Goal: Information Seeking & Learning: Learn about a topic

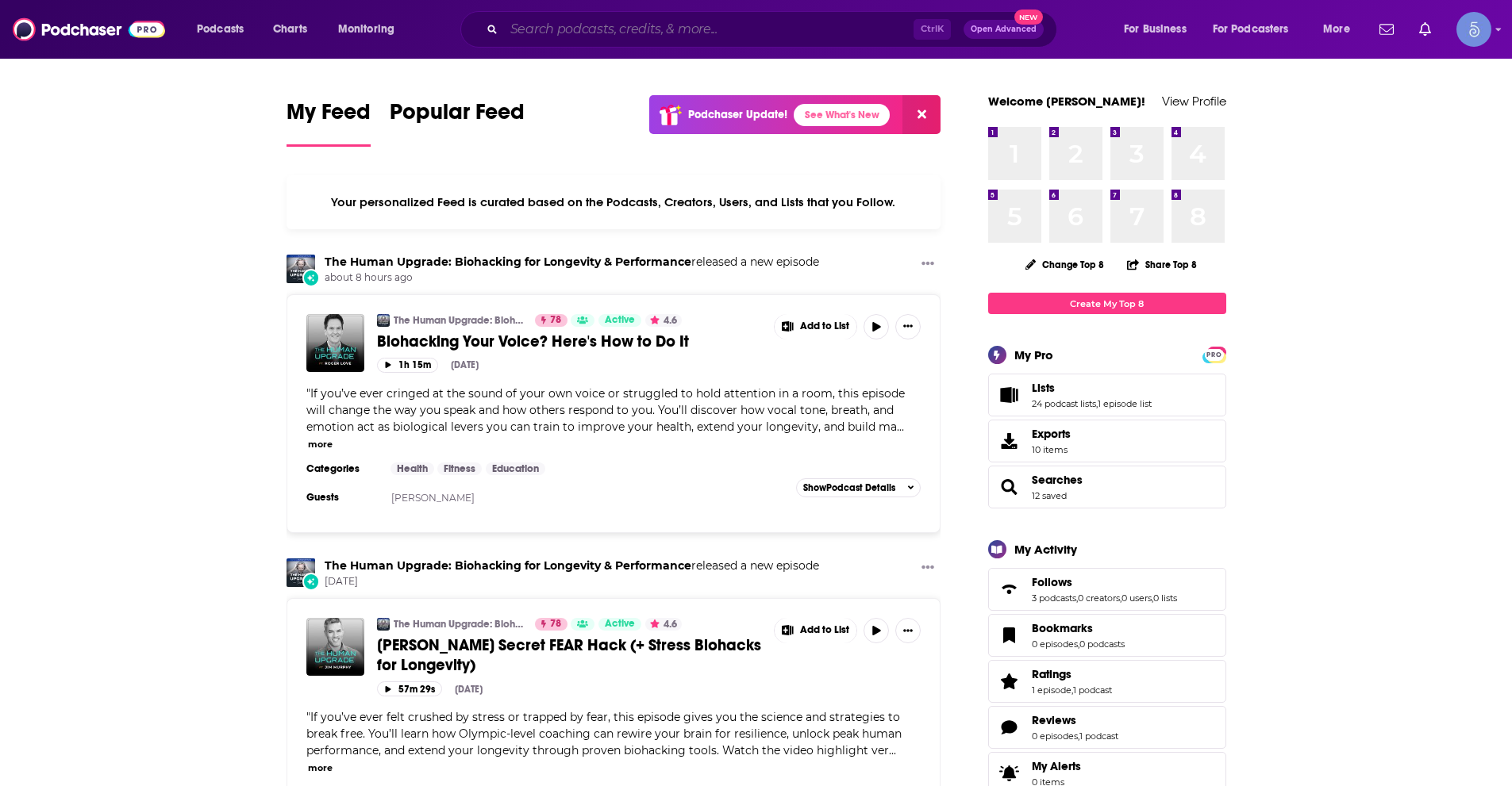
click at [612, 23] on input "Search podcasts, credits, & more..." at bounding box center [708, 29] width 410 height 25
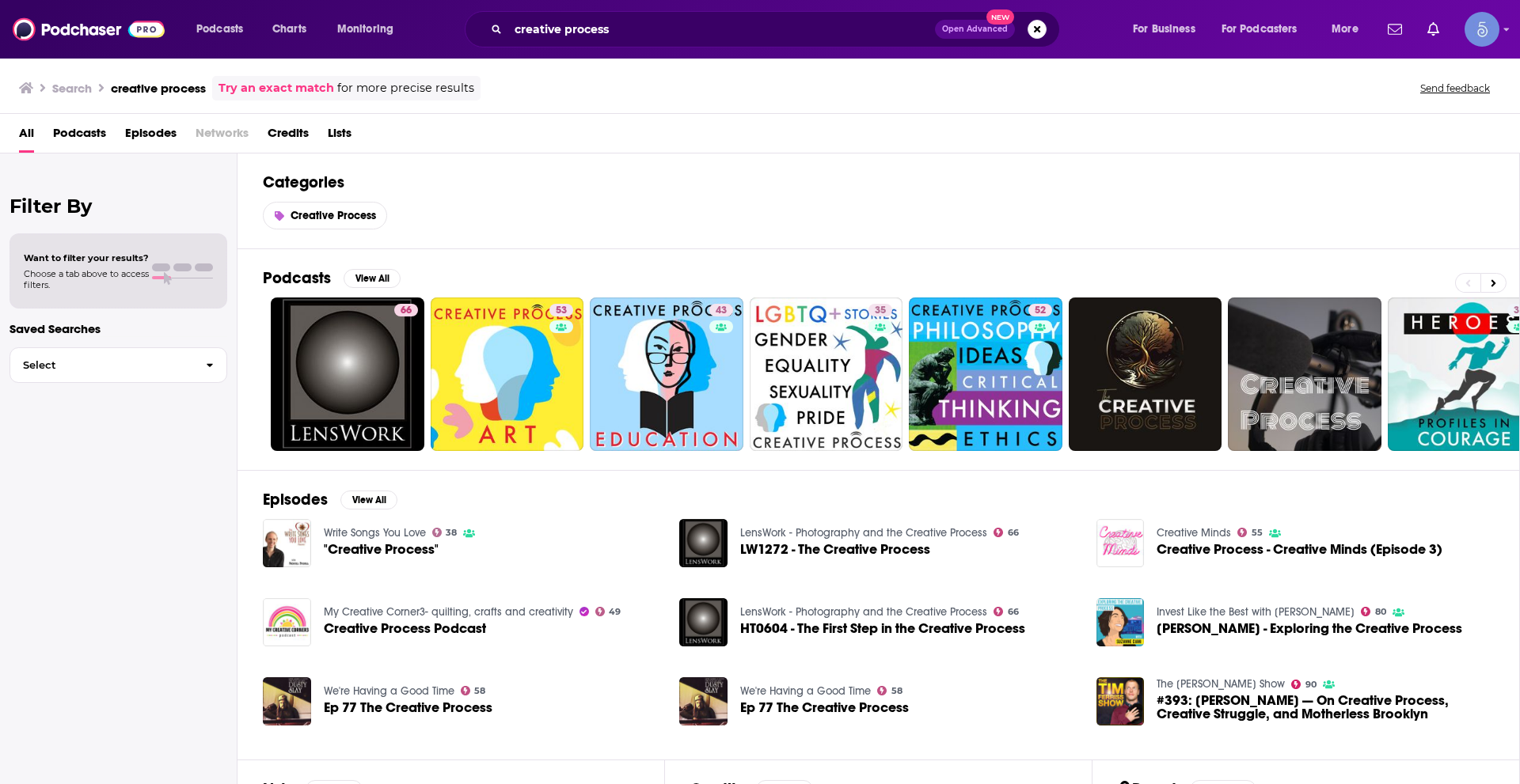
click at [74, 125] on span "Podcasts" at bounding box center [79, 137] width 53 height 33
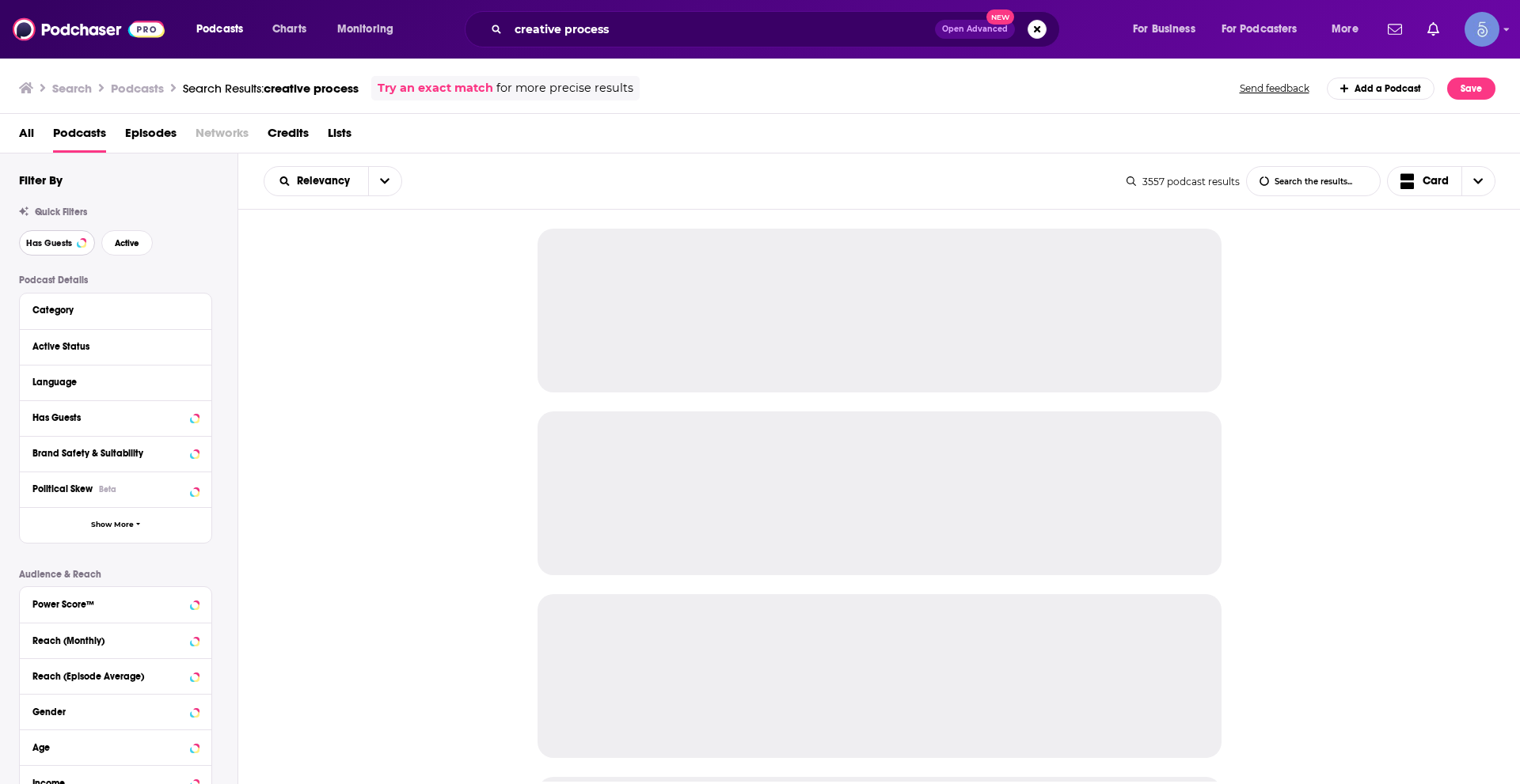
click at [66, 235] on button "Has Guests" at bounding box center [57, 243] width 76 height 25
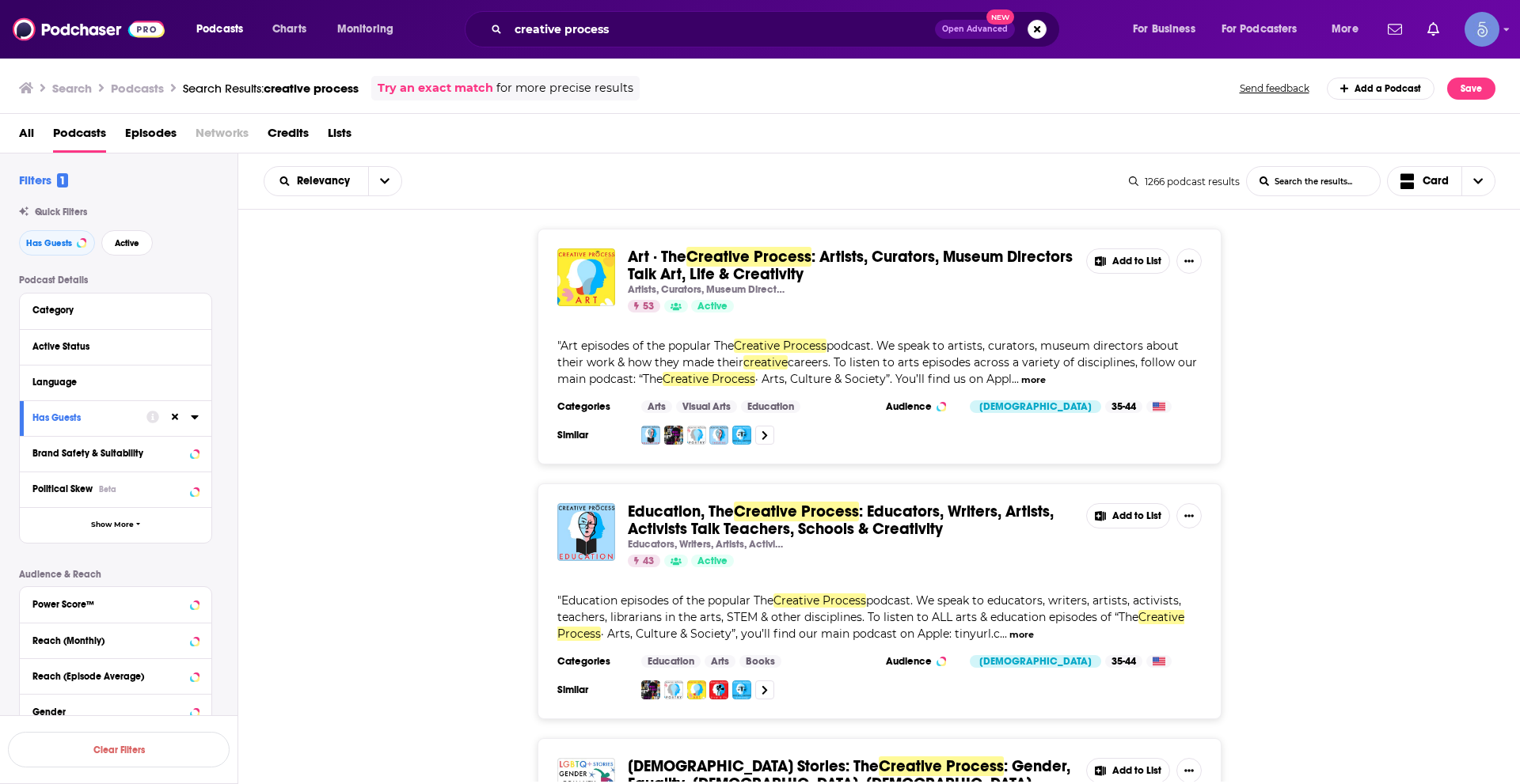
click at [103, 297] on div "Category" at bounding box center [116, 311] width 192 height 35
click at [125, 256] on button "Active" at bounding box center [127, 243] width 52 height 25
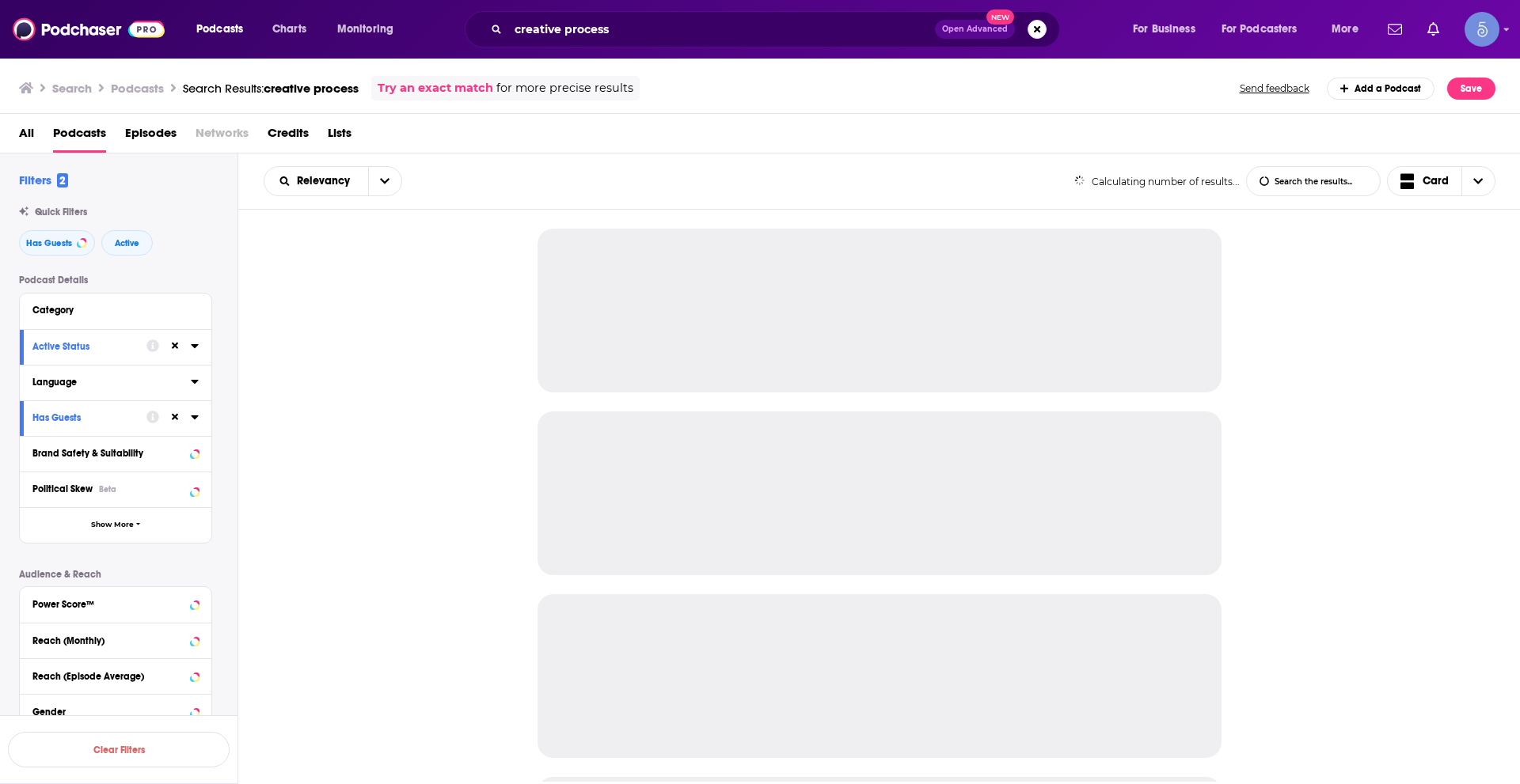
click at [193, 373] on div at bounding box center [194, 382] width 8 height 20
click at [200, 382] on div "Language" at bounding box center [116, 382] width 192 height 35
click at [193, 379] on icon at bounding box center [194, 381] width 8 height 12
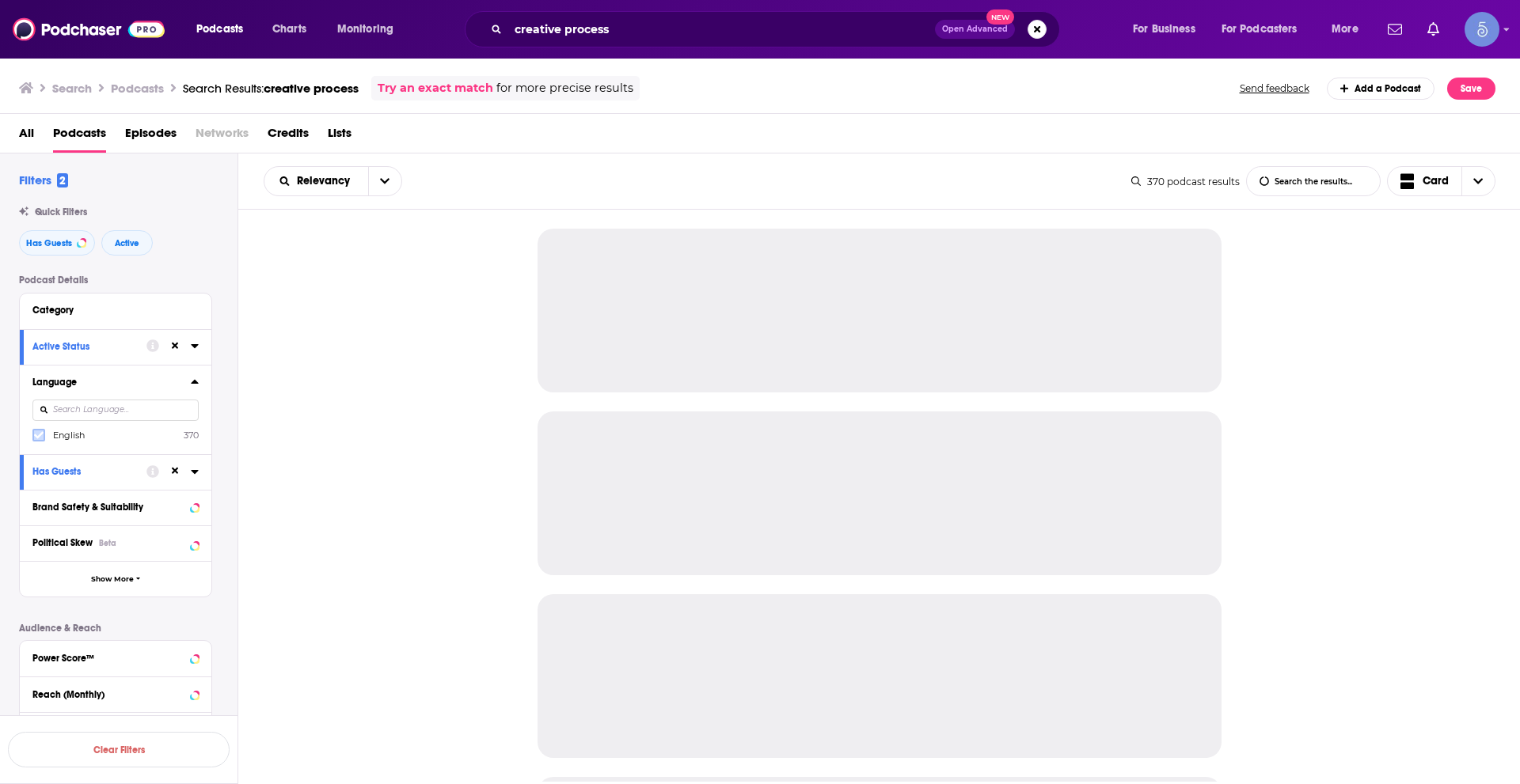
click at [40, 438] on icon at bounding box center [39, 436] width 10 height 10
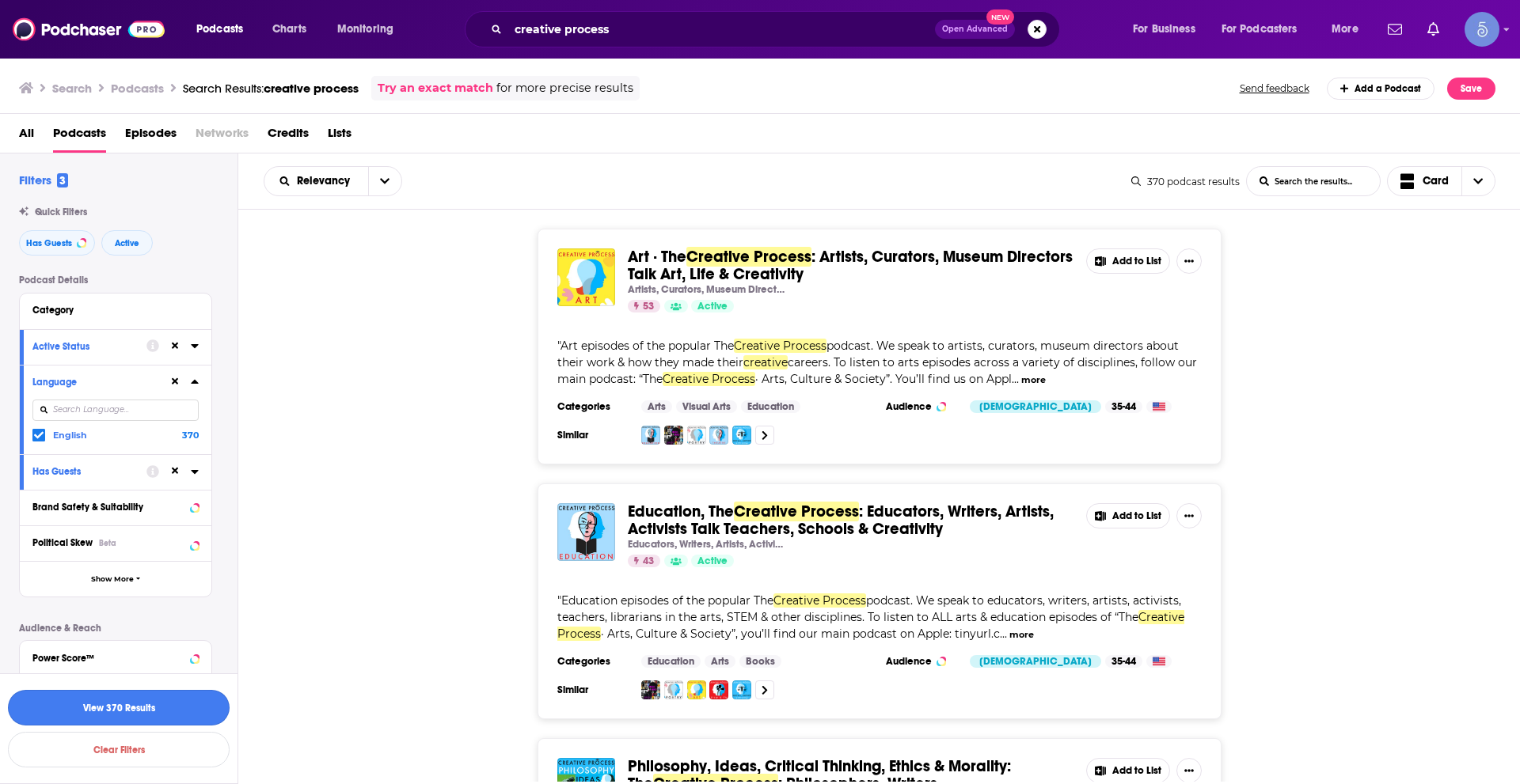
click at [156, 698] on button "View 370 Results" at bounding box center [118, 707] width 221 height 35
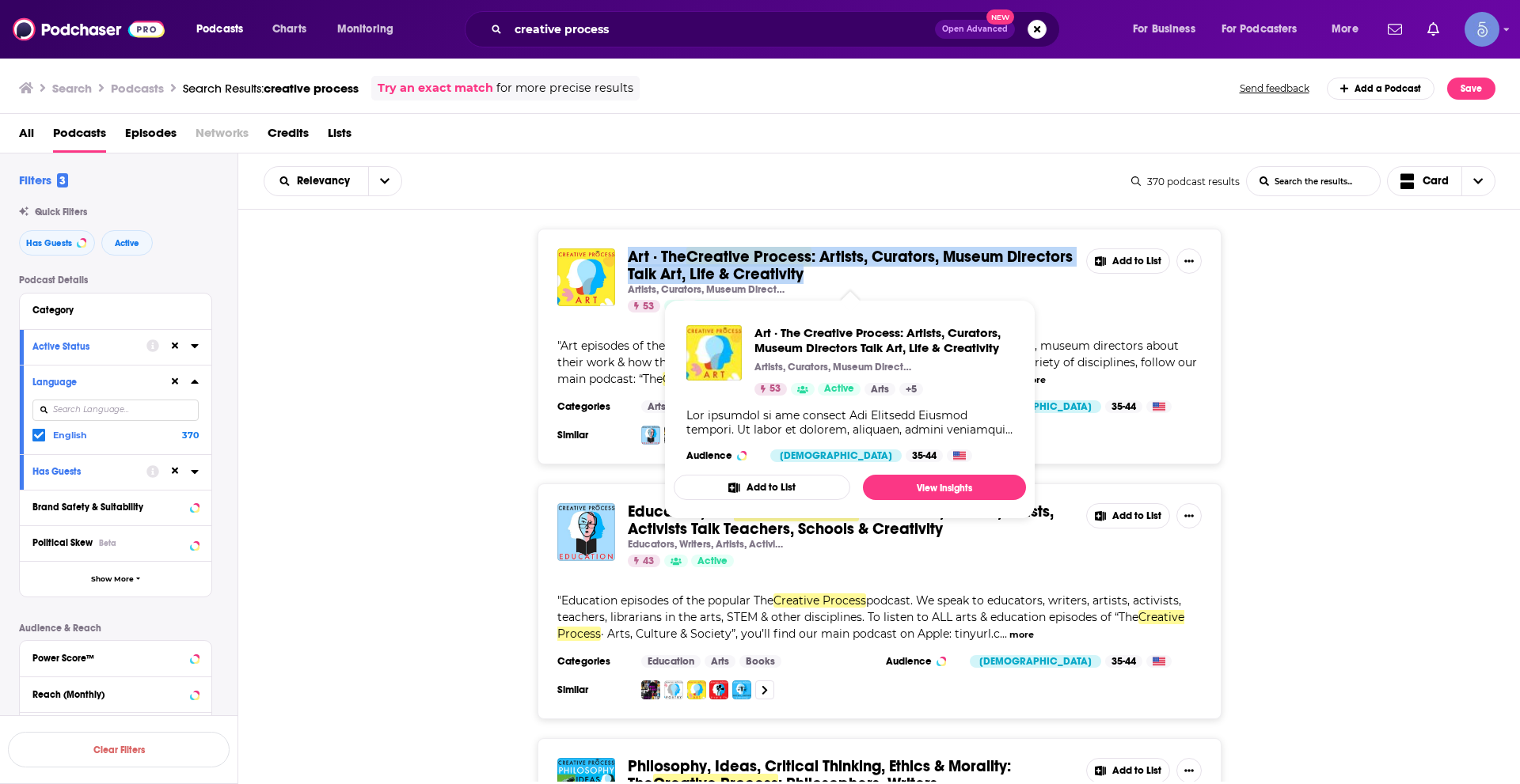
drag, startPoint x: 624, startPoint y: 250, endPoint x: 804, endPoint y: 276, distance: 181.9
click at [804, 276] on div "Art · The Creative Process : Artists, Curators, Museum Directors Talk Art, Life…" at bounding box center [879, 280] width 645 height 64
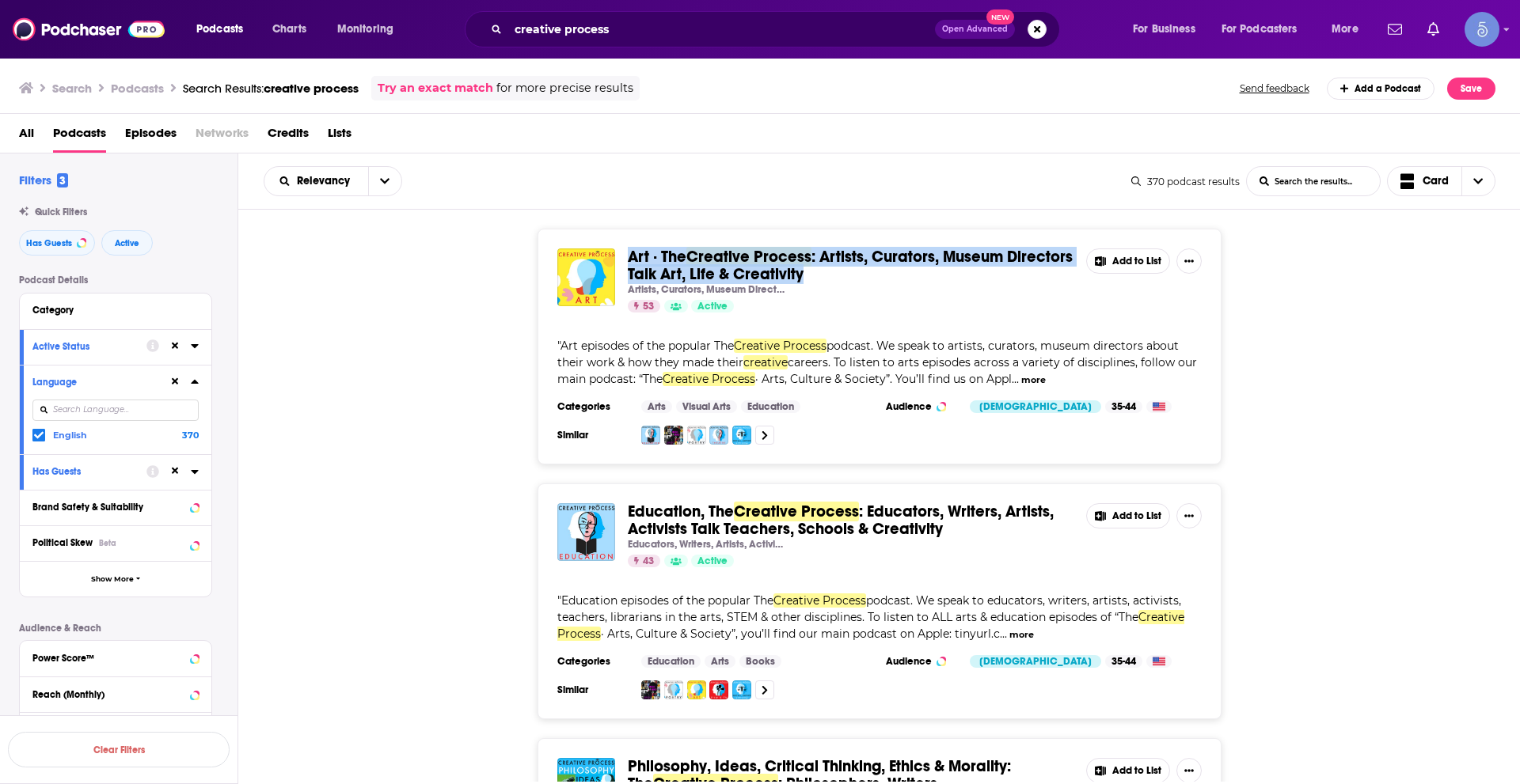
copy span "Art · The Creative Process : Artists, Curators, Museum Directors Talk Art, Life…"
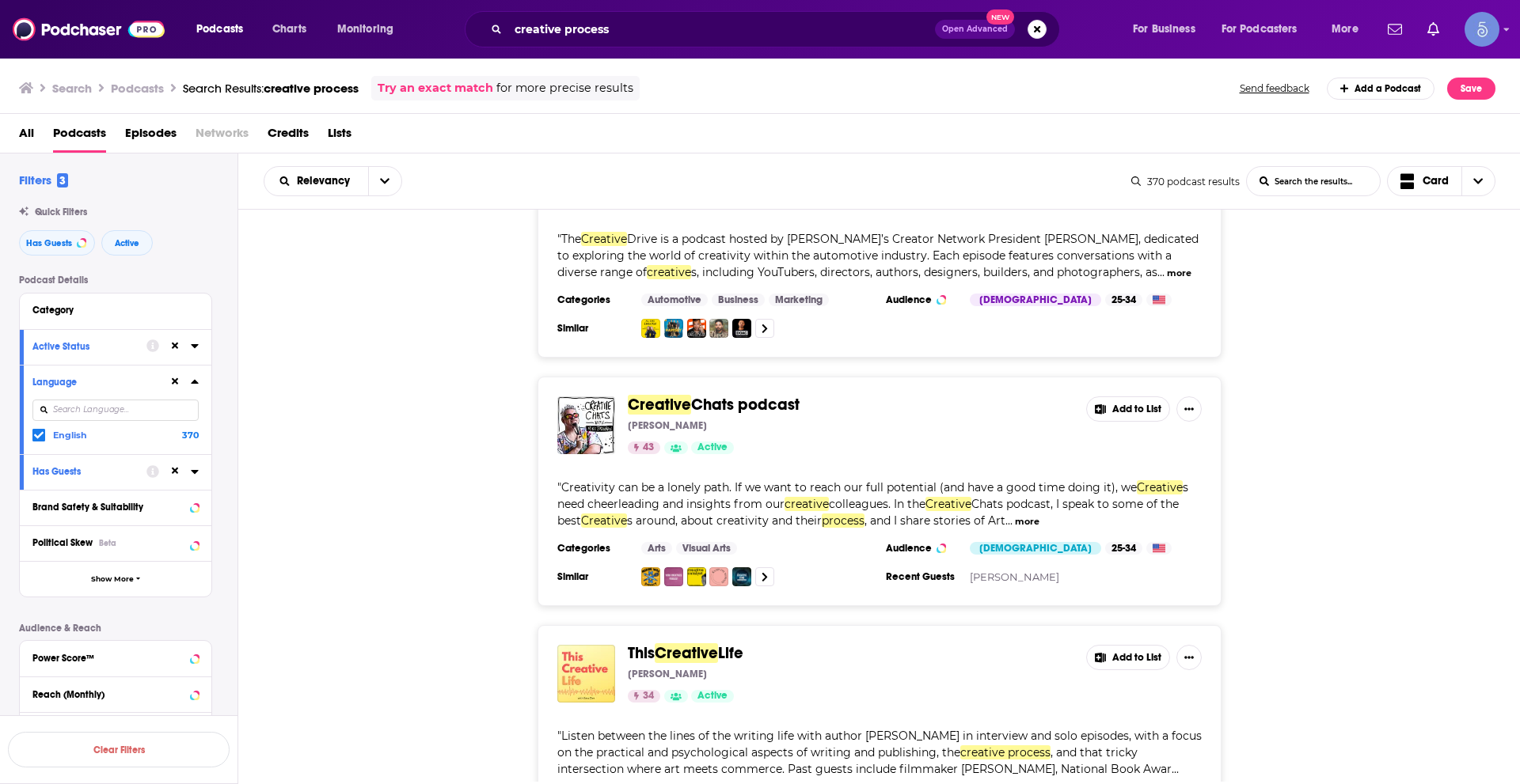
scroll to position [6132, 0]
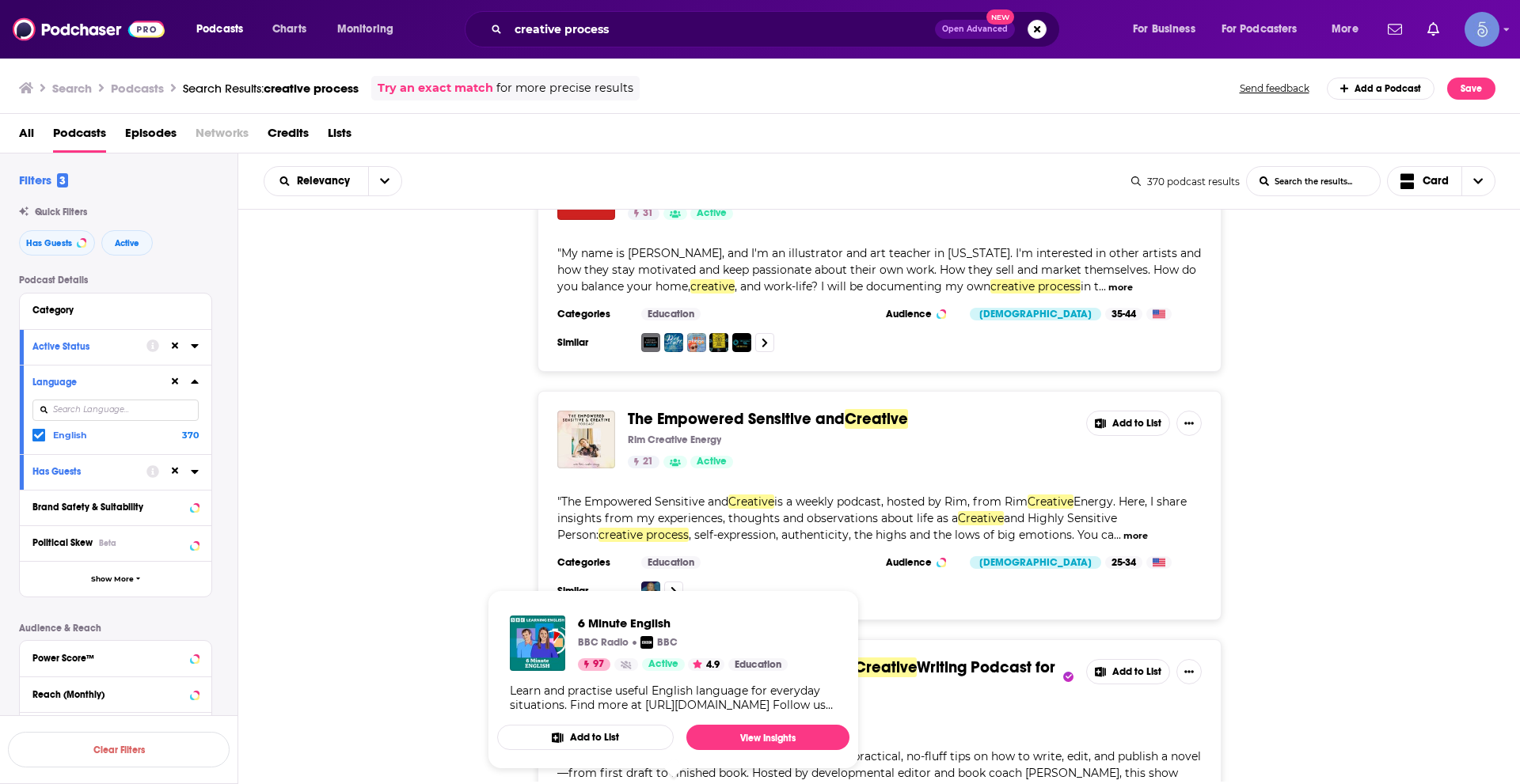
scroll to position [8030, 0]
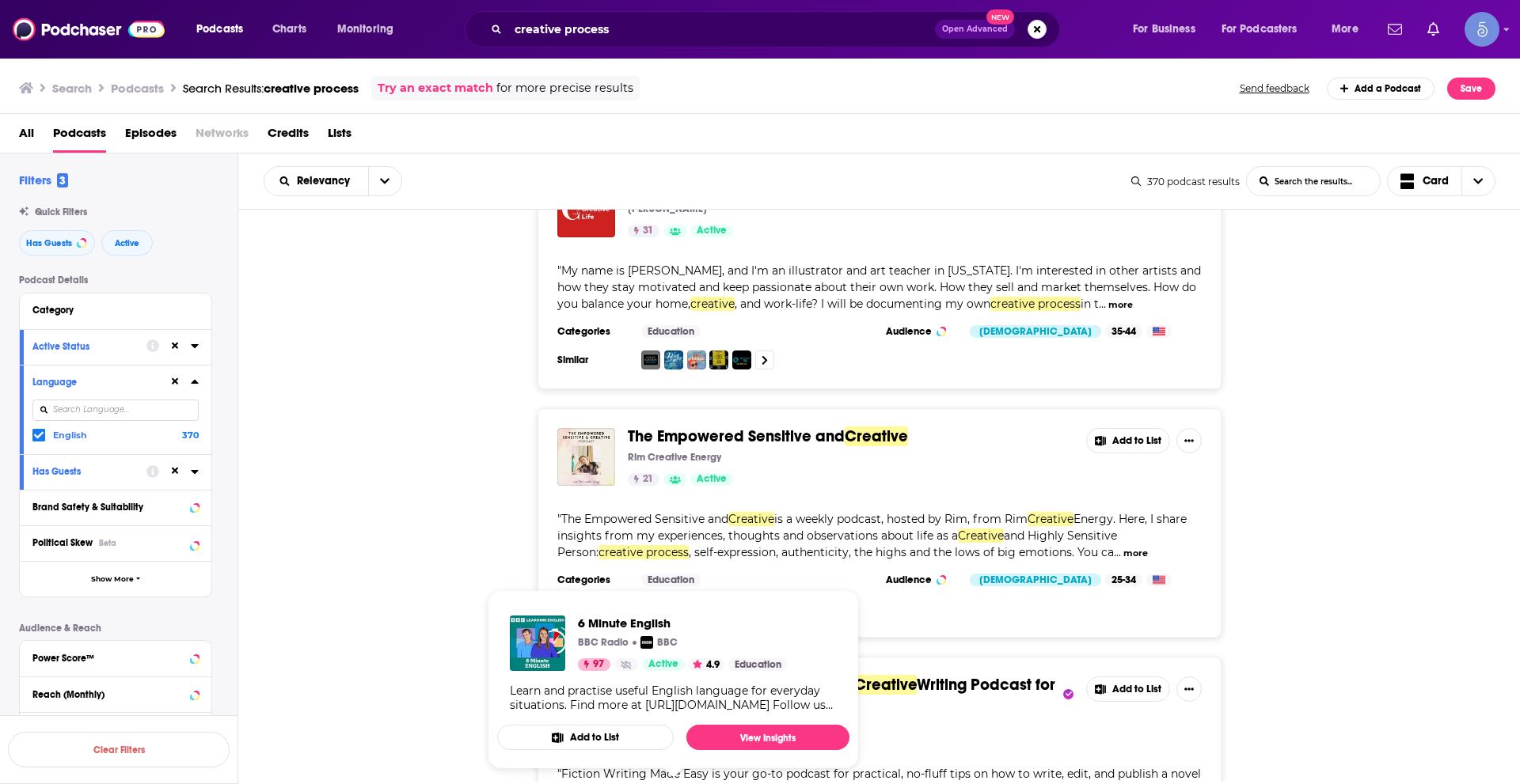
click at [387, 443] on div "The Empowered Sensitive and Creative Rim Creative Energy 21 Active Add to List …" at bounding box center [879, 524] width 1282 height 230
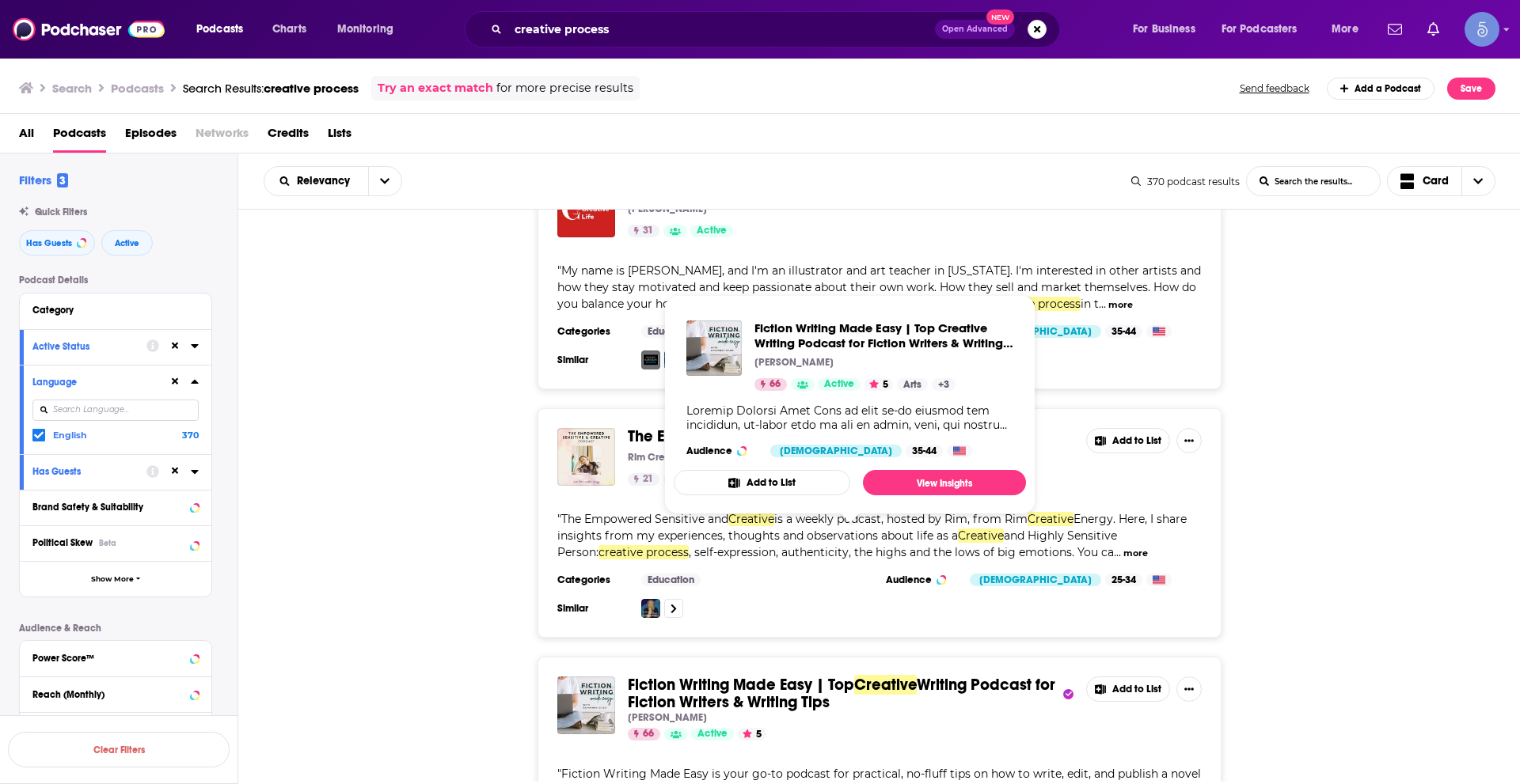
drag, startPoint x: 622, startPoint y: 520, endPoint x: 869, endPoint y: 538, distance: 247.7
click at [869, 677] on div "Fiction Writing Made Easy | Top Creative Writing Podcast for Fiction Writers & …" at bounding box center [879, 708] width 645 height 64
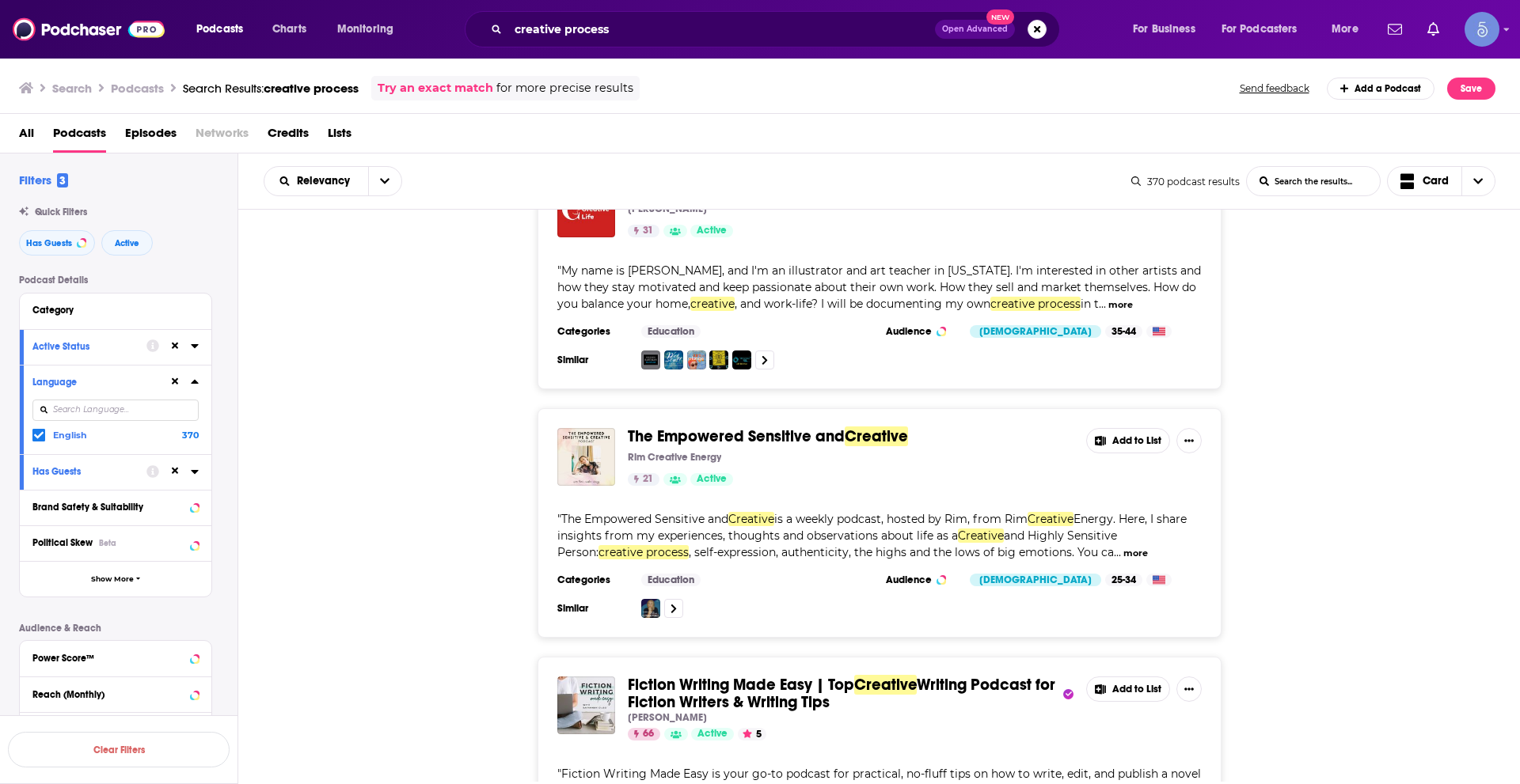
copy span "Fiction Writing Made Easy | Top Creative Writing Podcast for Fiction Writers & …"
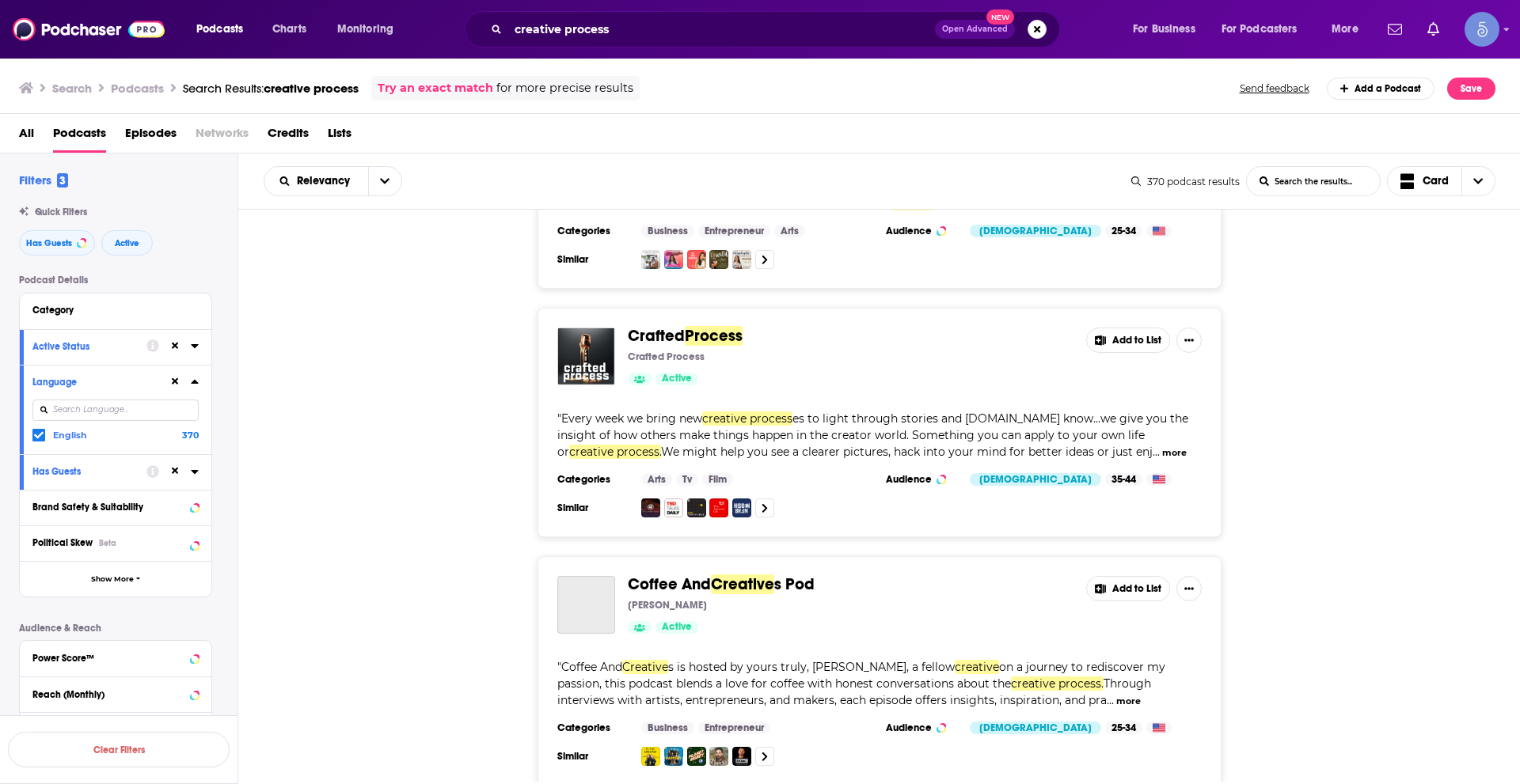
scroll to position [12216, 0]
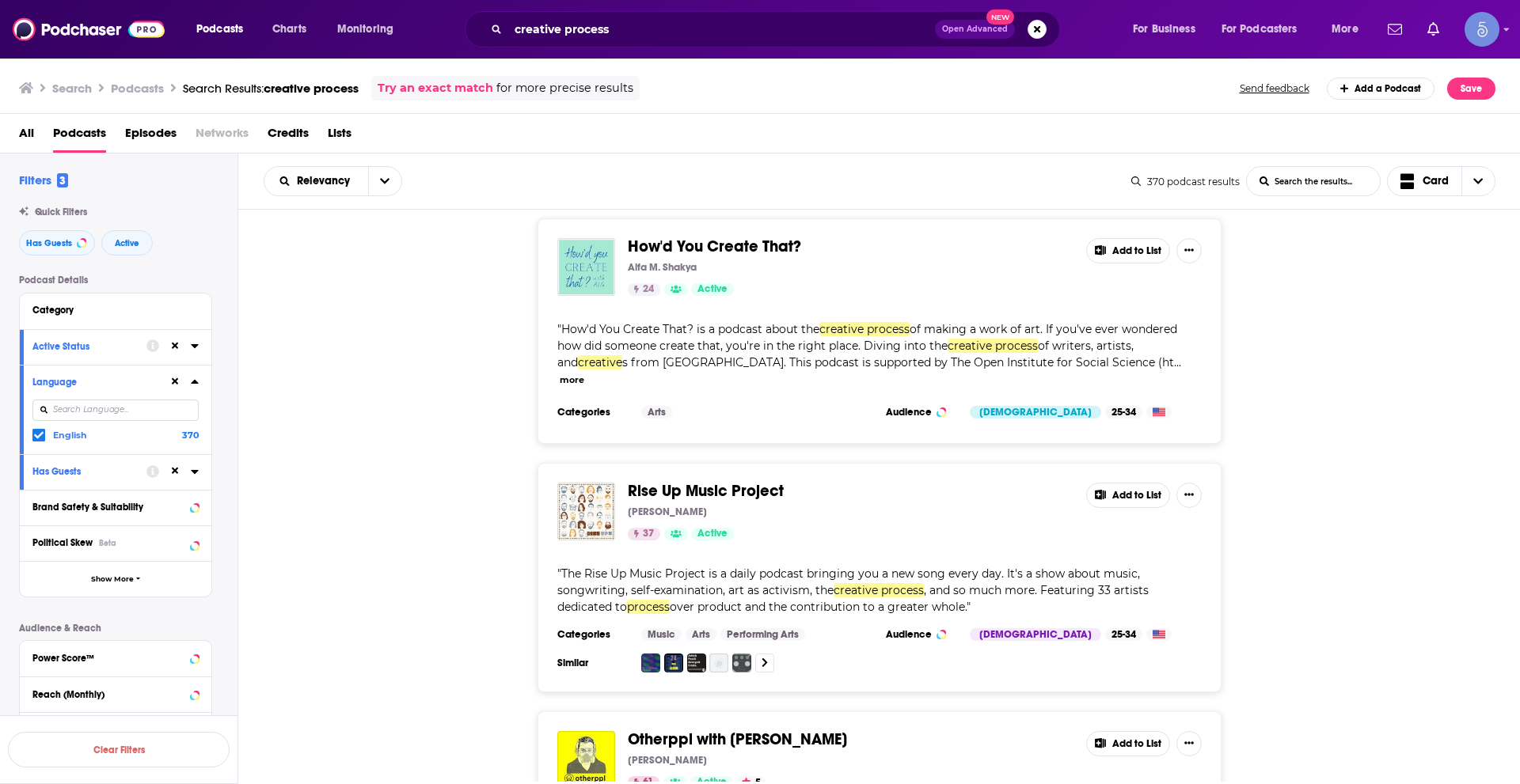
scroll to position [18377, 0]
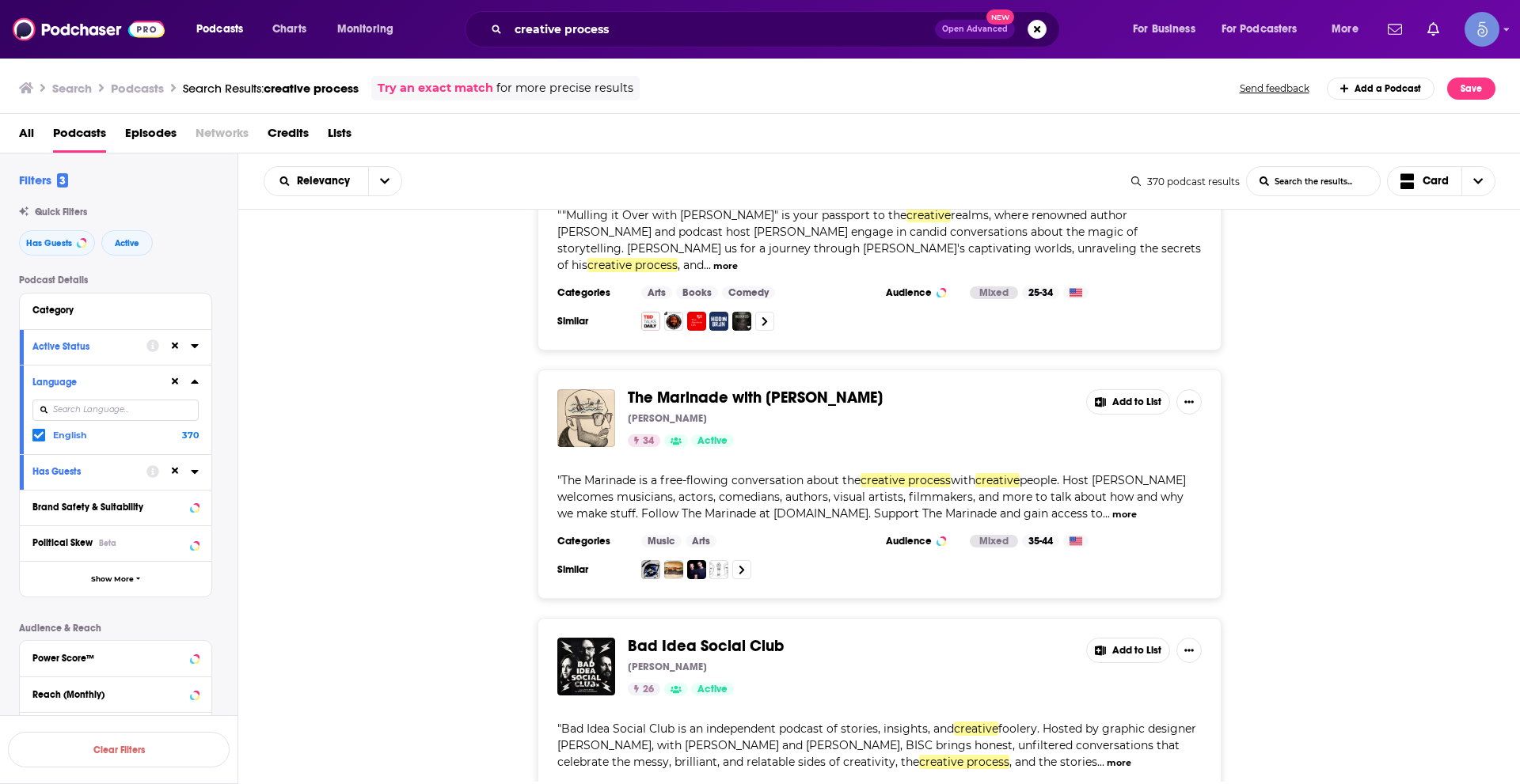
scroll to position [21621, 0]
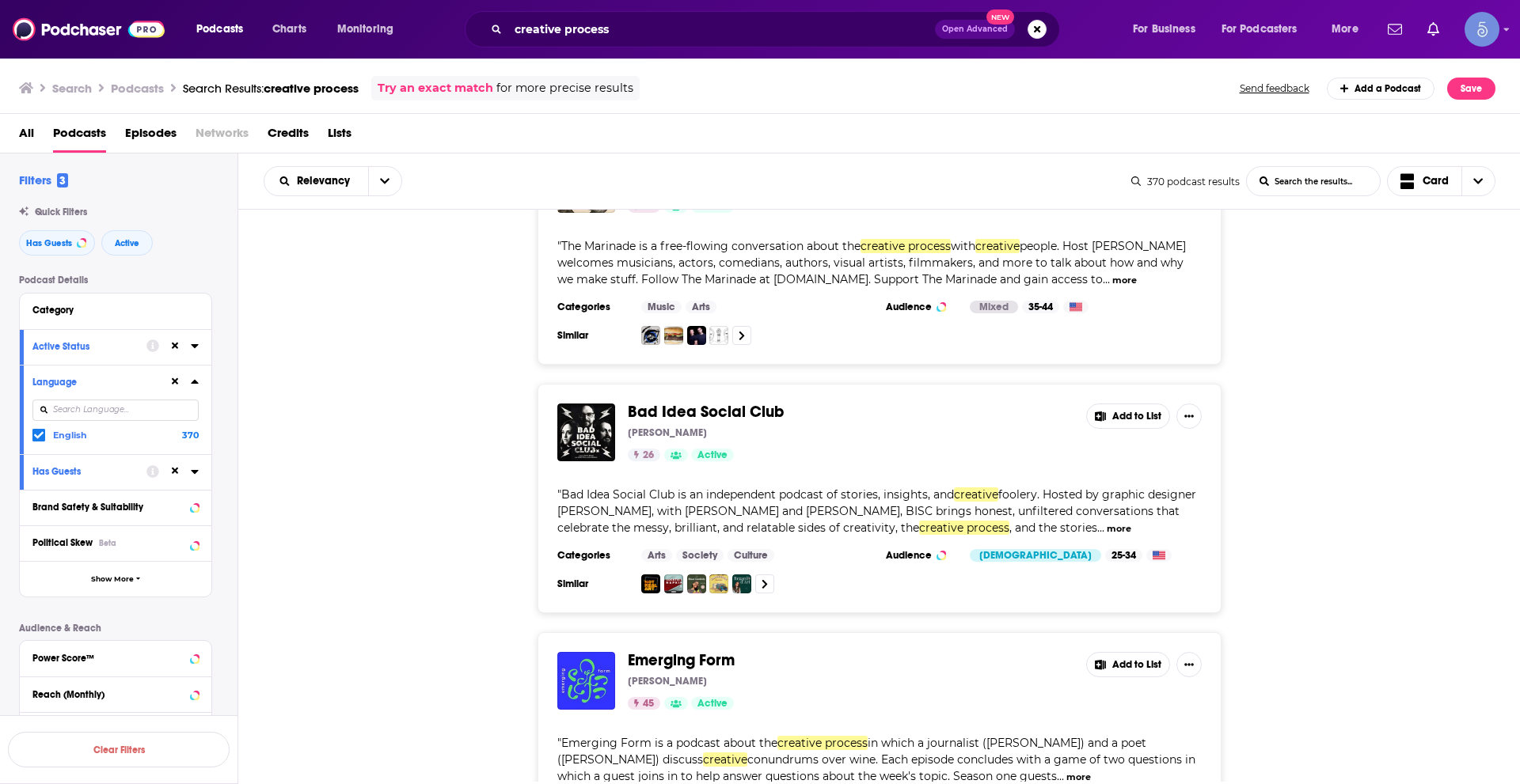
click at [1091, 771] on button "more" at bounding box center [1078, 777] width 25 height 13
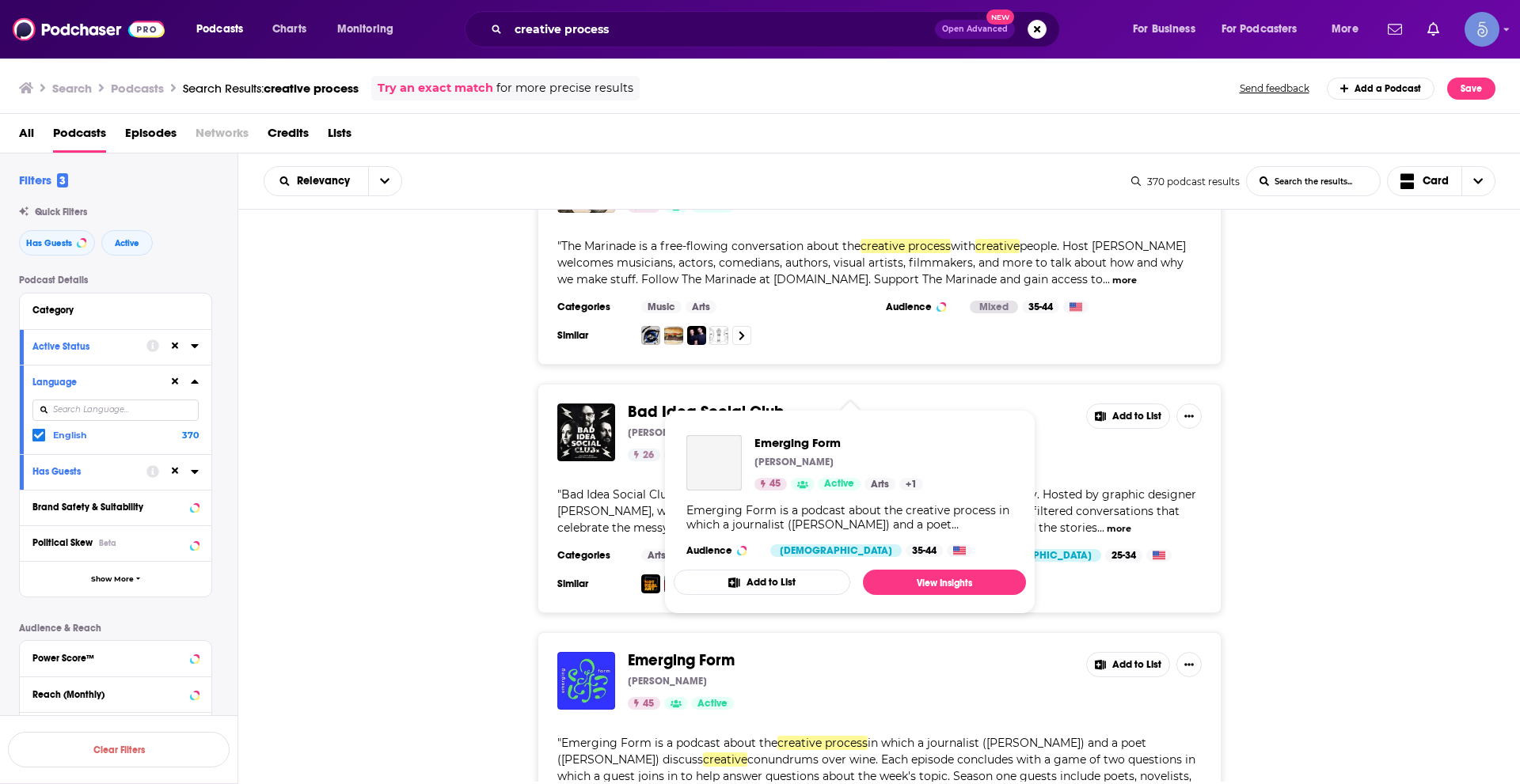
drag, startPoint x: 644, startPoint y: 380, endPoint x: 687, endPoint y: 392, distance: 44.6
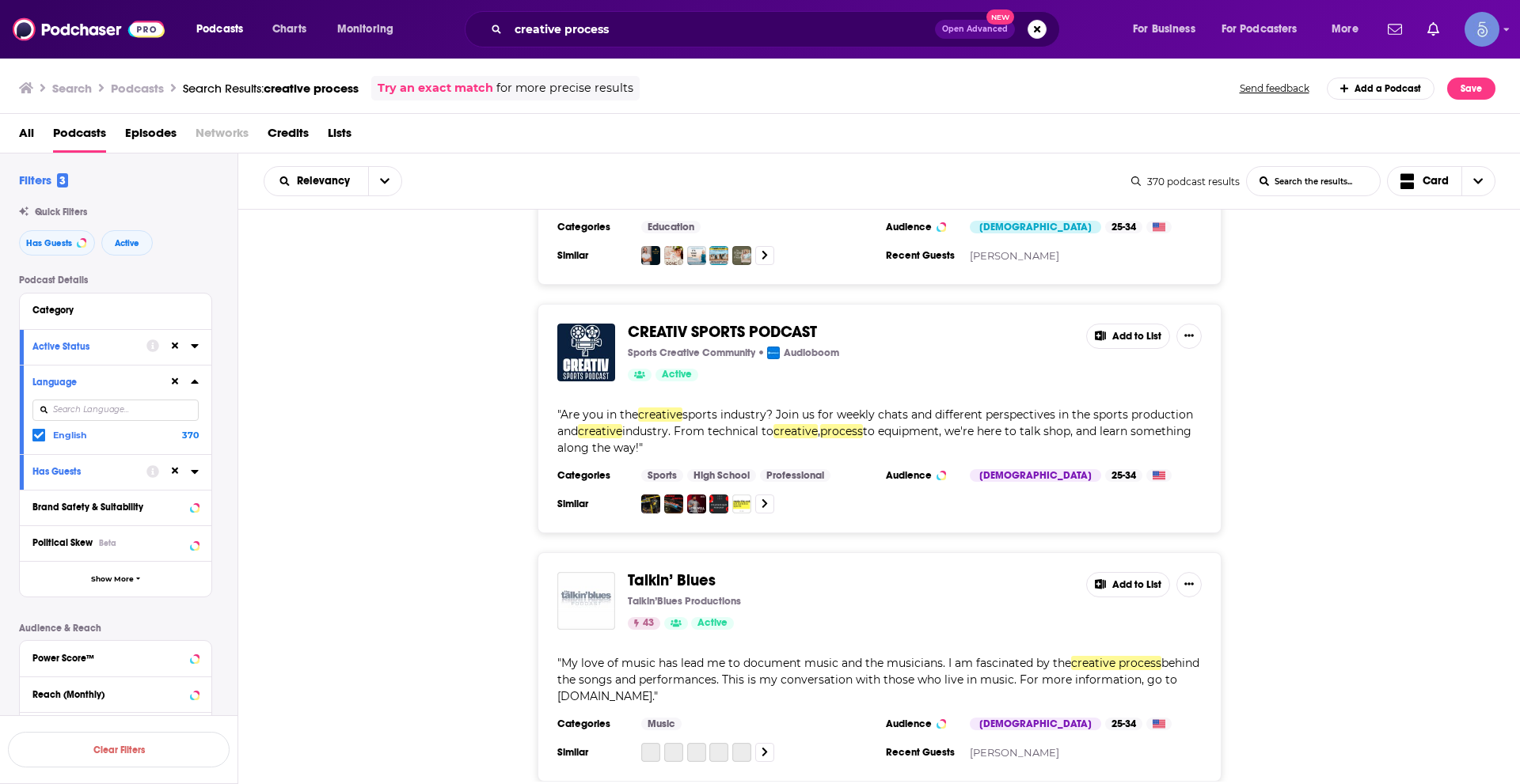
scroll to position [24418, 0]
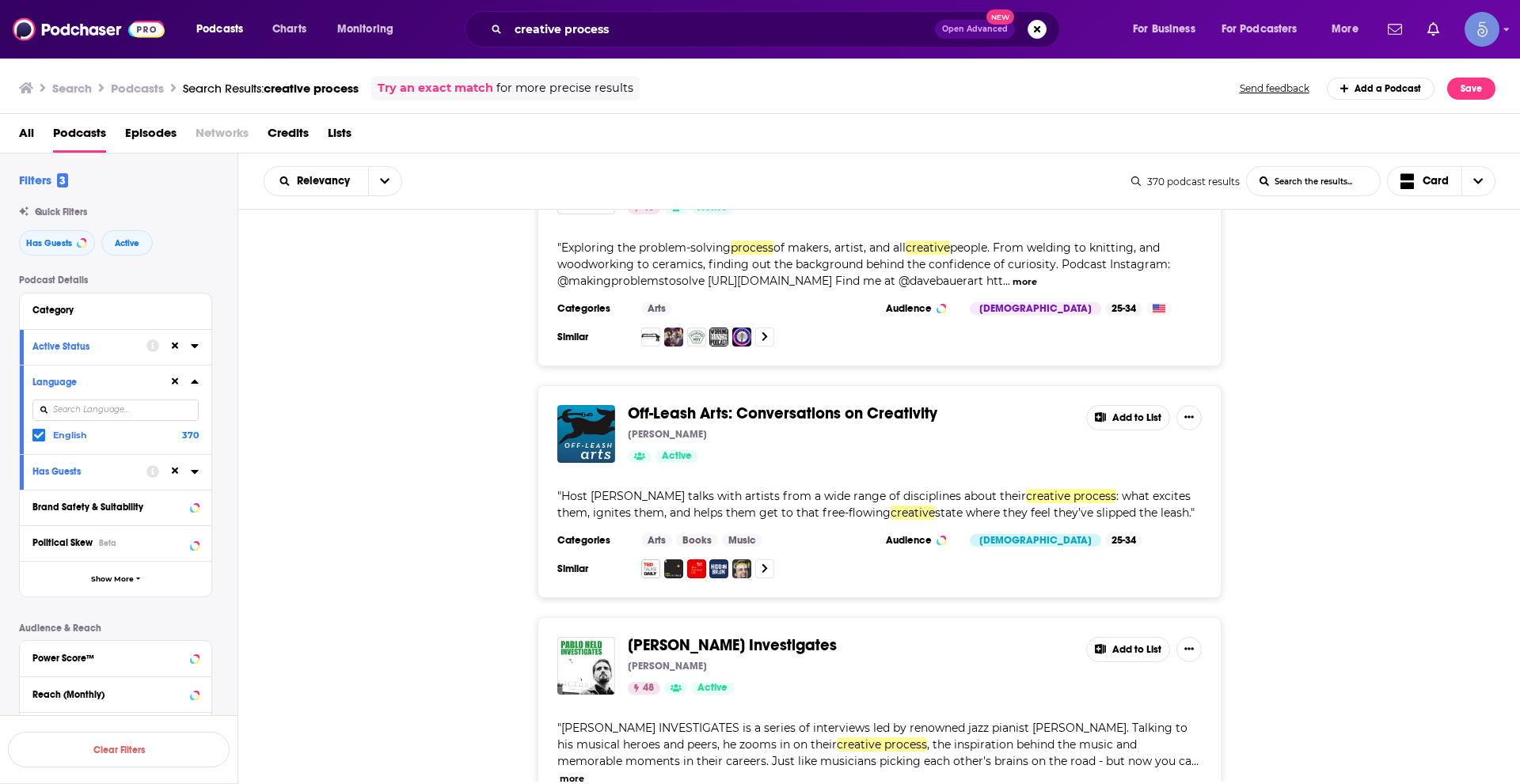
scroll to position [30274, 0]
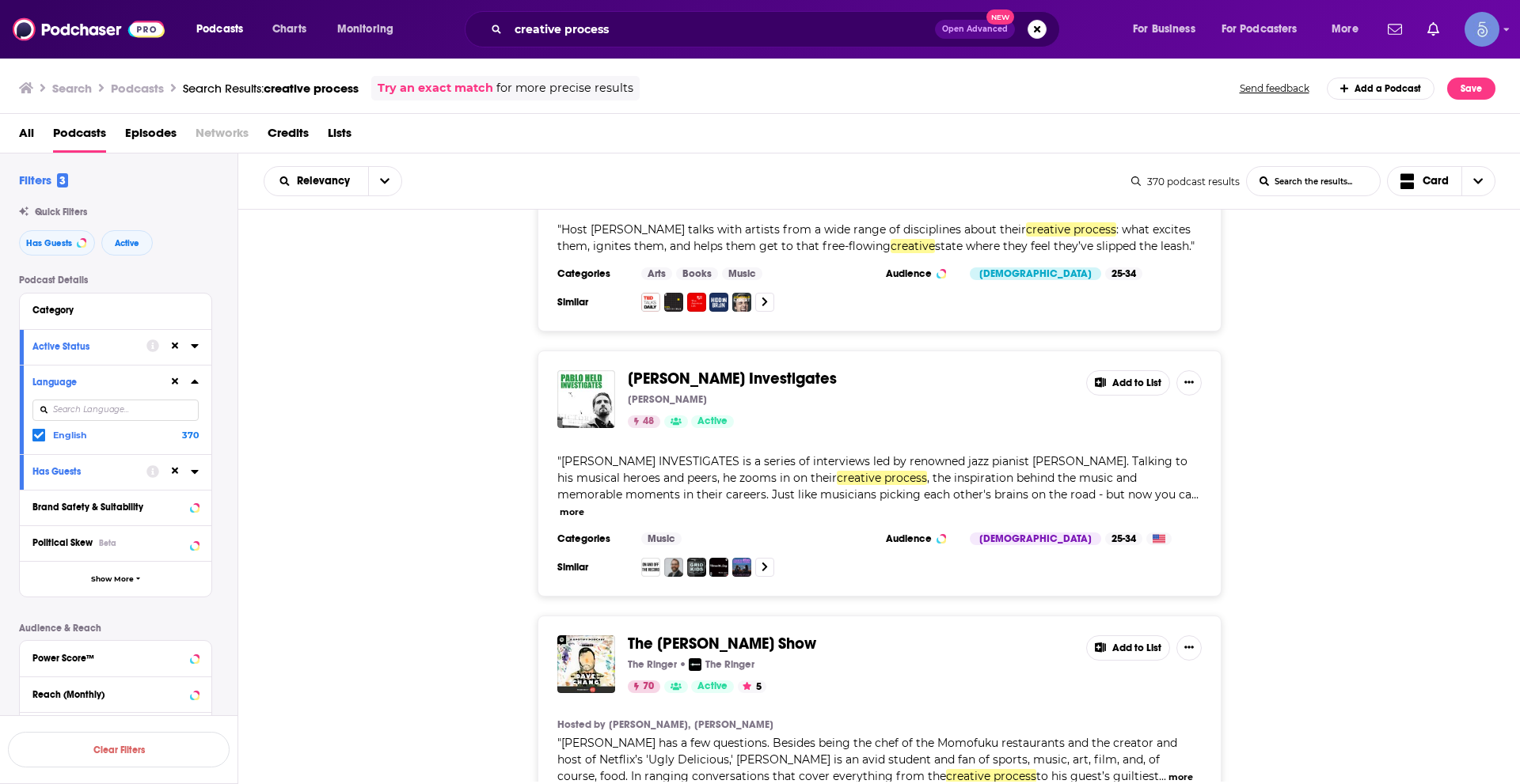
click at [1168, 771] on button "more" at bounding box center [1181, 777] width 25 height 13
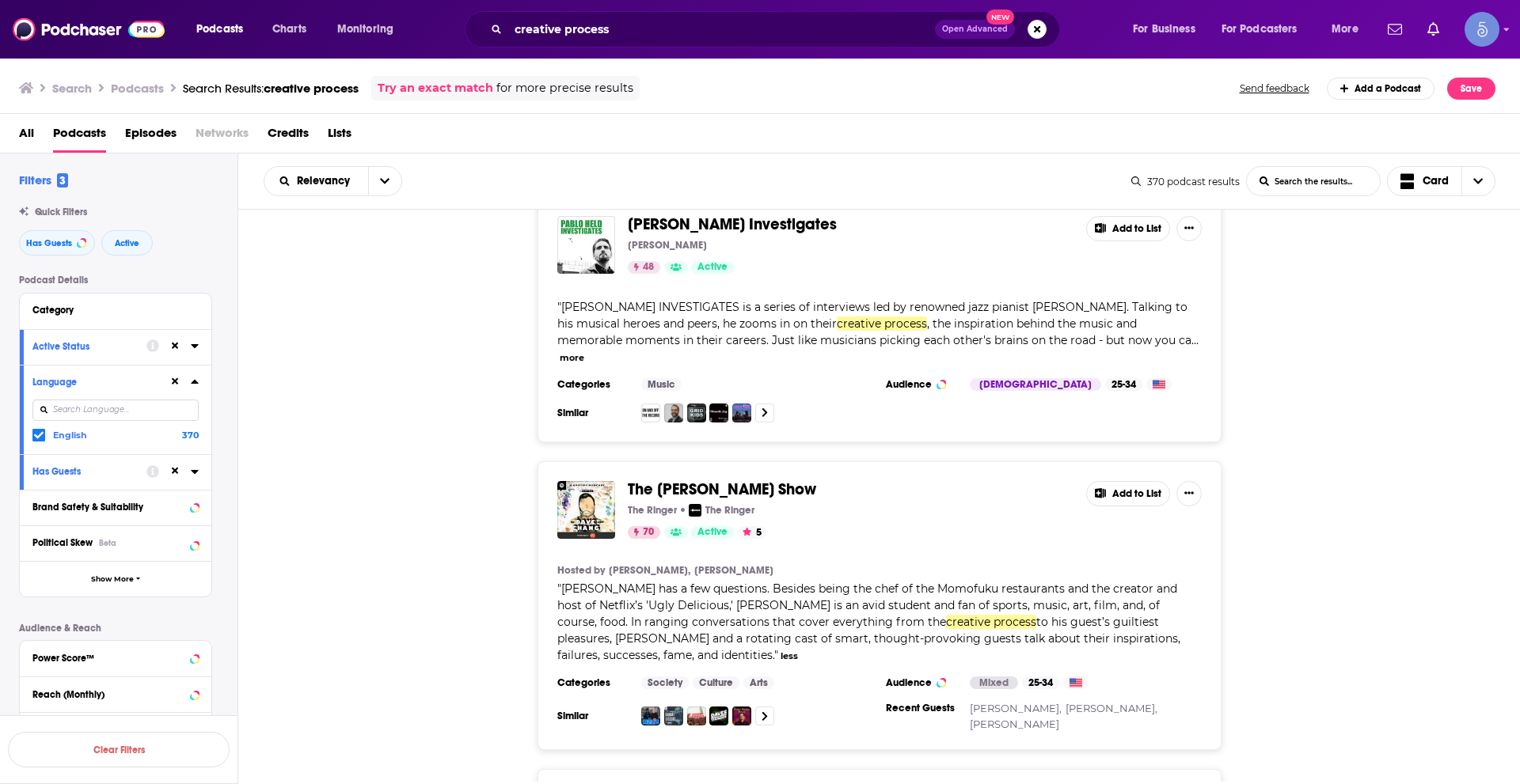
scroll to position [30349, 0]
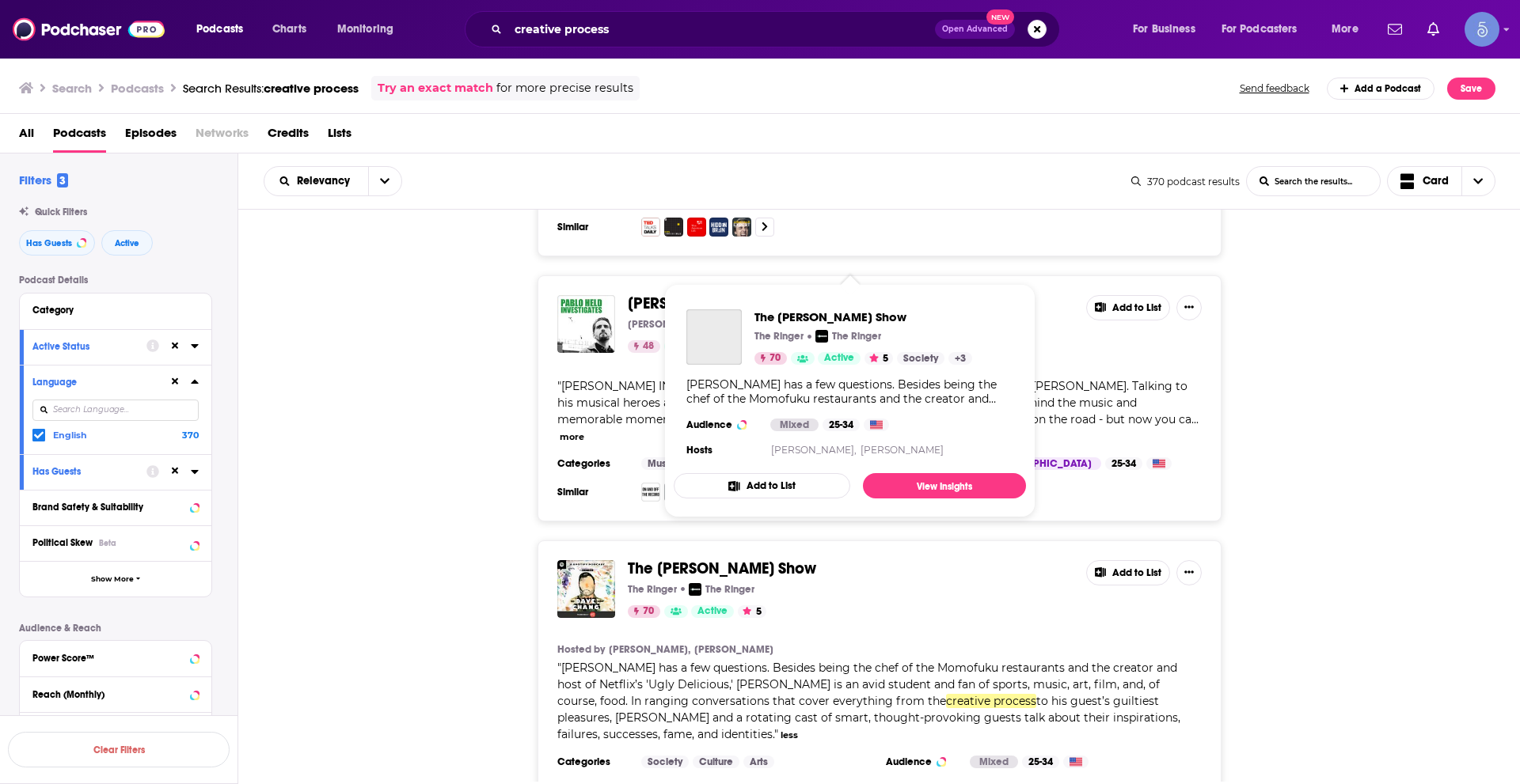
drag, startPoint x: 747, startPoint y: 258, endPoint x: 784, endPoint y: 272, distance: 39.6
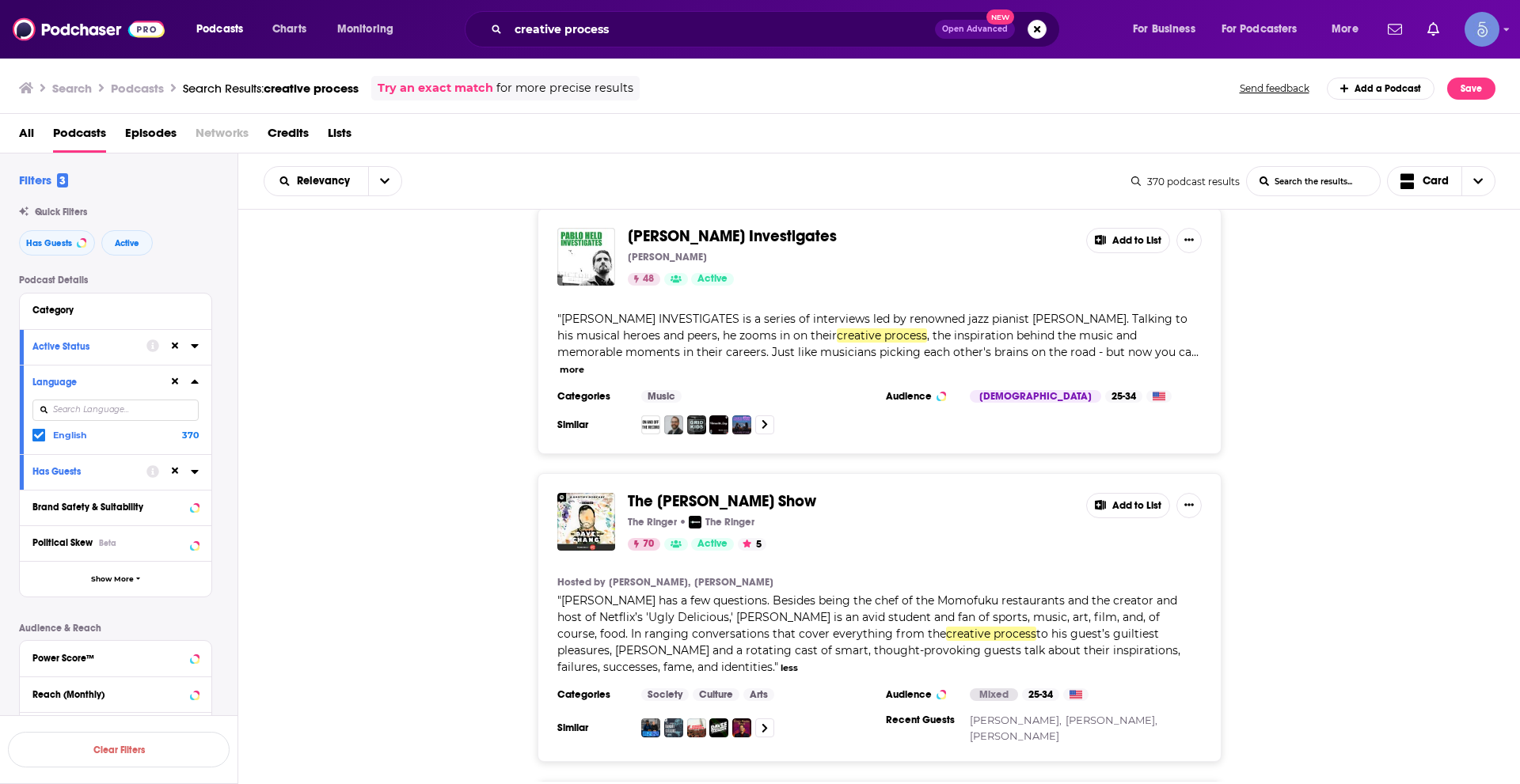
scroll to position [30428, 0]
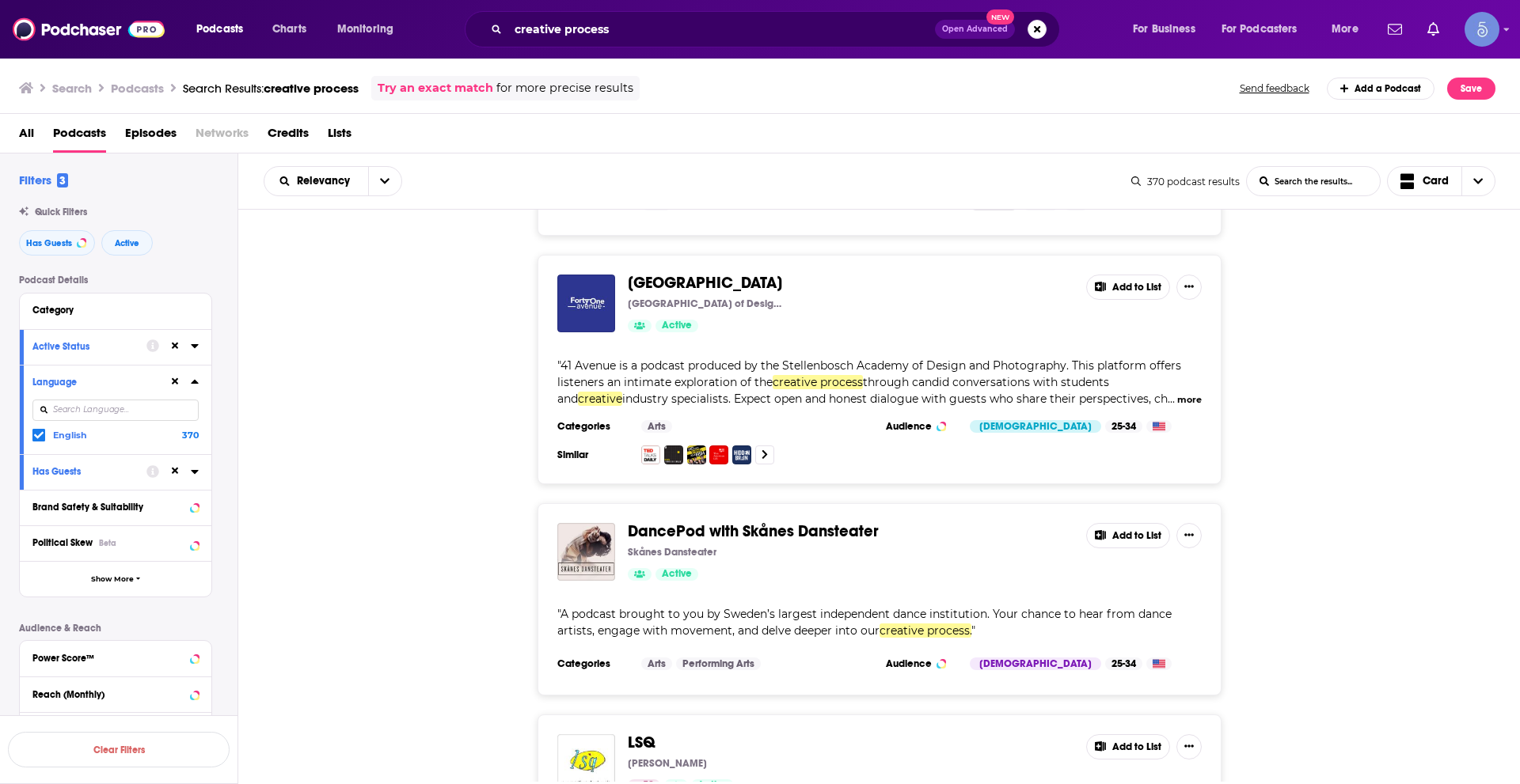
scroll to position [35808, 0]
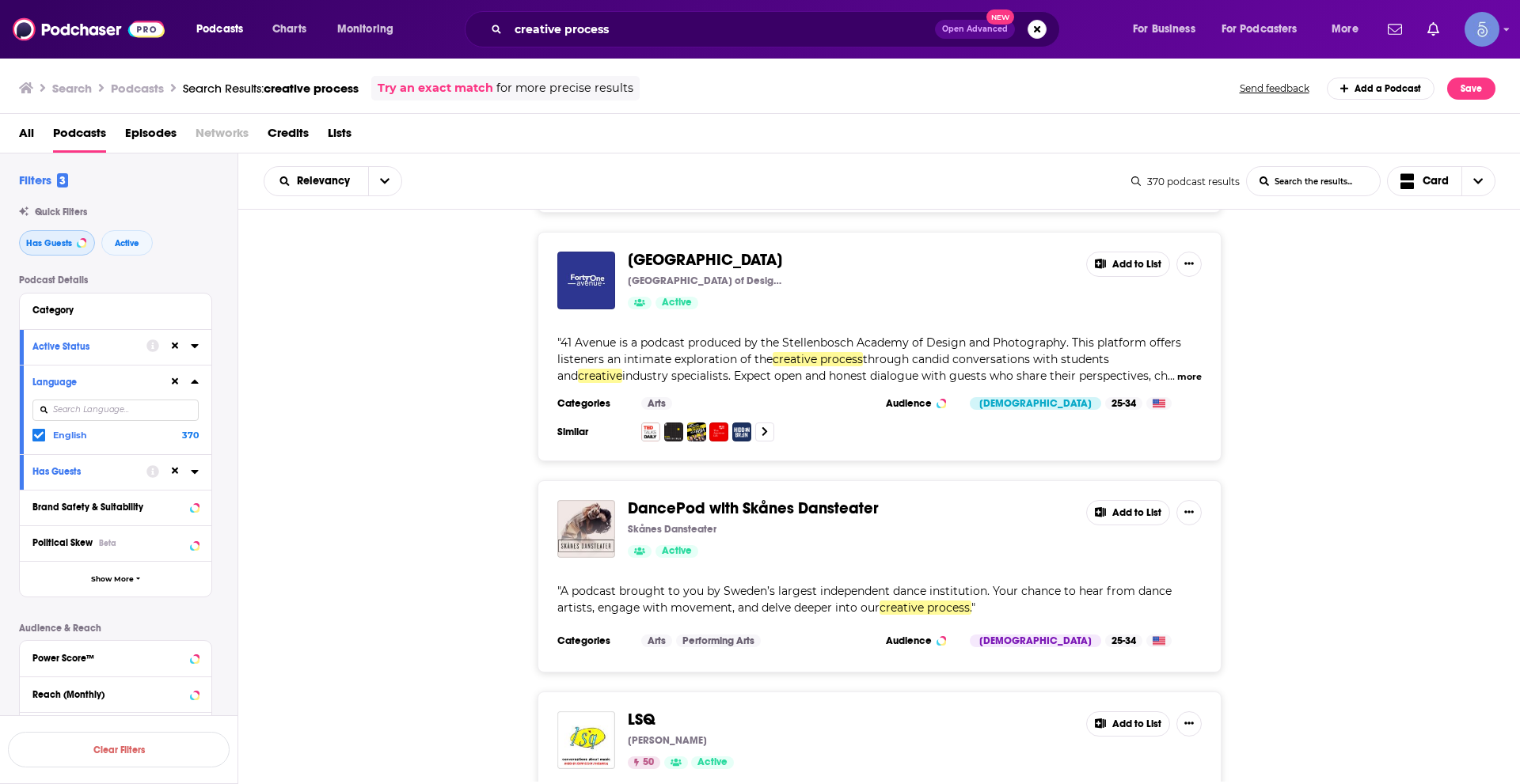
click at [75, 240] on button "Has Guests" at bounding box center [57, 243] width 76 height 25
click at [135, 240] on span "Active" at bounding box center [127, 243] width 25 height 9
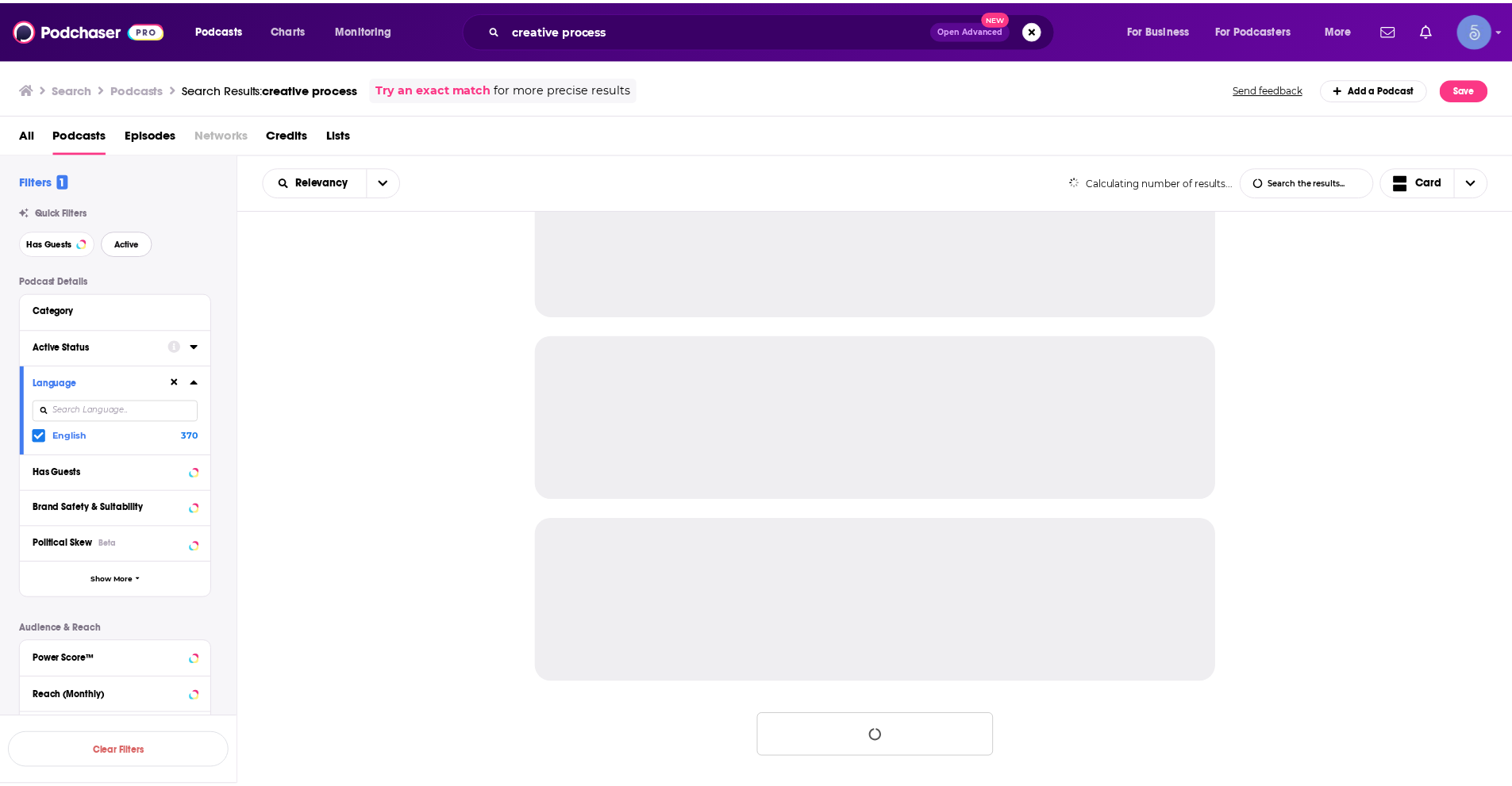
scroll to position [1360, 0]
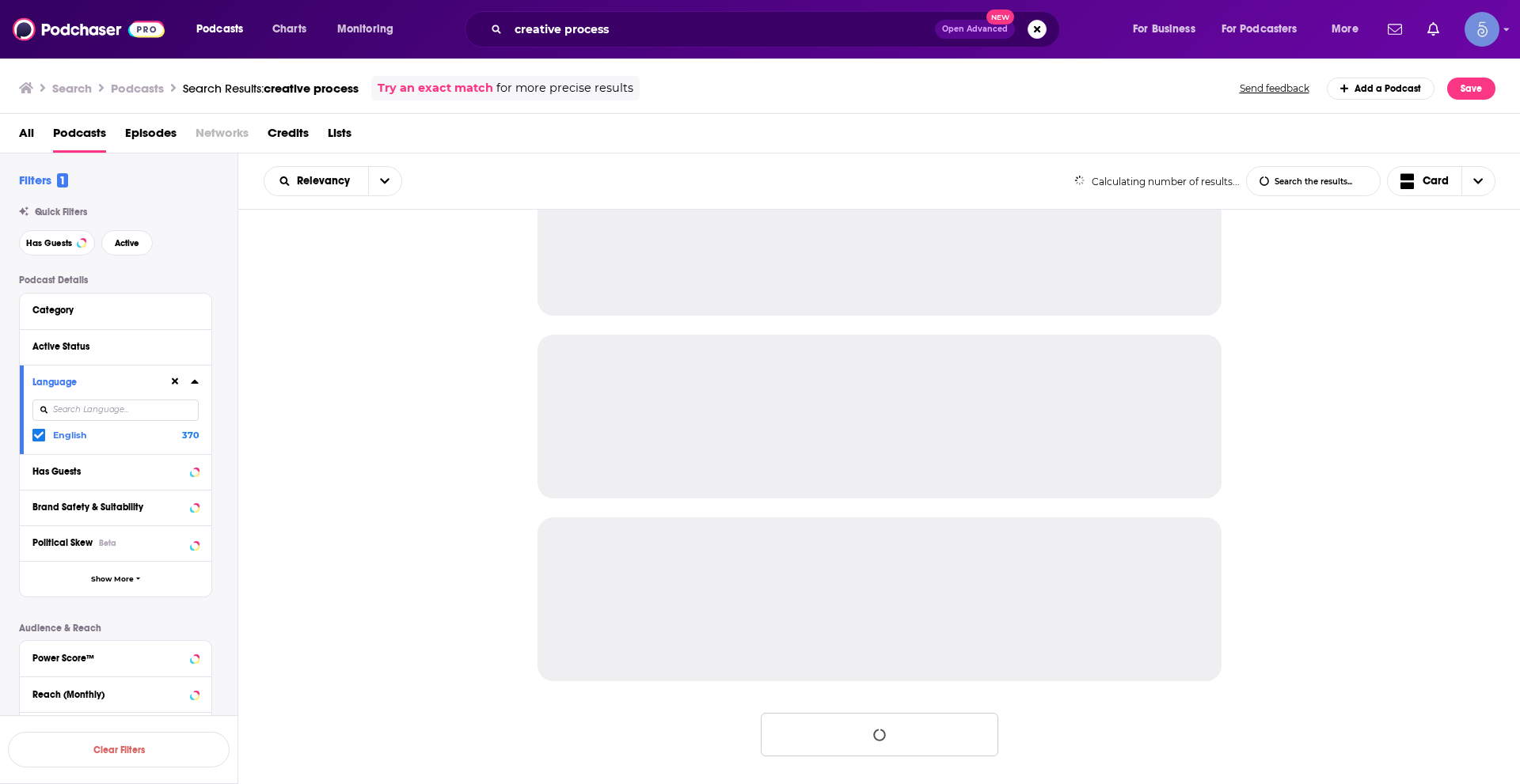
click at [174, 377] on icon at bounding box center [174, 381] width 7 height 11
click at [582, 16] on div "creative process Open Advanced New" at bounding box center [762, 30] width 596 height 36
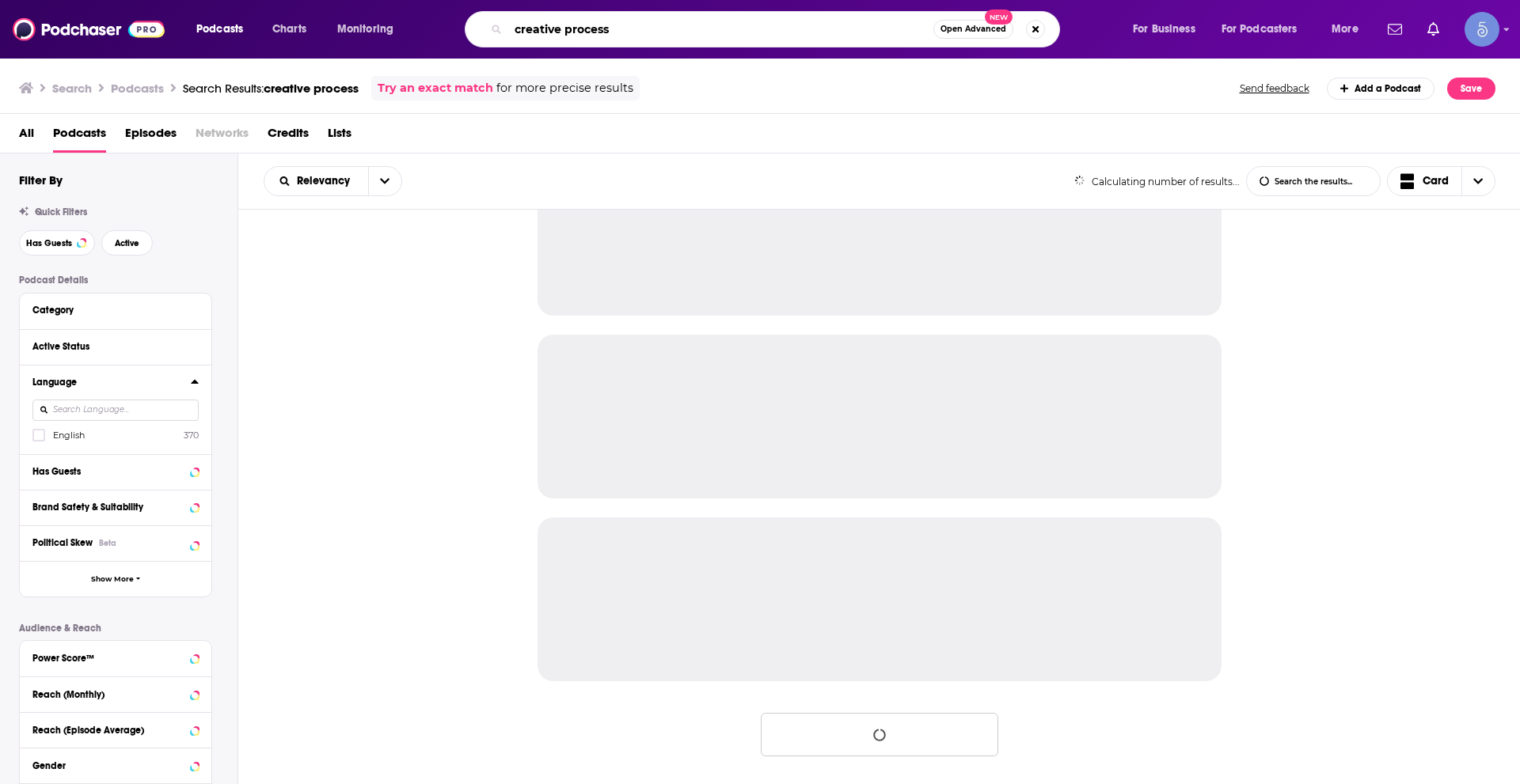
click at [582, 18] on input "creative process" at bounding box center [721, 29] width 425 height 25
paste input "Lannan Foundation"
type input "Lannan Foundation"
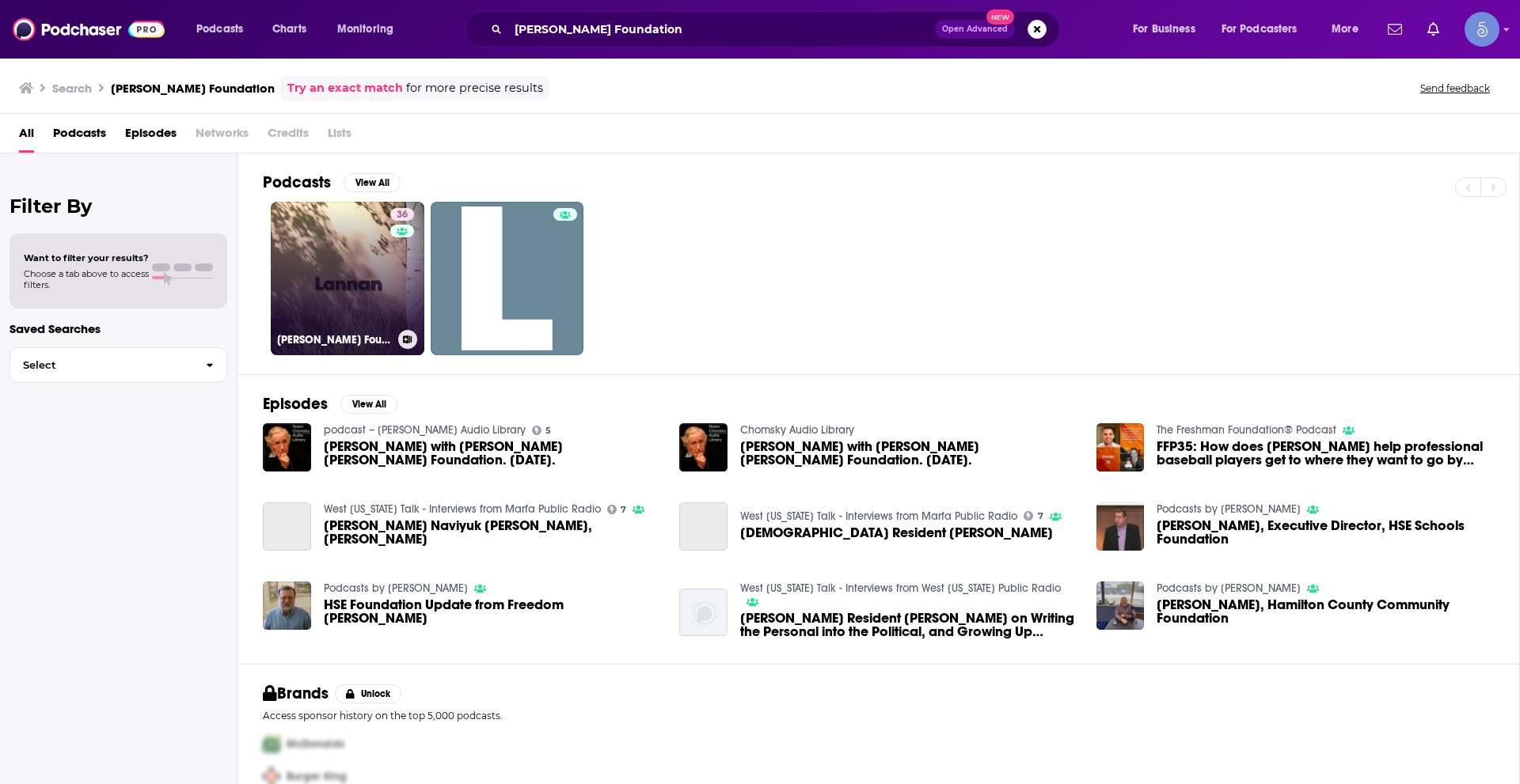
click at [391, 302] on div "36" at bounding box center [404, 268] width 28 height 122
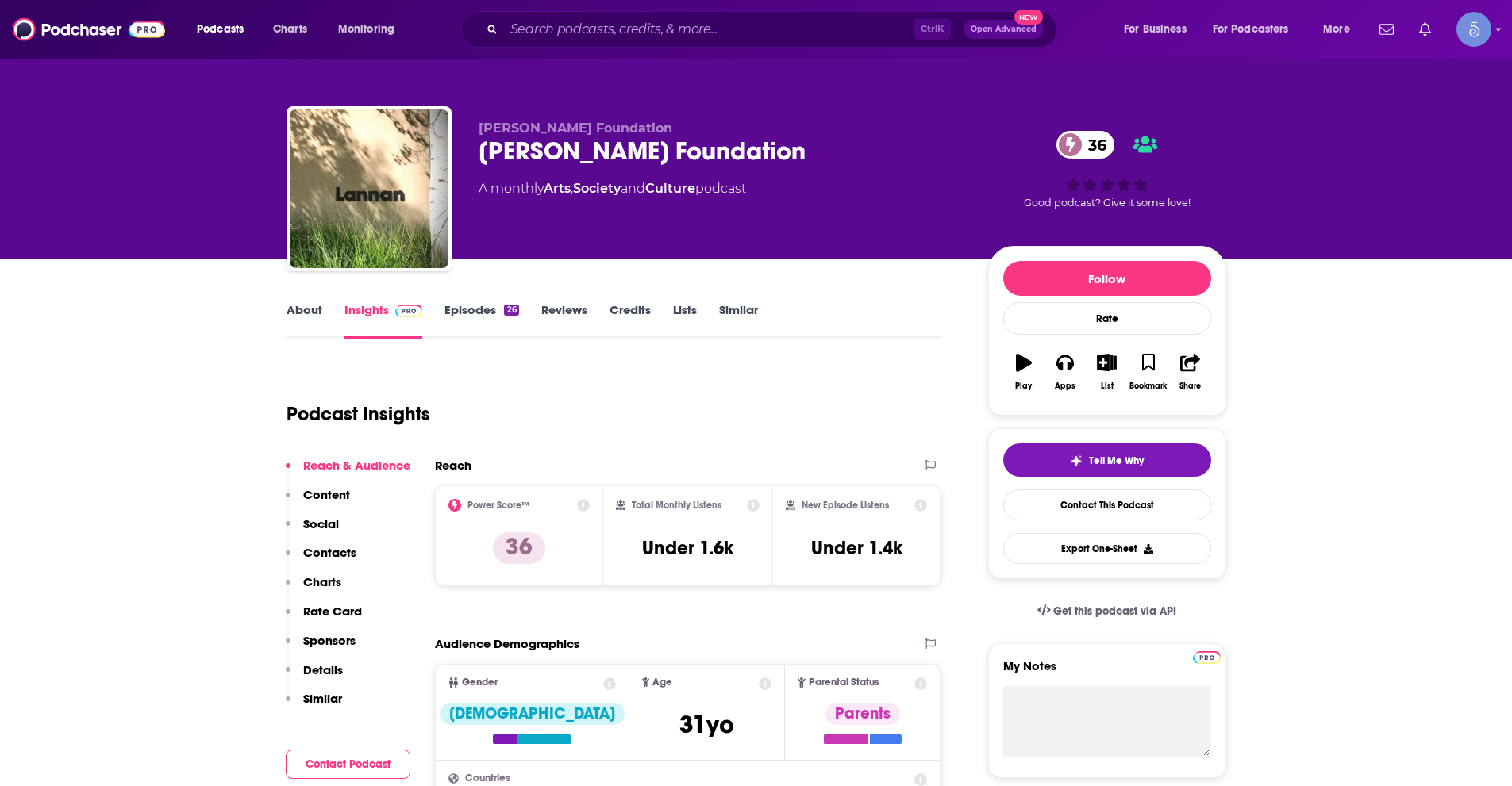
click at [727, 14] on div "Ctrl K Open Advanced New" at bounding box center [758, 30] width 597 height 36
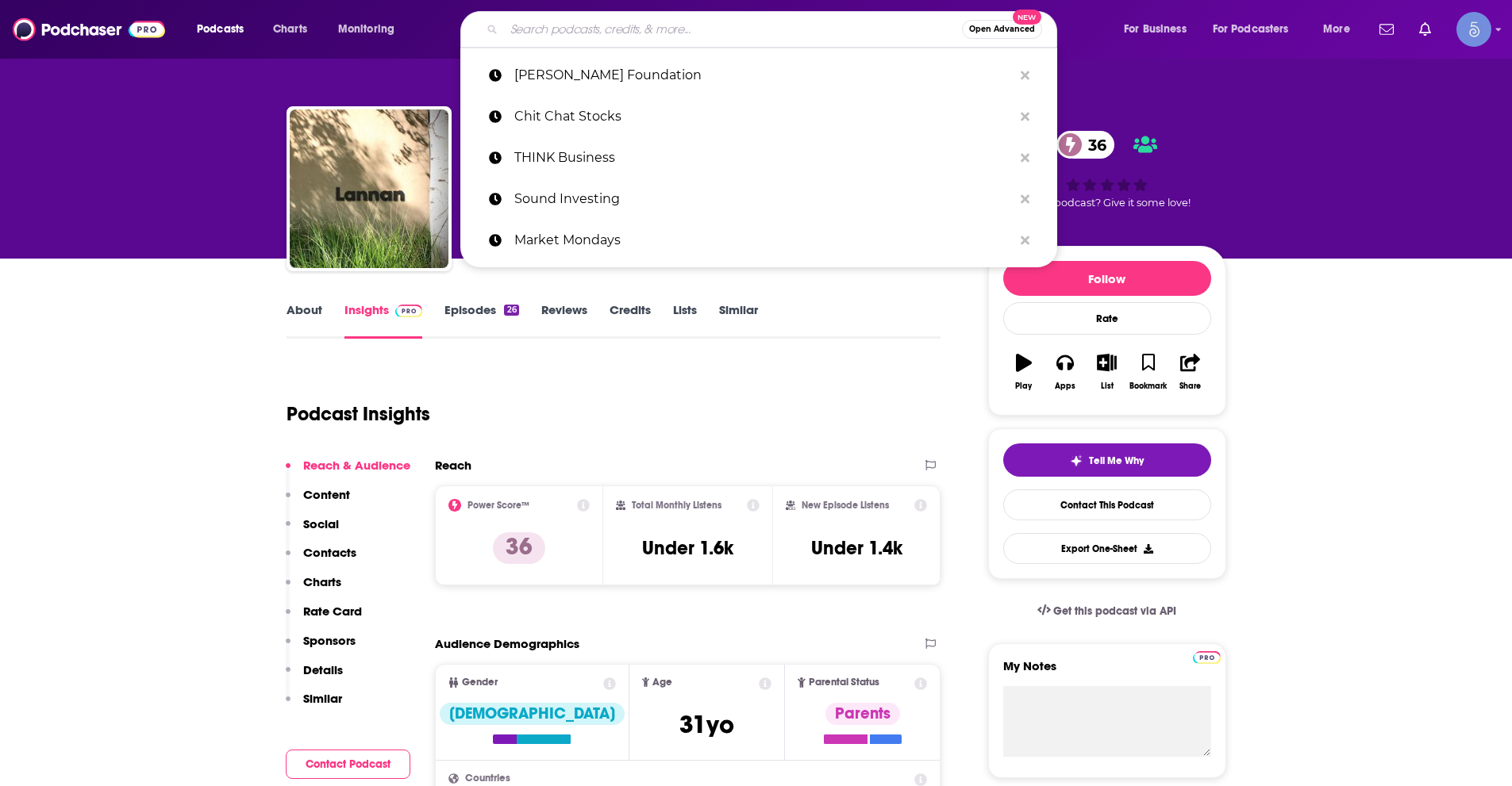
click at [729, 19] on input "Search podcasts, credits, & more..." at bounding box center [732, 29] width 458 height 25
paste input "Jerry Gogosian's Art Smack"
type input "Jerry Gogosian's Art Smack"
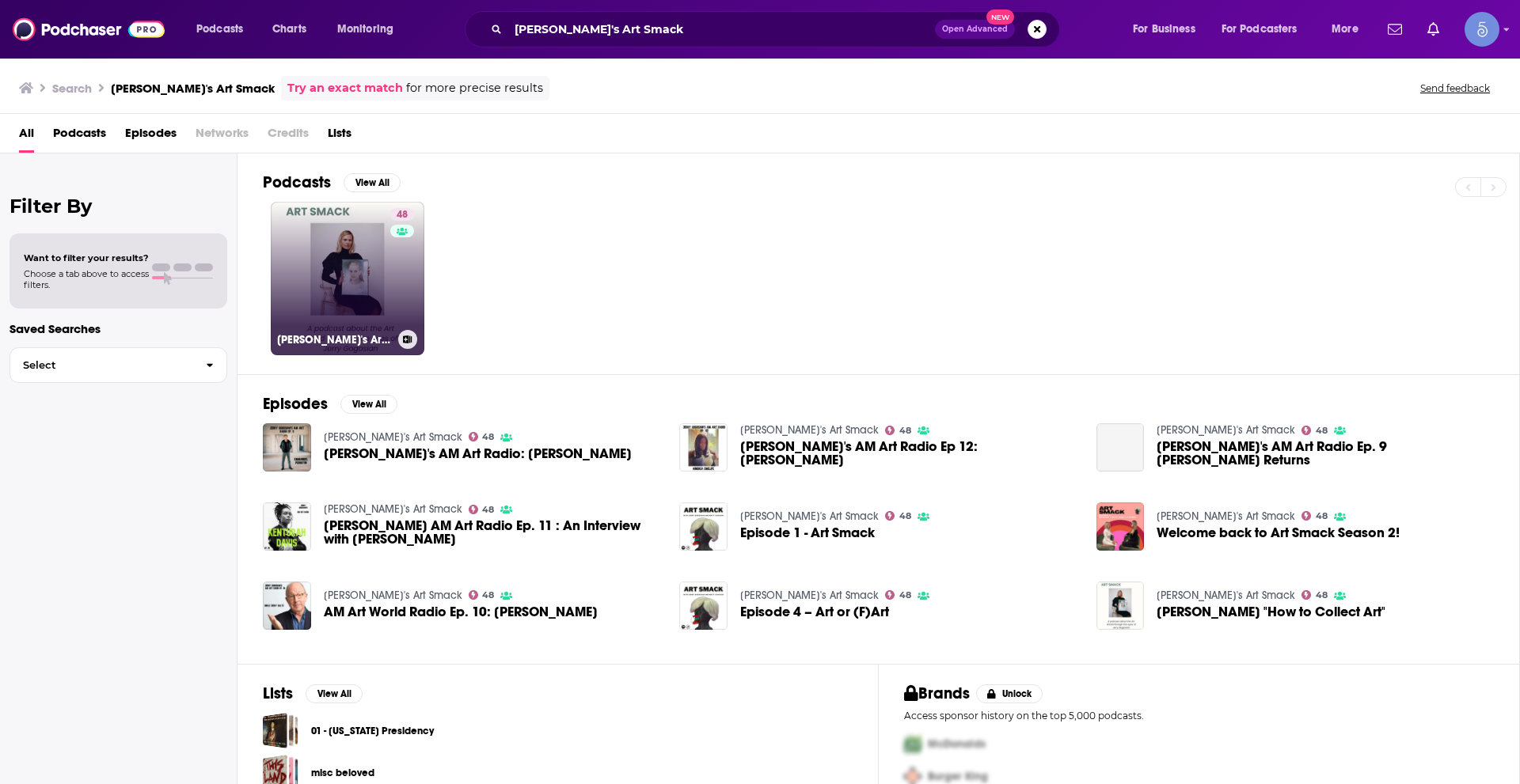
click at [352, 235] on link "48 Jerry Gogosian's Art Smack" at bounding box center [348, 279] width 153 height 153
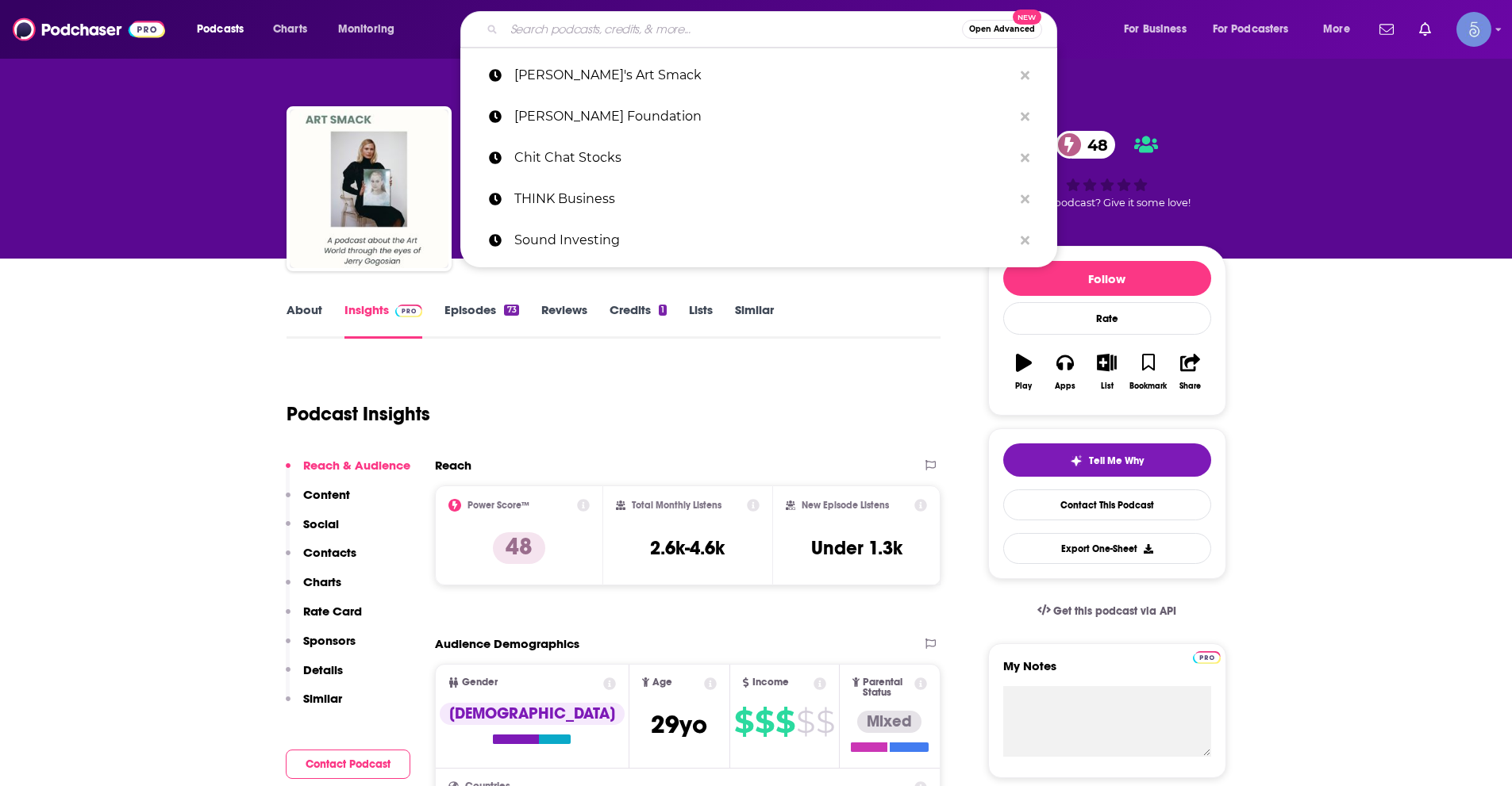
click at [547, 33] on input "Search podcasts, credits, & more..." at bounding box center [732, 29] width 458 height 25
paste input "Let's Walk (with Halli)"
type input "Let's Walk (with Halli)"
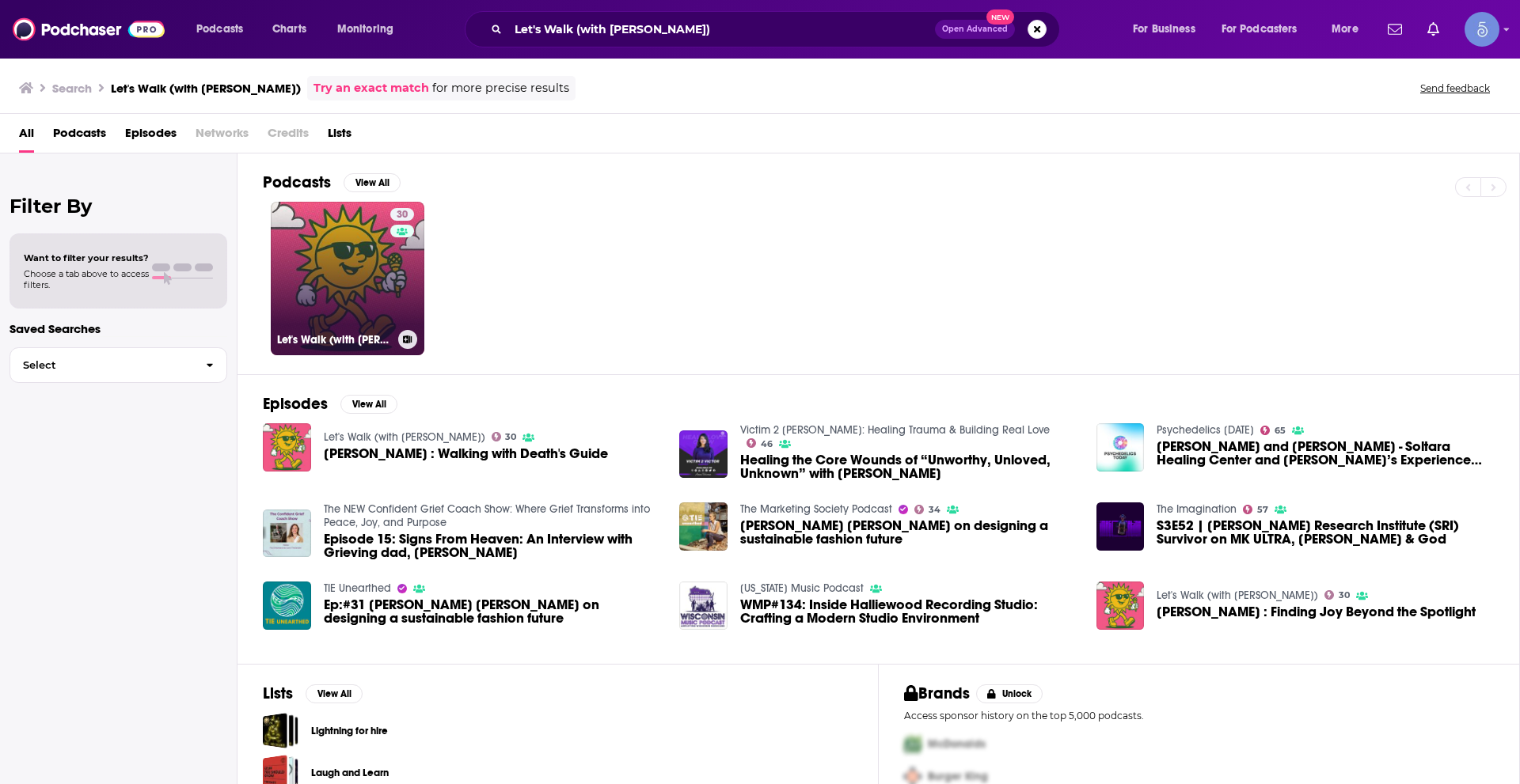
click at [415, 285] on div "30" at bounding box center [404, 268] width 28 height 122
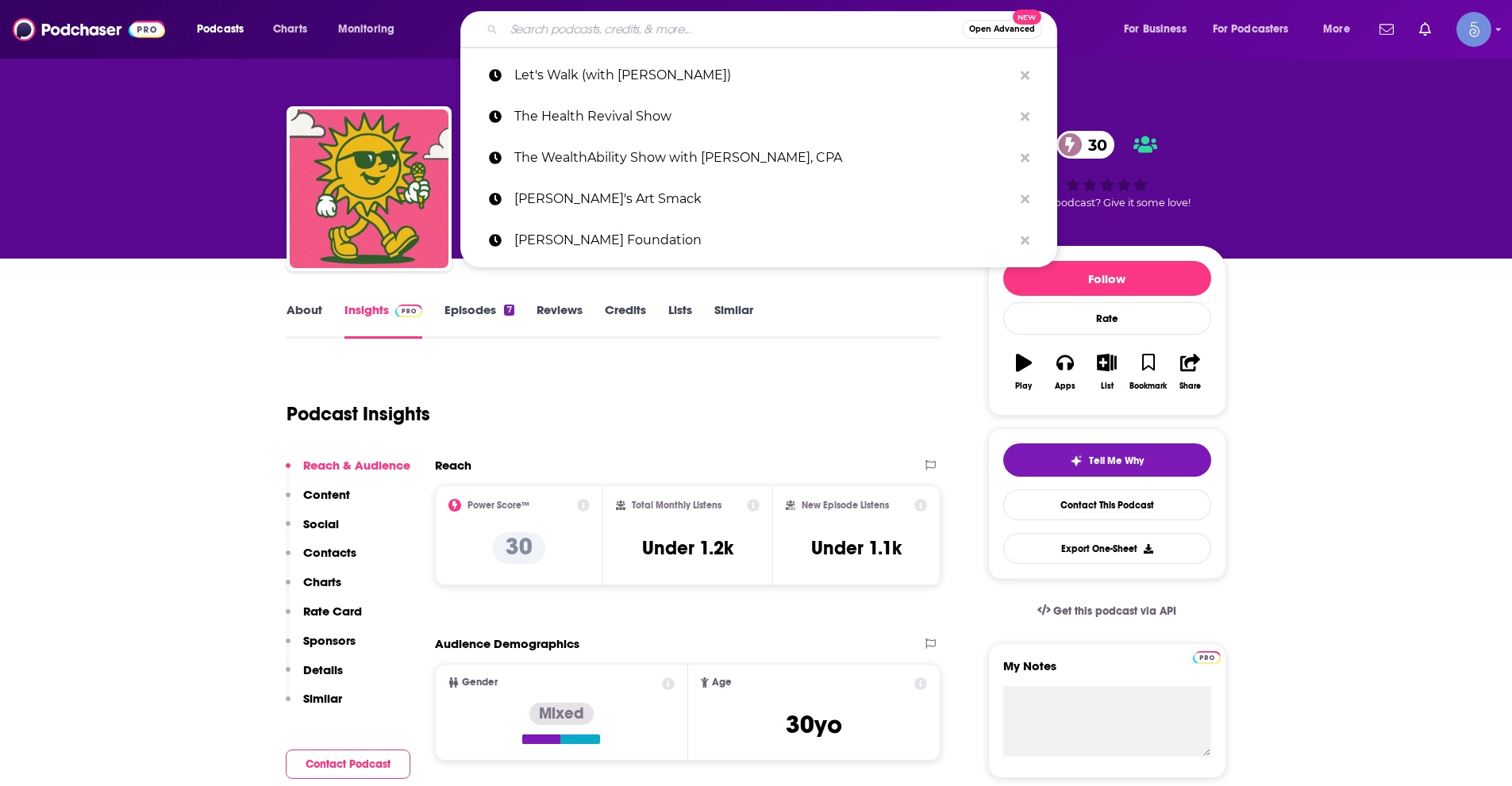
click at [572, 31] on input "Search podcasts, credits, & more..." at bounding box center [732, 29] width 458 height 25
paste input "Mad About It: Learning Literature with Madison"
type input "Mad About It: Learning Literature with Madison"
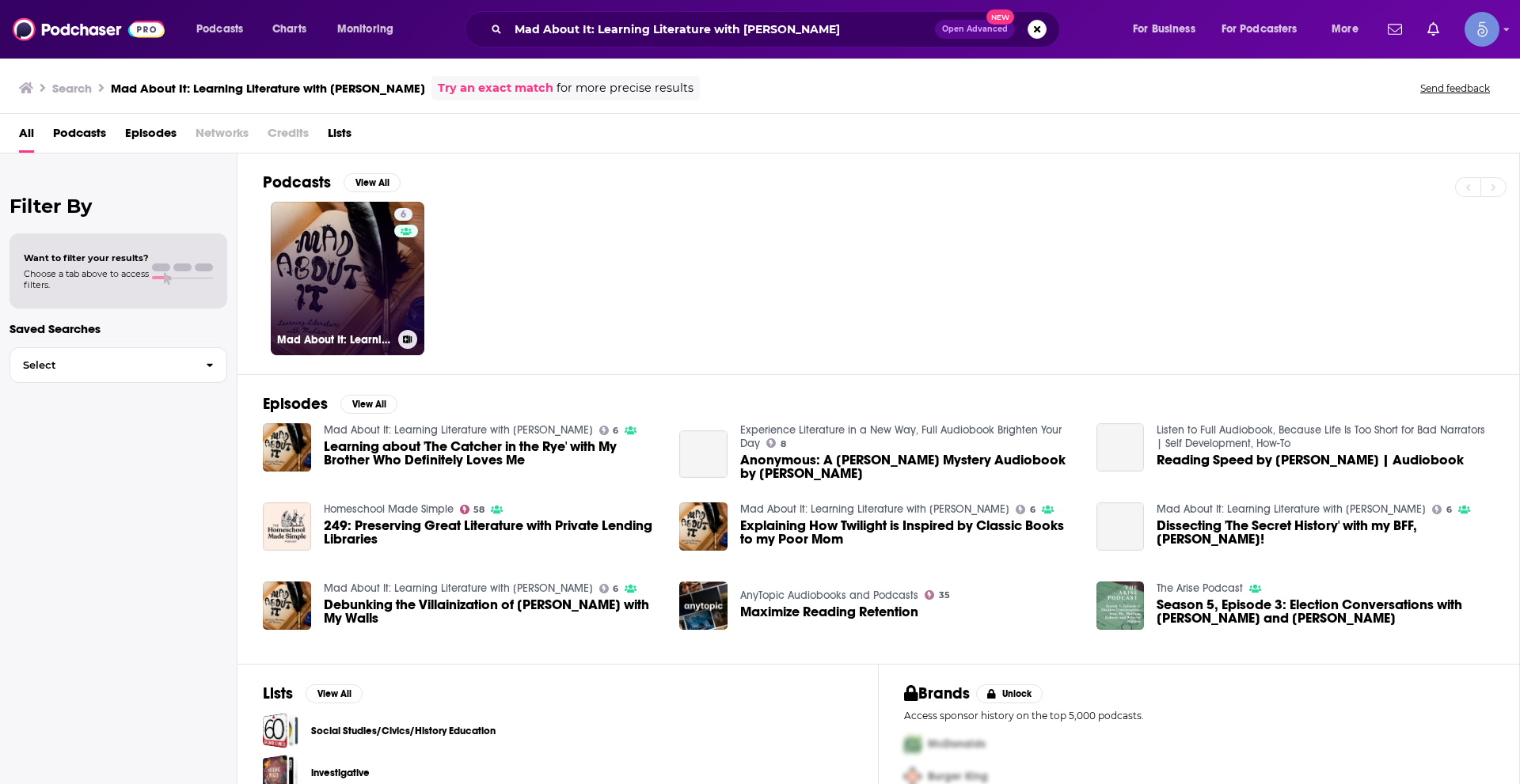
click at [324, 260] on link "6 Mad About It: Learning Literature with Madison" at bounding box center [348, 279] width 153 height 153
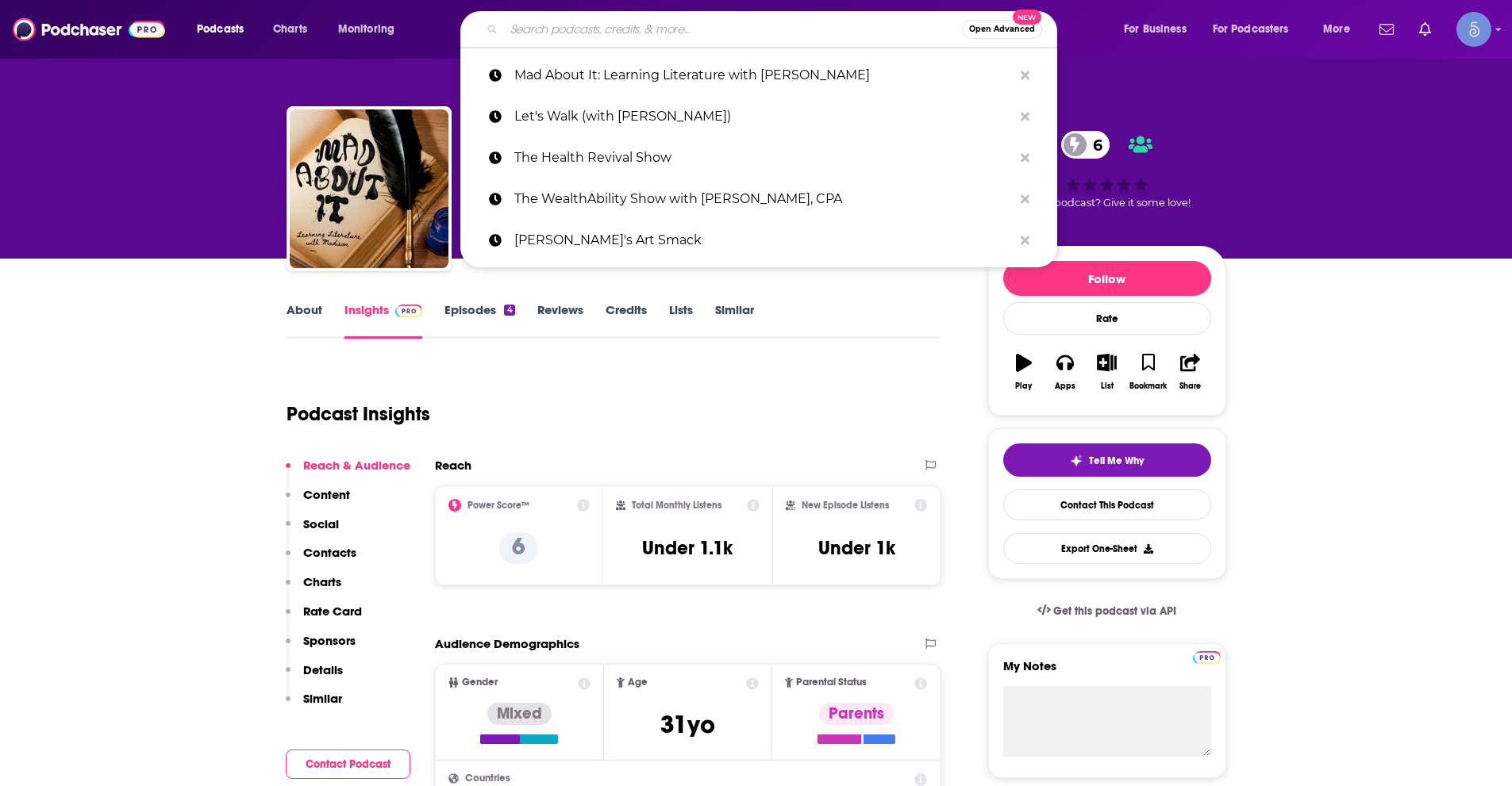
click at [577, 23] on input "Search podcasts, credits, & more..." at bounding box center [732, 29] width 458 height 25
paste input "Written Off"
type input "Written Off"
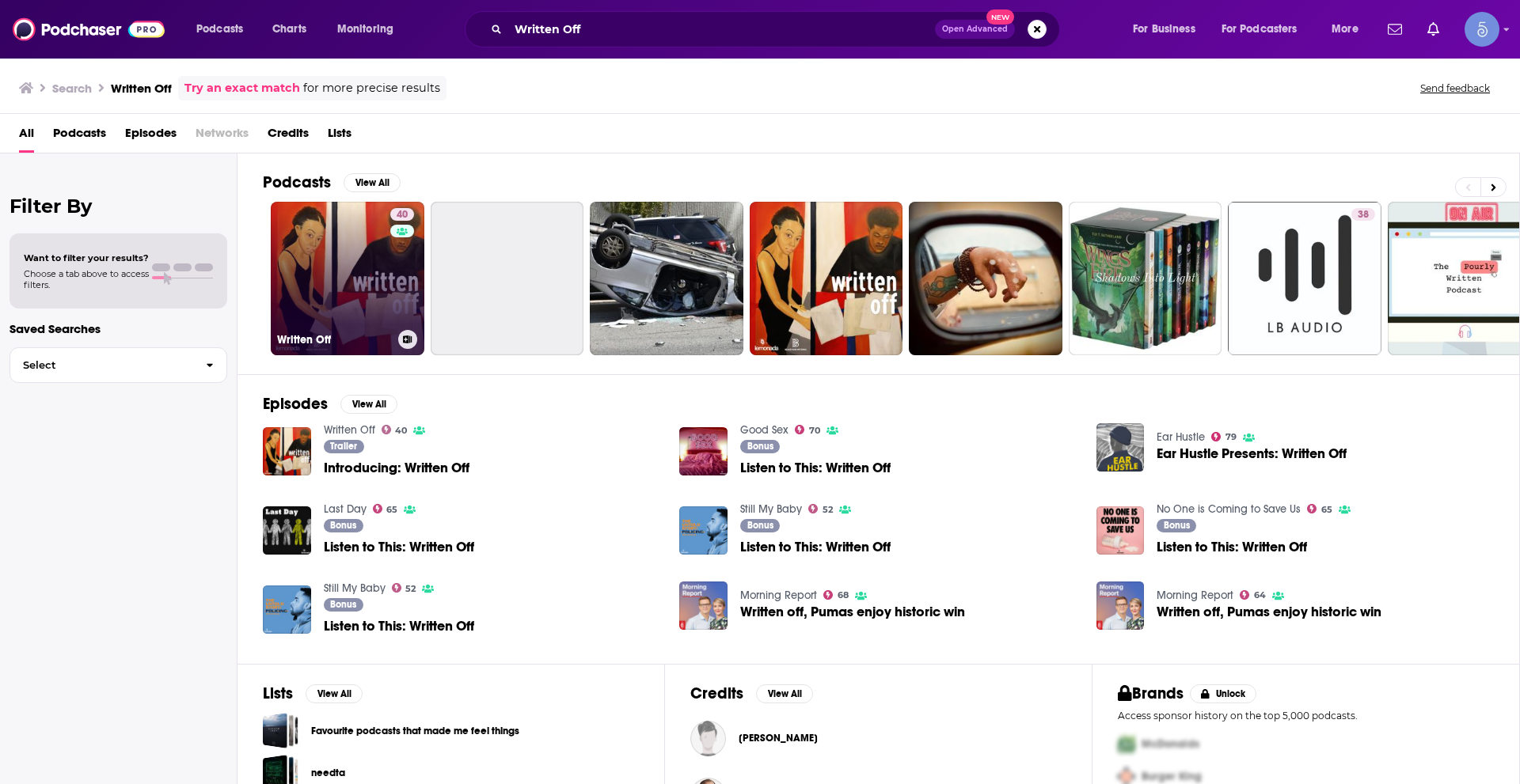
click at [326, 252] on link "40 Written Off" at bounding box center [348, 279] width 153 height 153
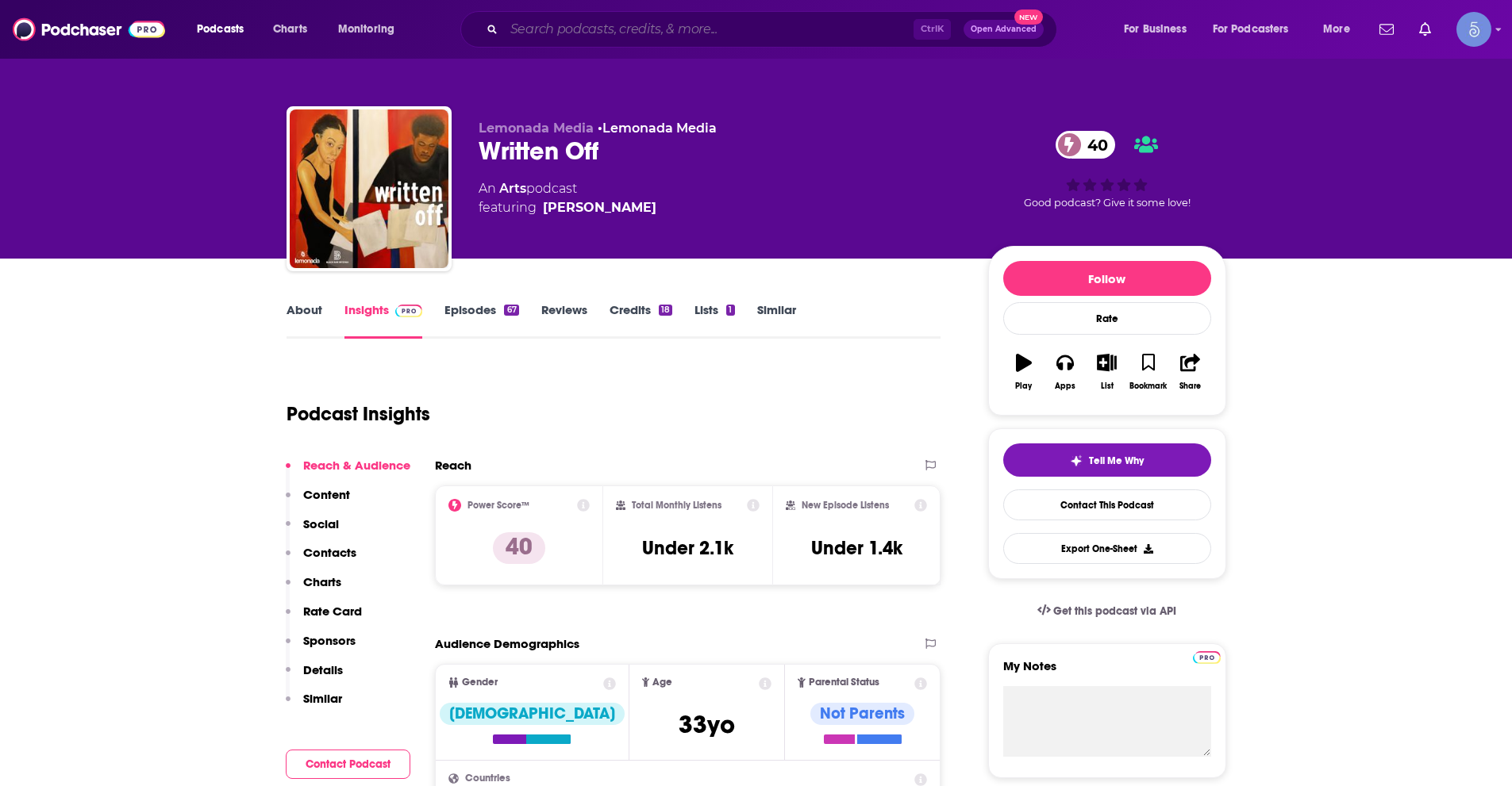
click at [542, 35] on input "Search podcasts, credits, & more..." at bounding box center [708, 29] width 410 height 25
paste input "The Underground Writing Podcast"
type input "The Underground Writing Podcast"
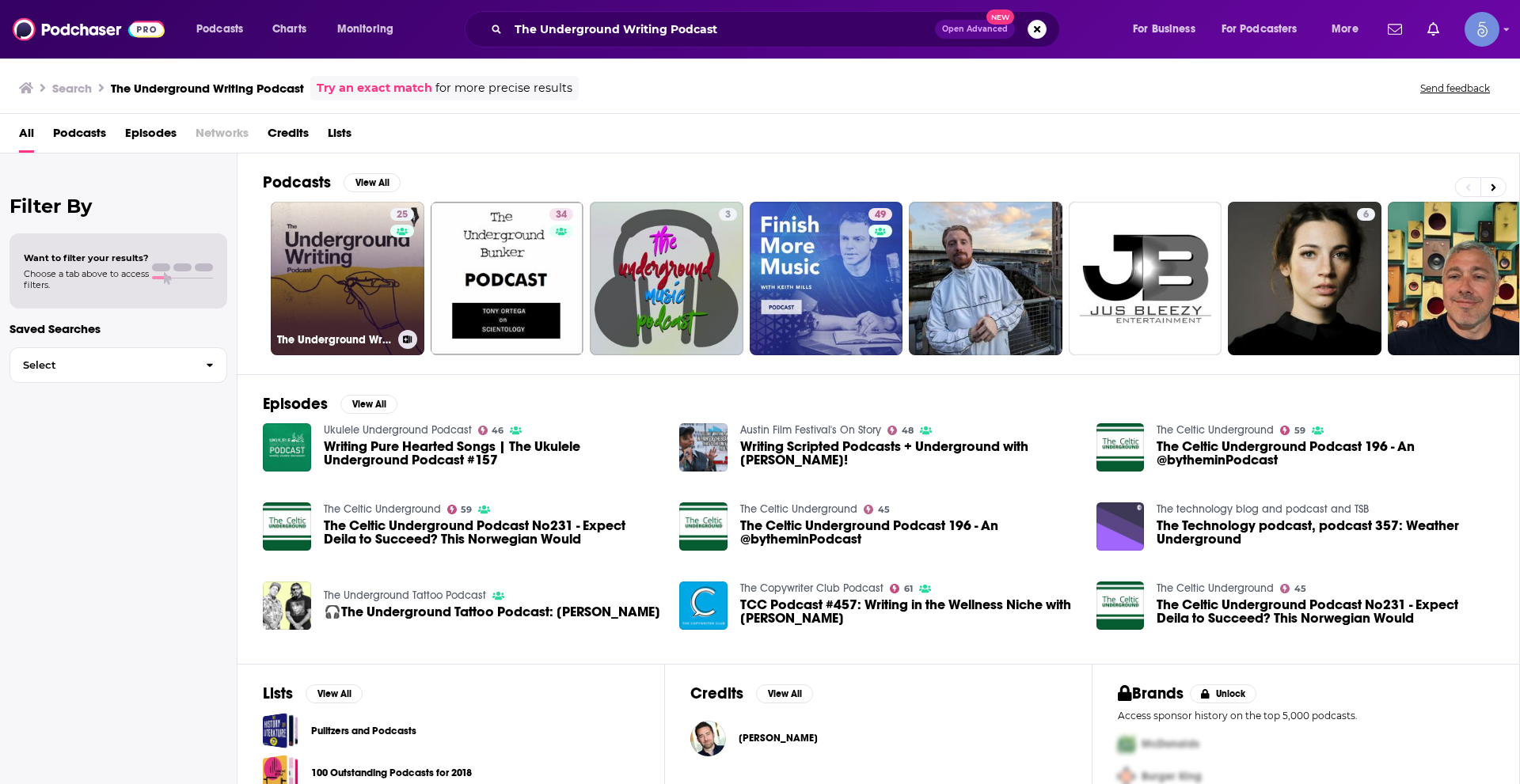
click at [370, 250] on link "25 The Underground Writing Podcast" at bounding box center [348, 279] width 153 height 153
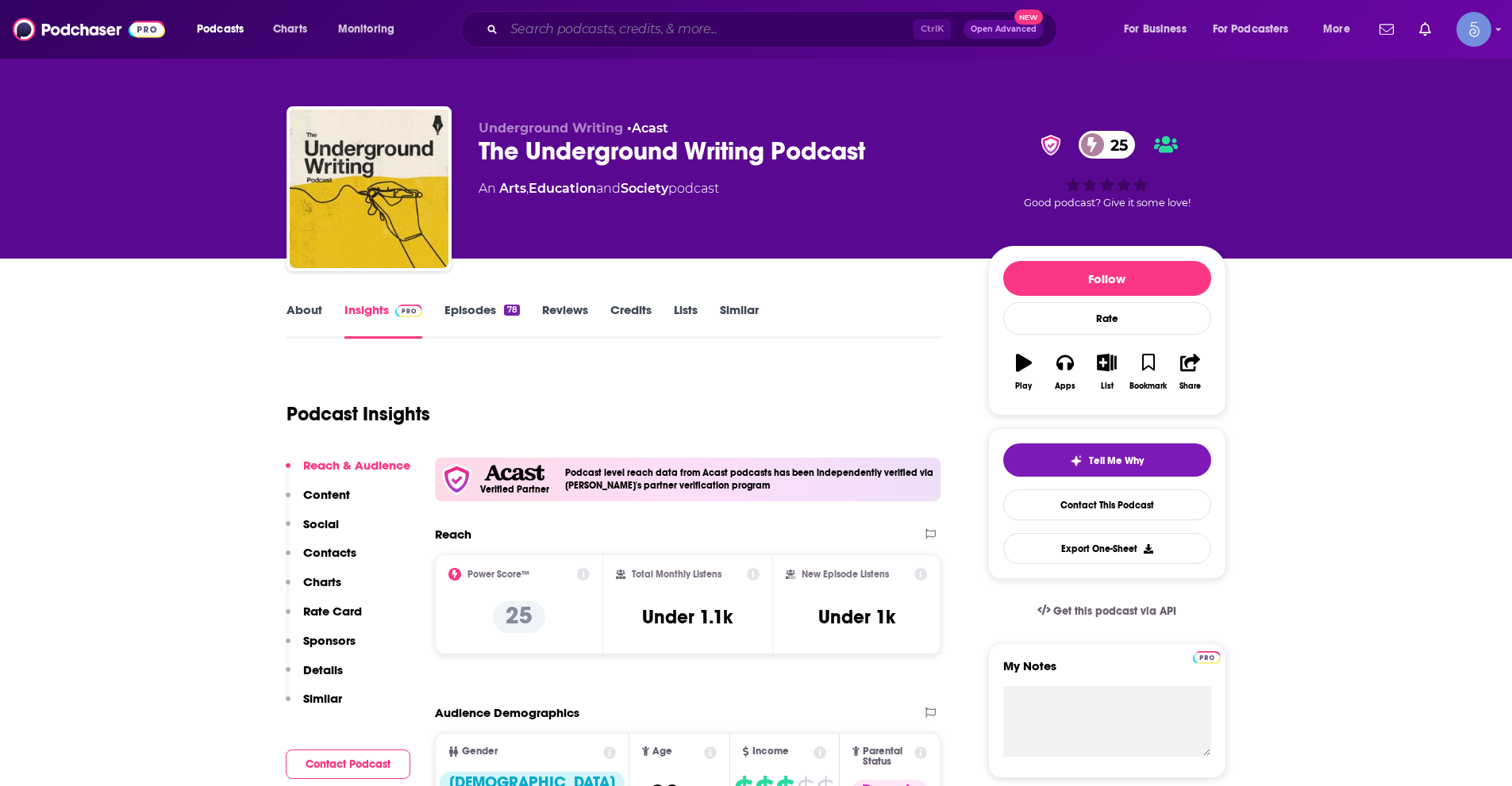
click at [547, 37] on input "Search podcasts, credits, & more..." at bounding box center [708, 29] width 410 height 25
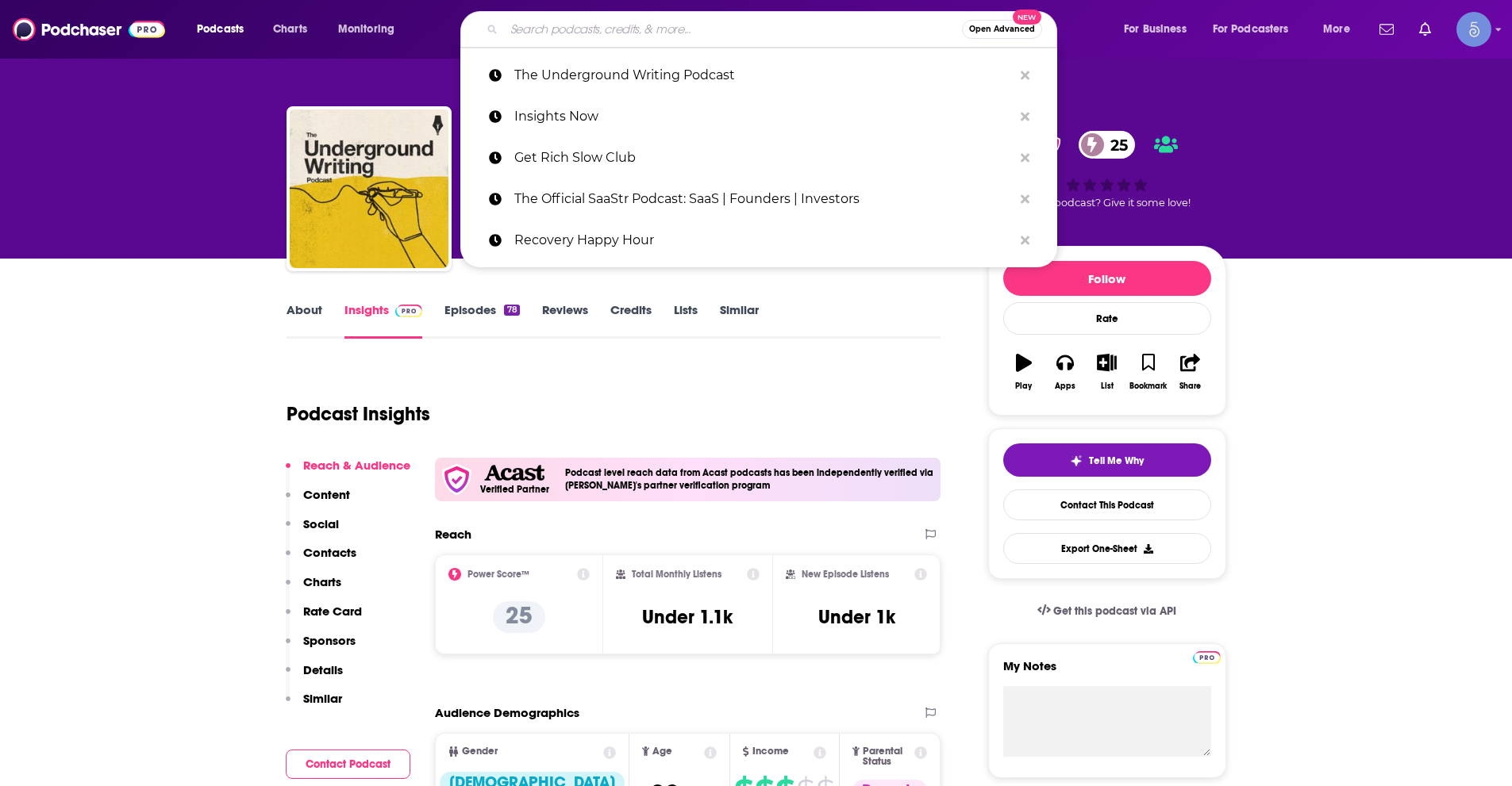
paste input "The Sketchy Van Podcast"
type input "The Sketchy Van Podcast"
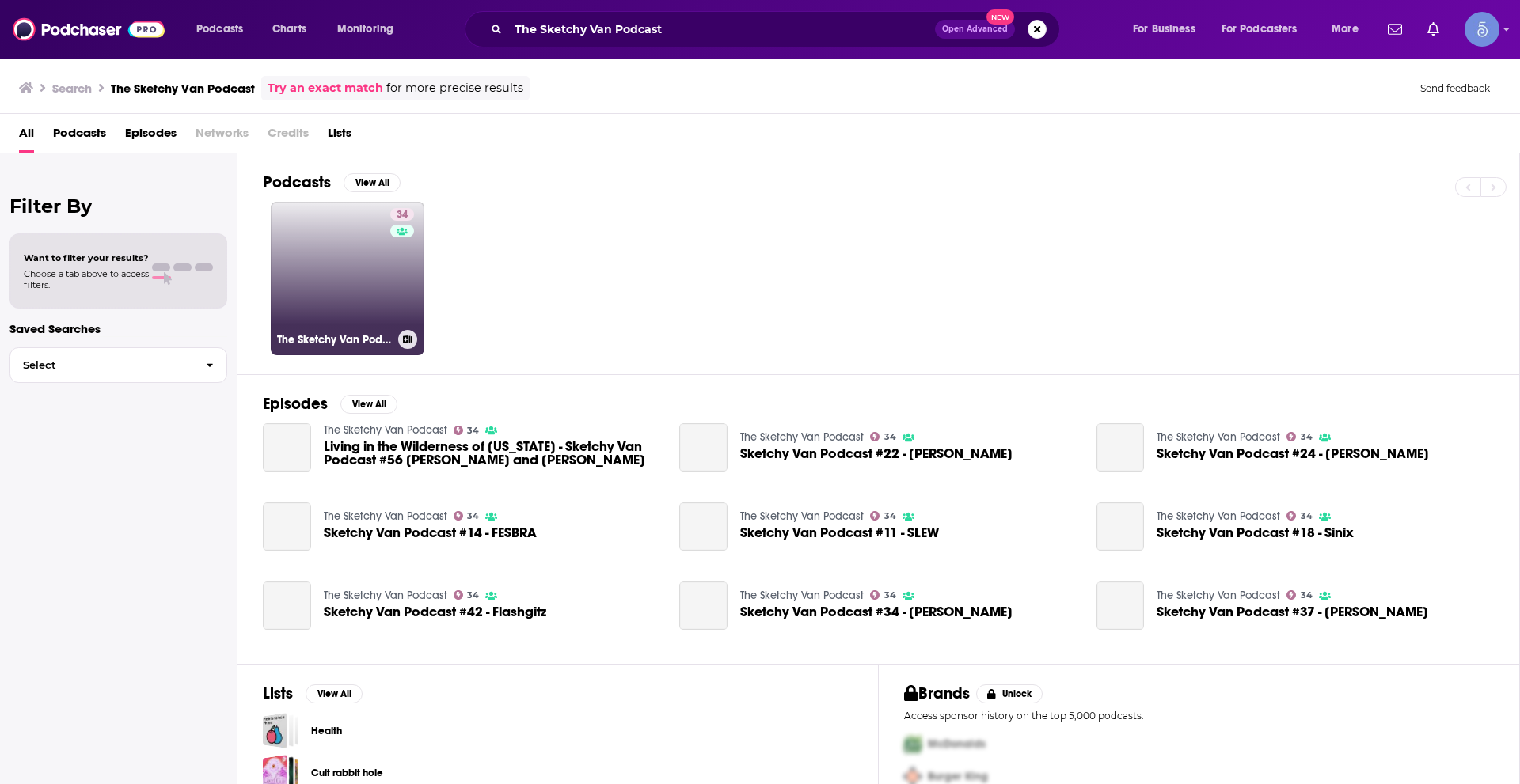
click at [324, 262] on link "34 The Sketchy Van Podcast" at bounding box center [348, 279] width 153 height 153
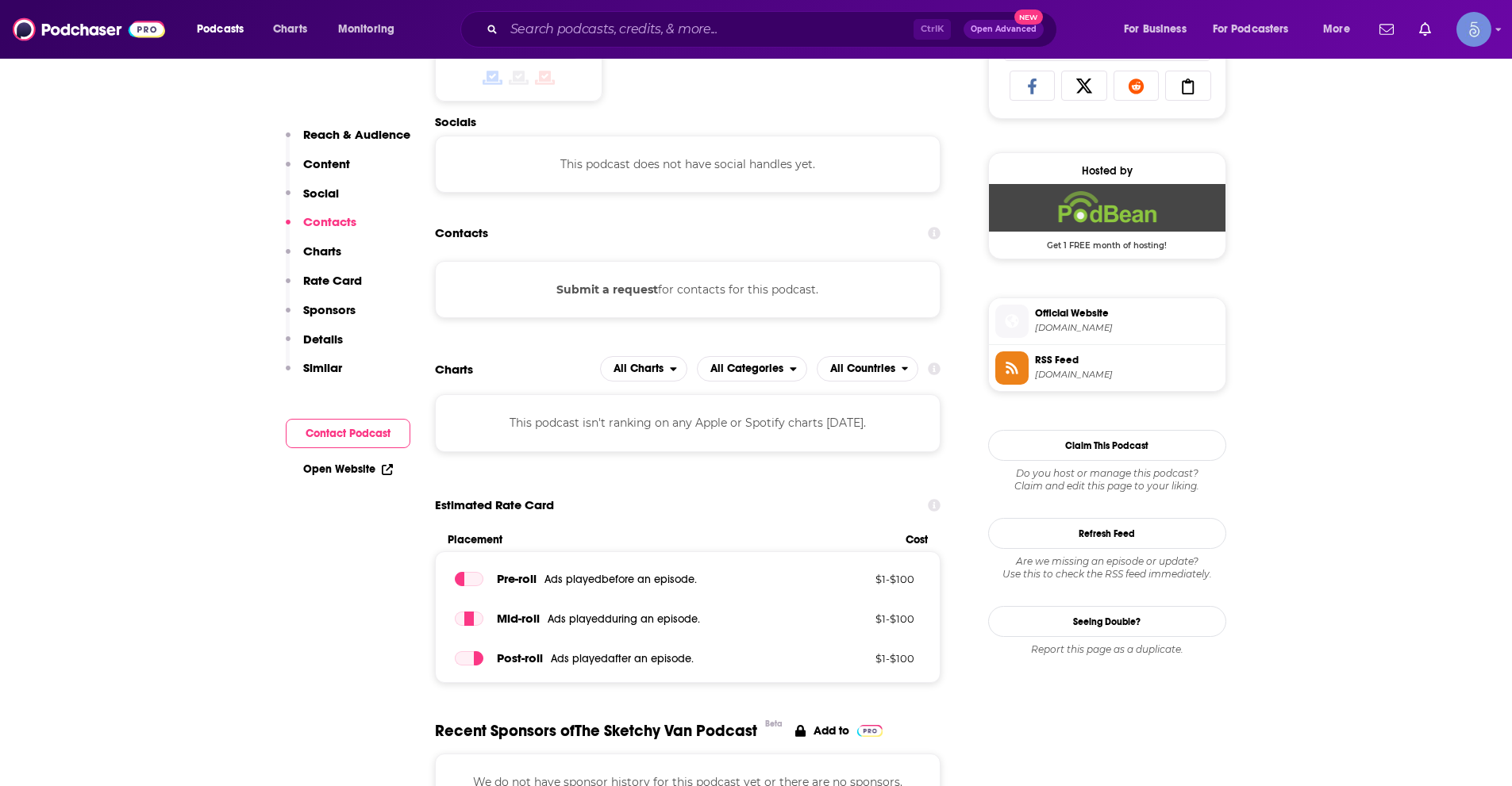
scroll to position [794, 0]
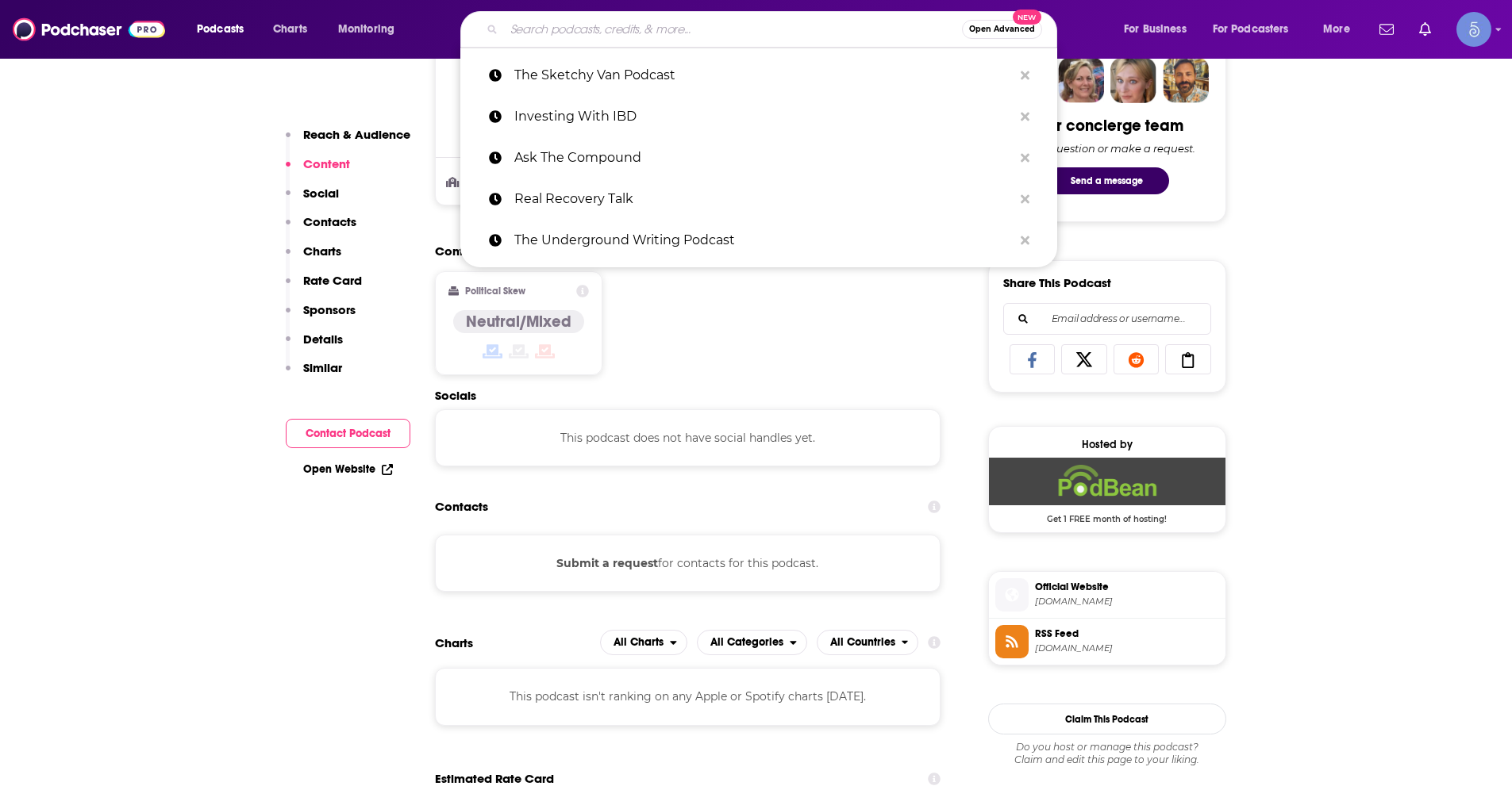
click at [766, 32] on input "Search podcasts, credits, & more..." at bounding box center [732, 29] width 458 height 25
paste input "About Art"
type input "About Art"
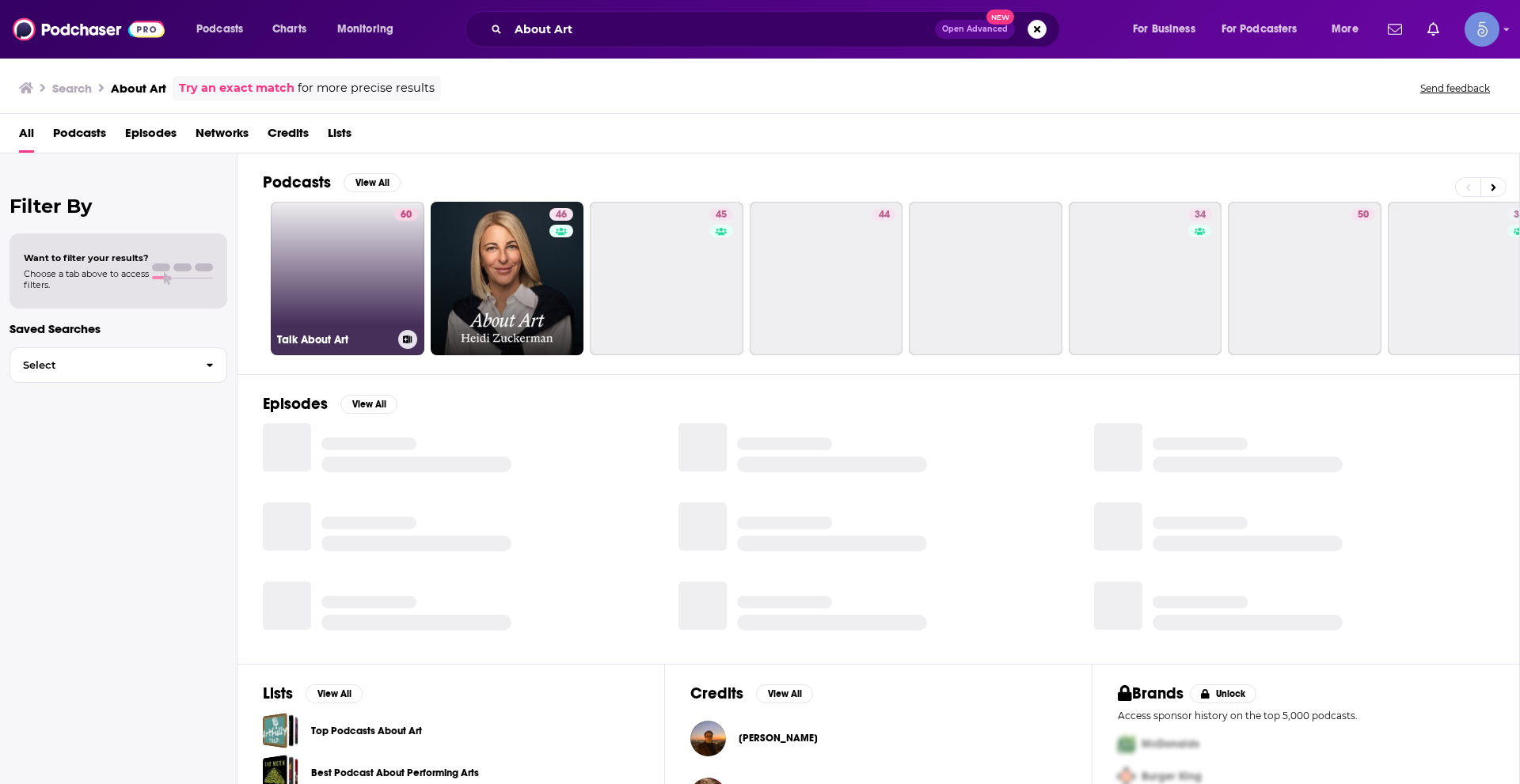
click at [357, 258] on link "60 Talk About Art" at bounding box center [348, 279] width 153 height 153
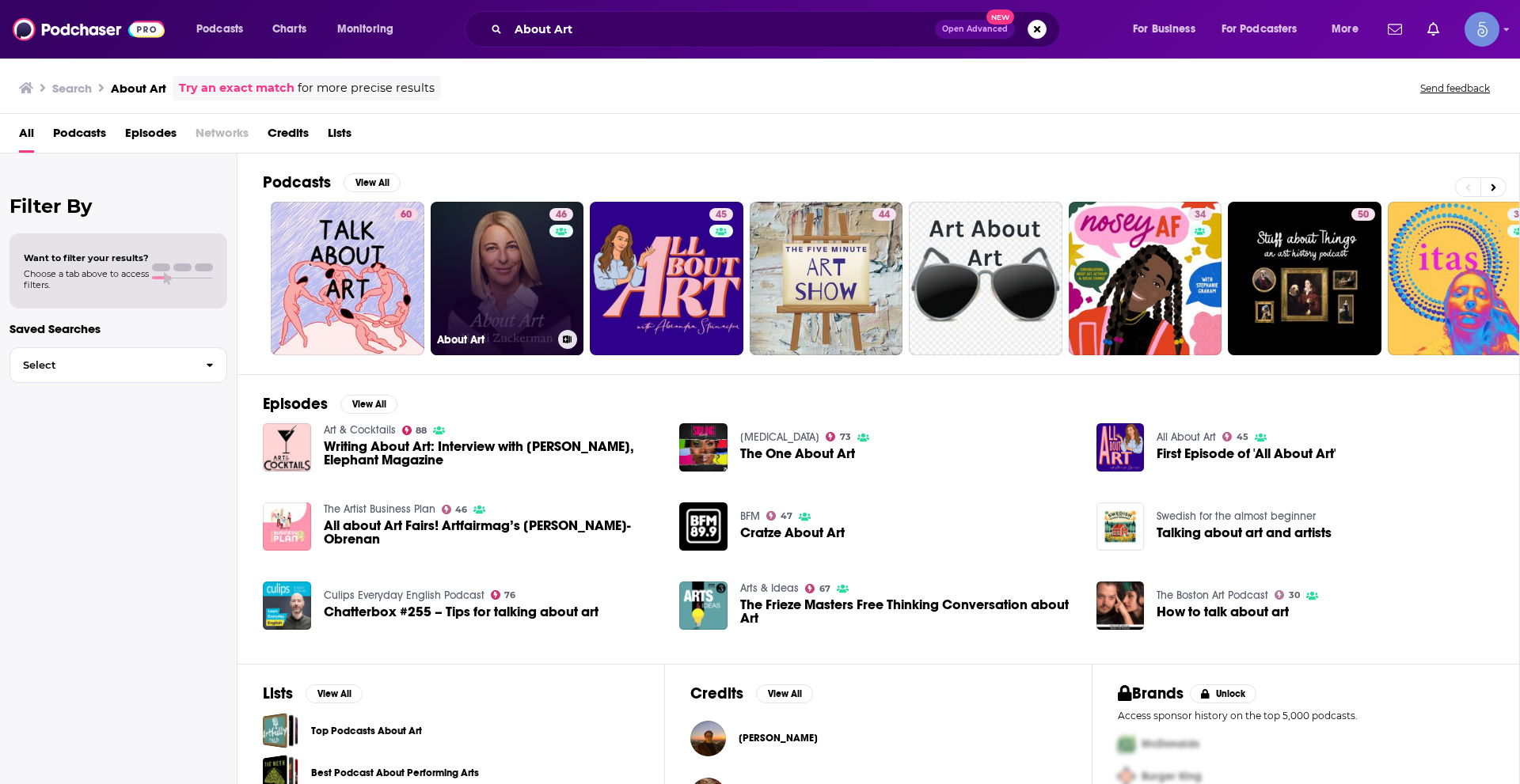
click at [559, 265] on div "46" at bounding box center [563, 268] width 28 height 122
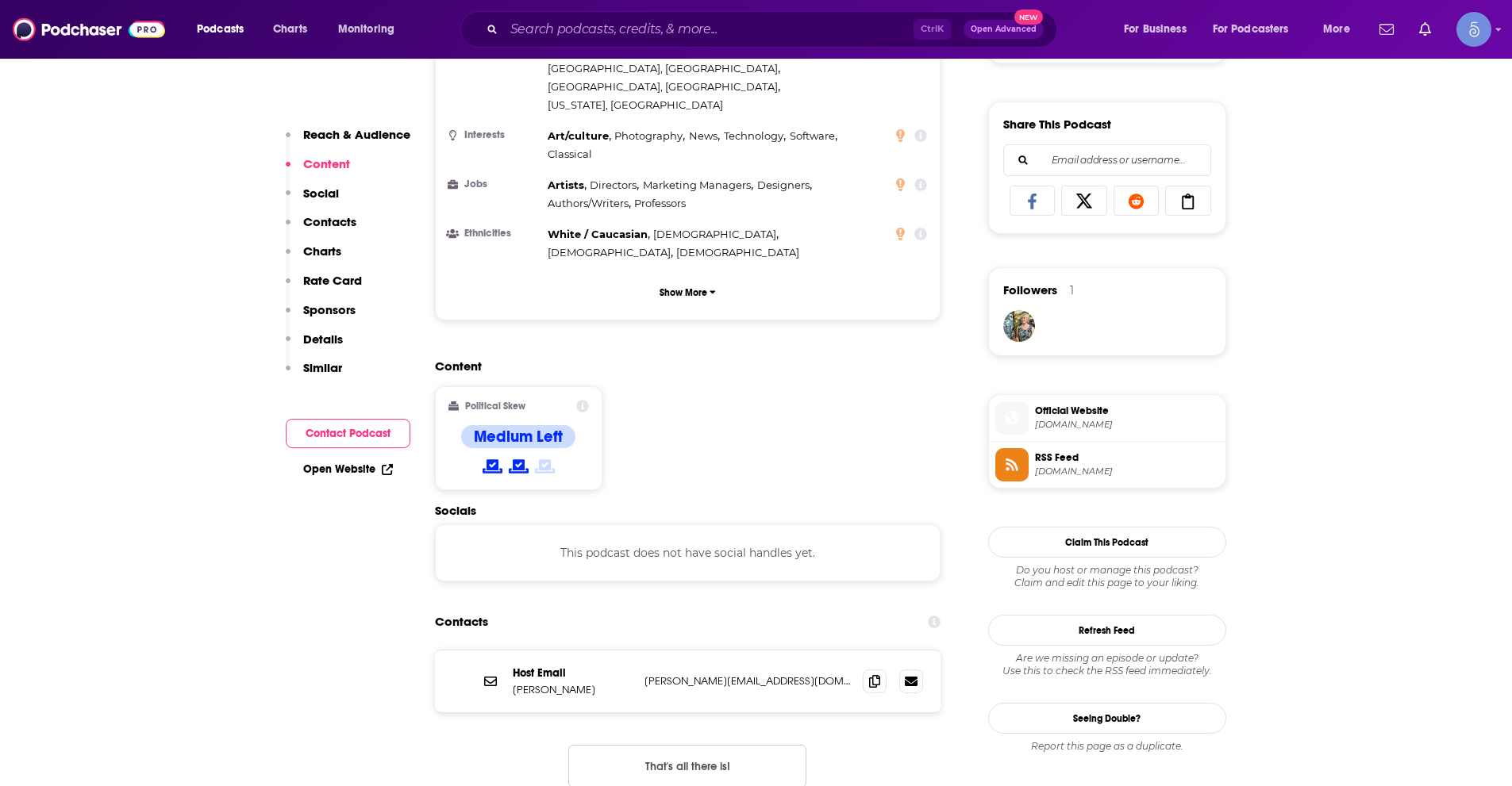
scroll to position [1348, 0]
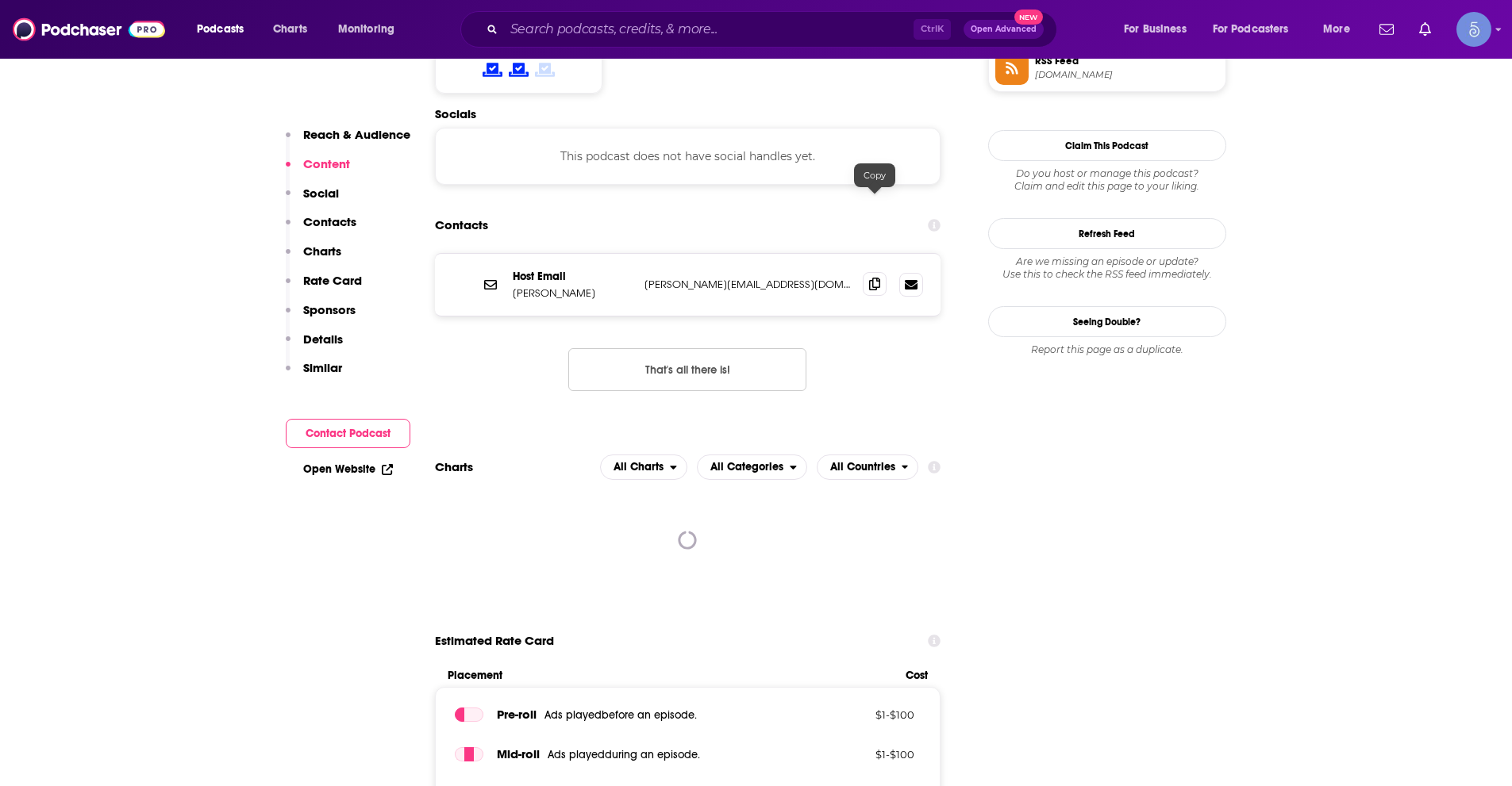
click at [880, 277] on icon at bounding box center [875, 283] width 12 height 12
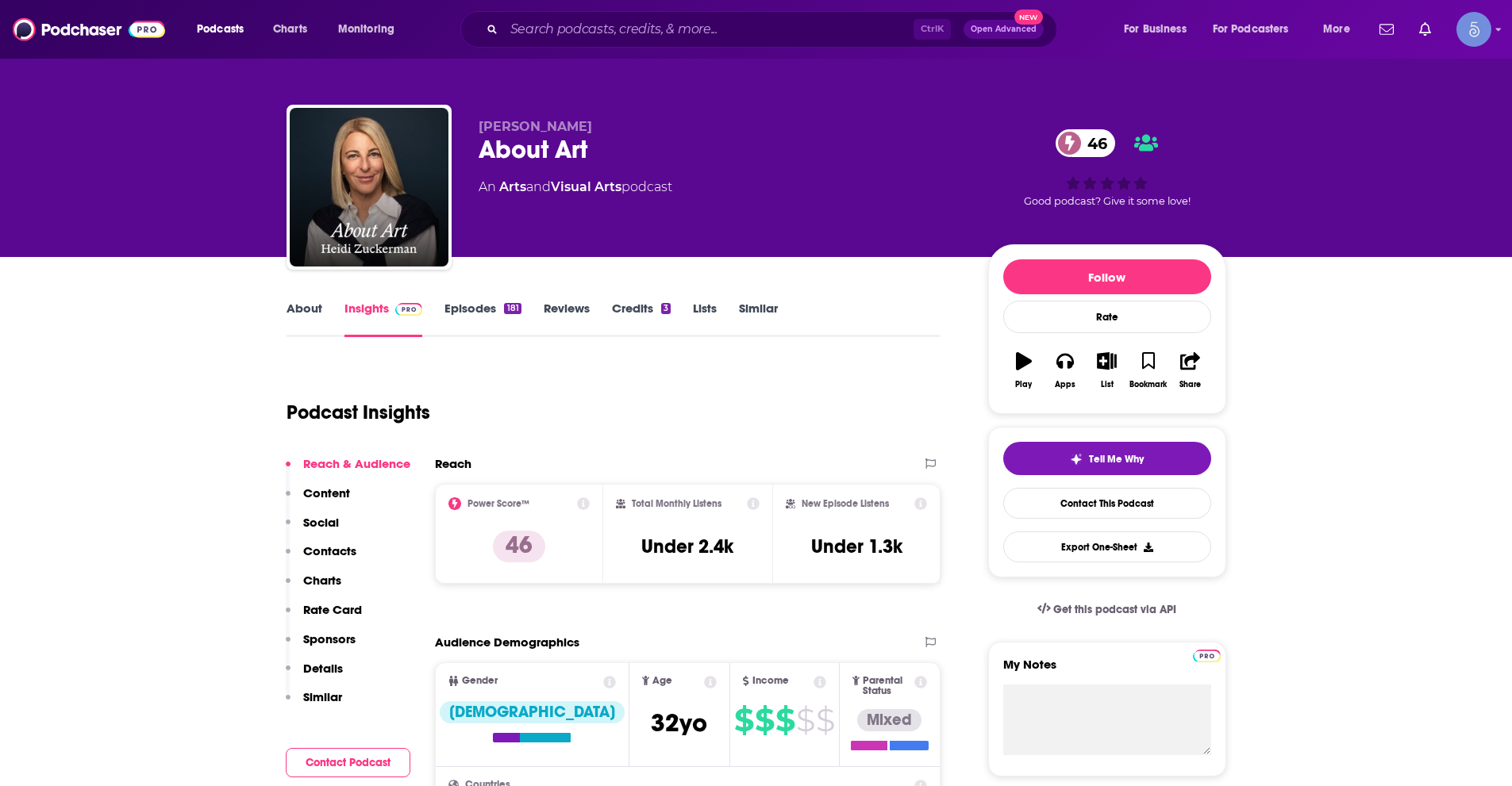
scroll to position [0, 0]
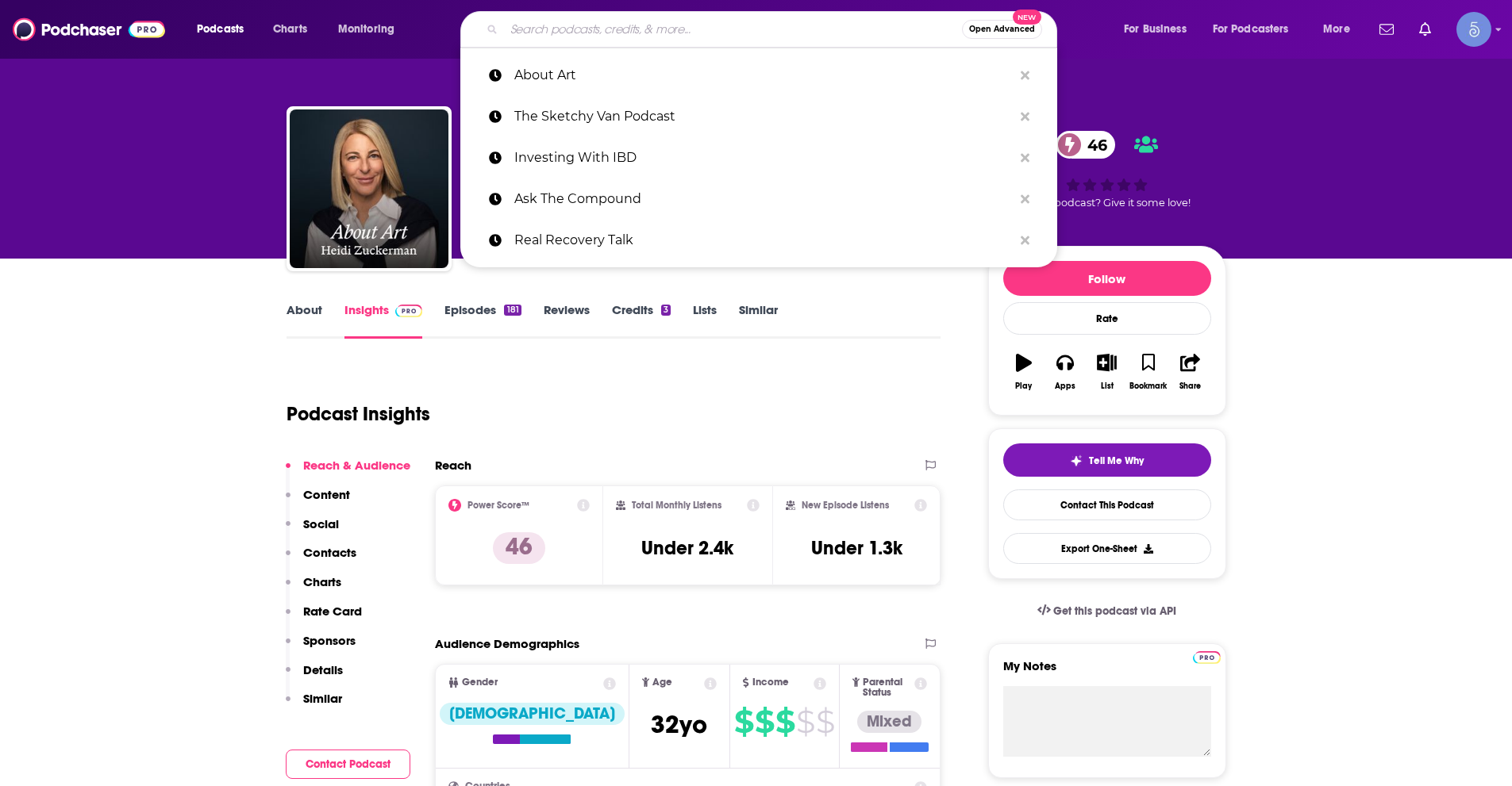
click at [552, 23] on input "Search podcasts, credits, & more..." at bounding box center [732, 29] width 458 height 25
paste input "storyOS"
type input "storyOS"
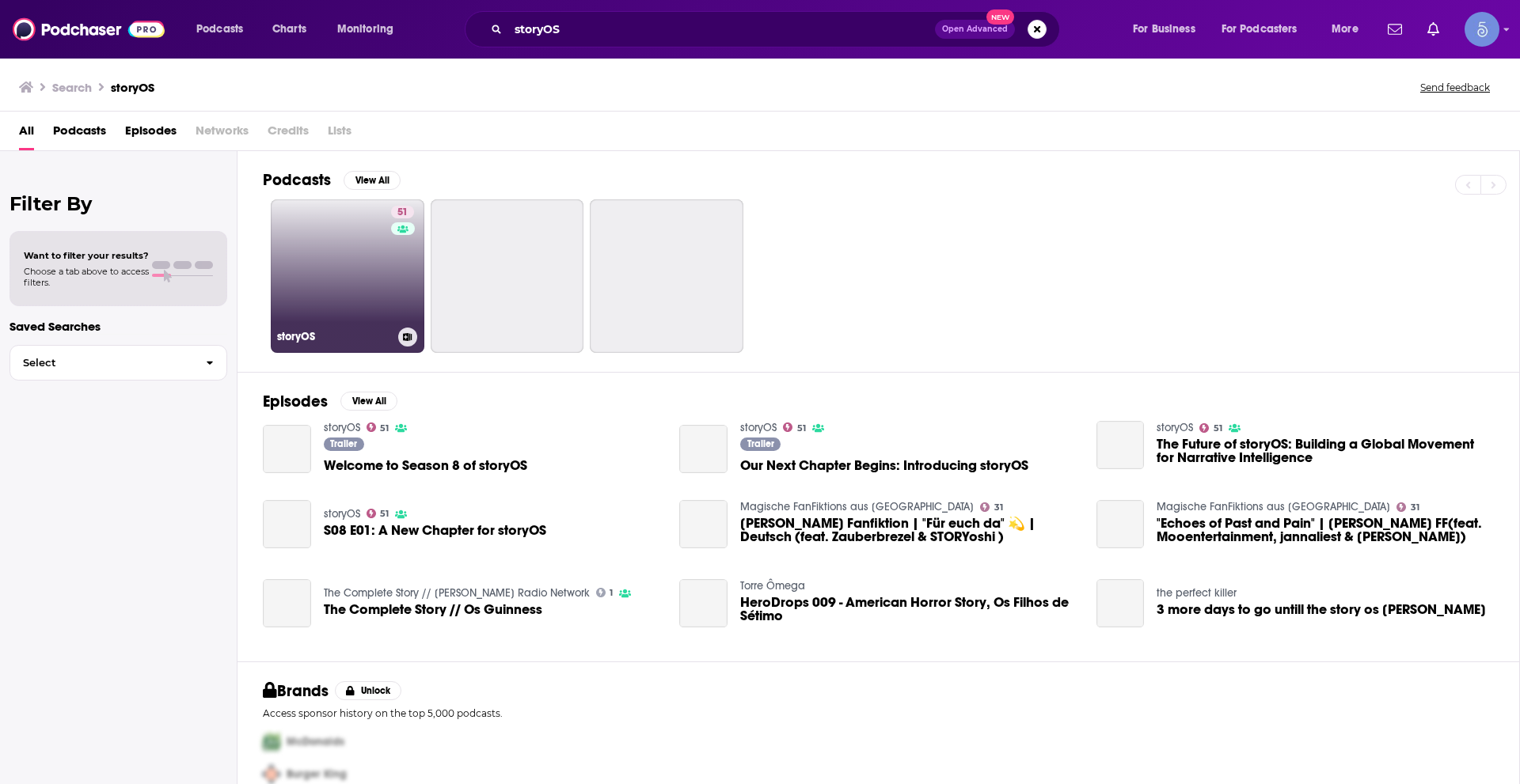
click at [368, 275] on link "51 storyOS" at bounding box center [348, 276] width 153 height 153
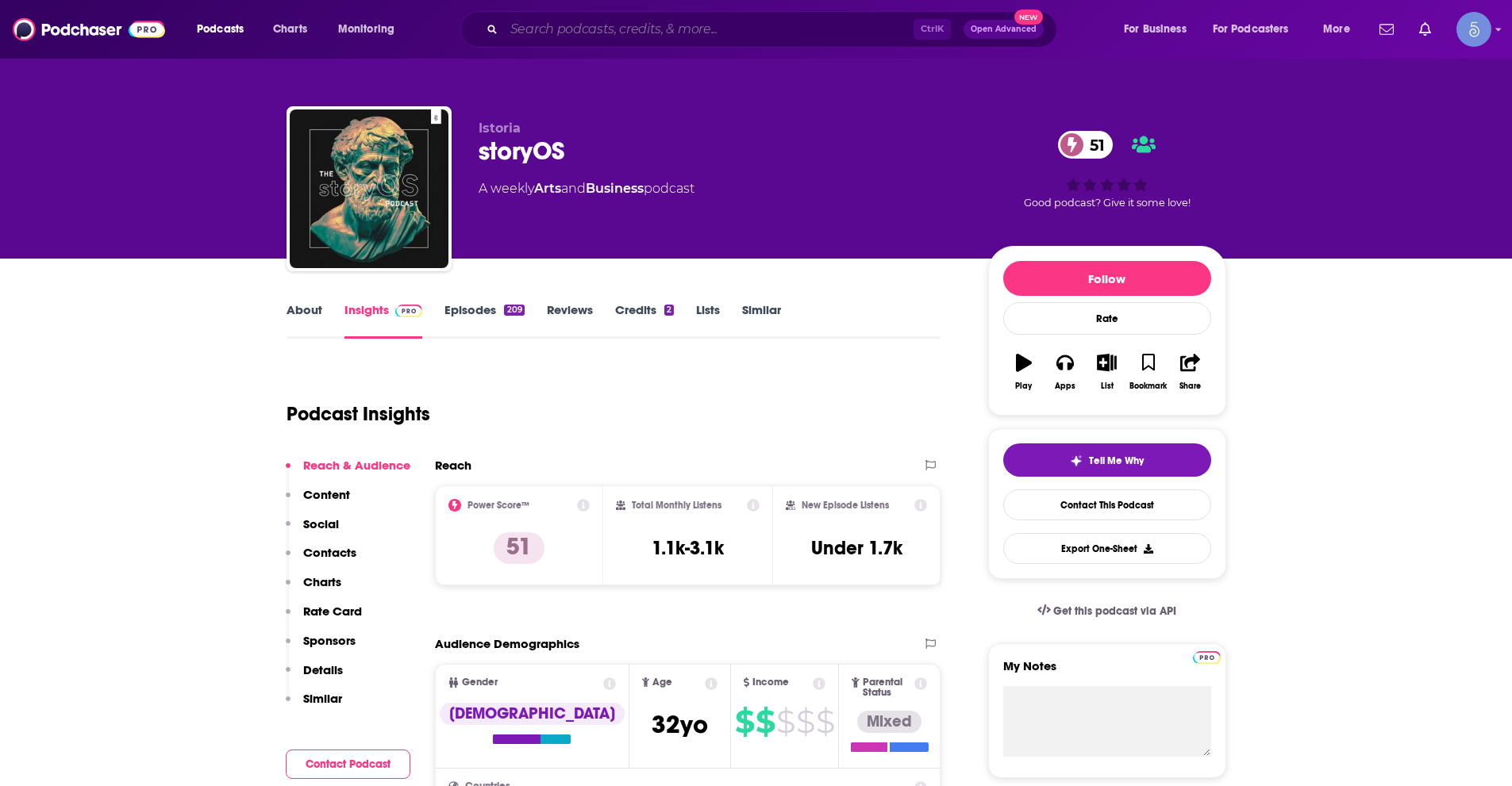
click at [524, 27] on input "Search podcasts, credits, & more..." at bounding box center [708, 29] width 410 height 25
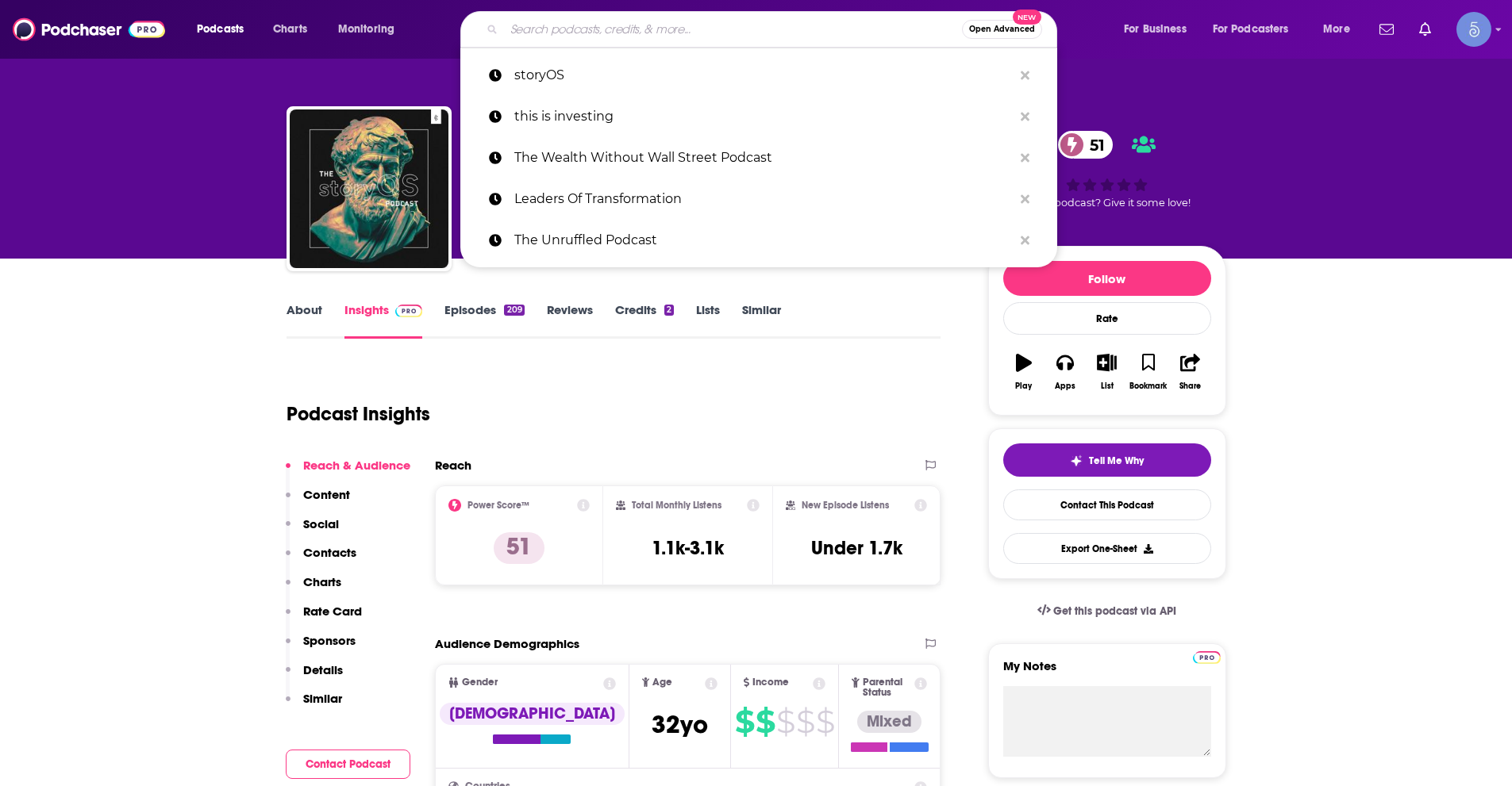
paste input "Windowsill Chats"
type input "Windowsill Chats"
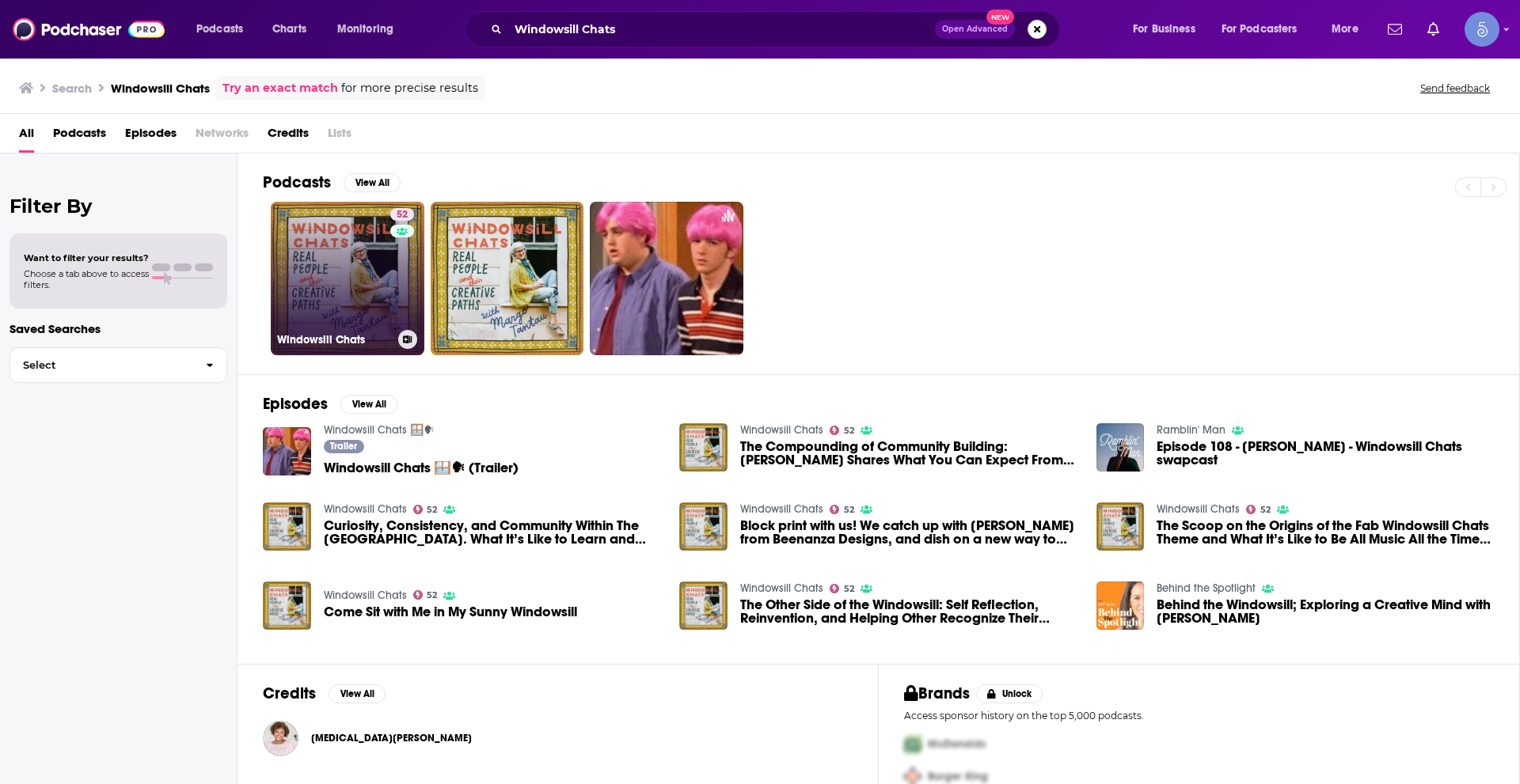
click at [333, 286] on link "52 Windowsill Chats" at bounding box center [348, 279] width 153 height 153
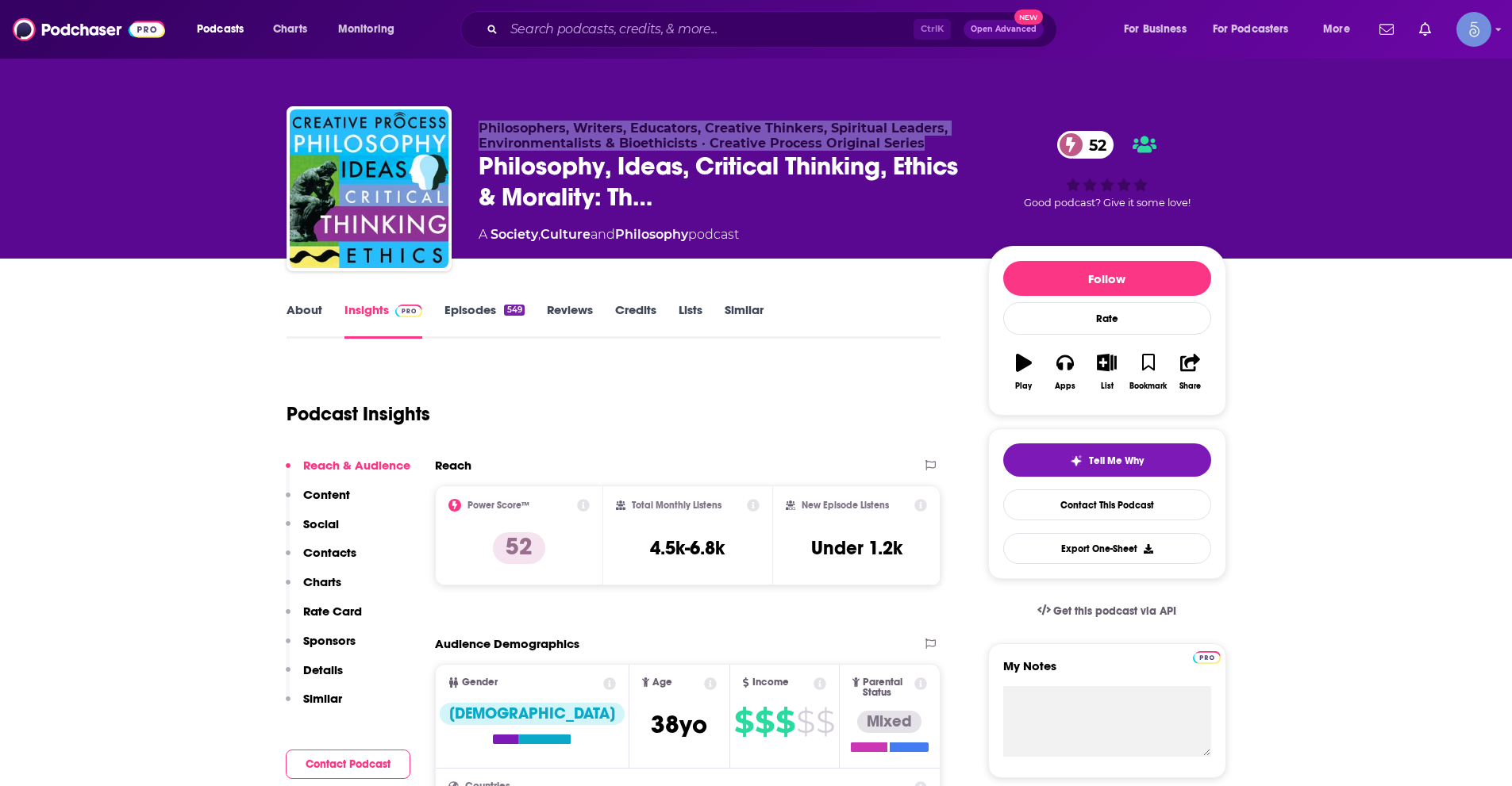
drag, startPoint x: 488, startPoint y: 125, endPoint x: 917, endPoint y: 137, distance: 429.2
click at [917, 137] on p "Philosophers, Writers, Educators, Creative Thinkers, Spiritual Leaders, Environ…" at bounding box center [720, 135] width 484 height 30
copy span "Philosophers, Writers, Educators, Creative Thinkers, Spiritual Leaders, Environ…"
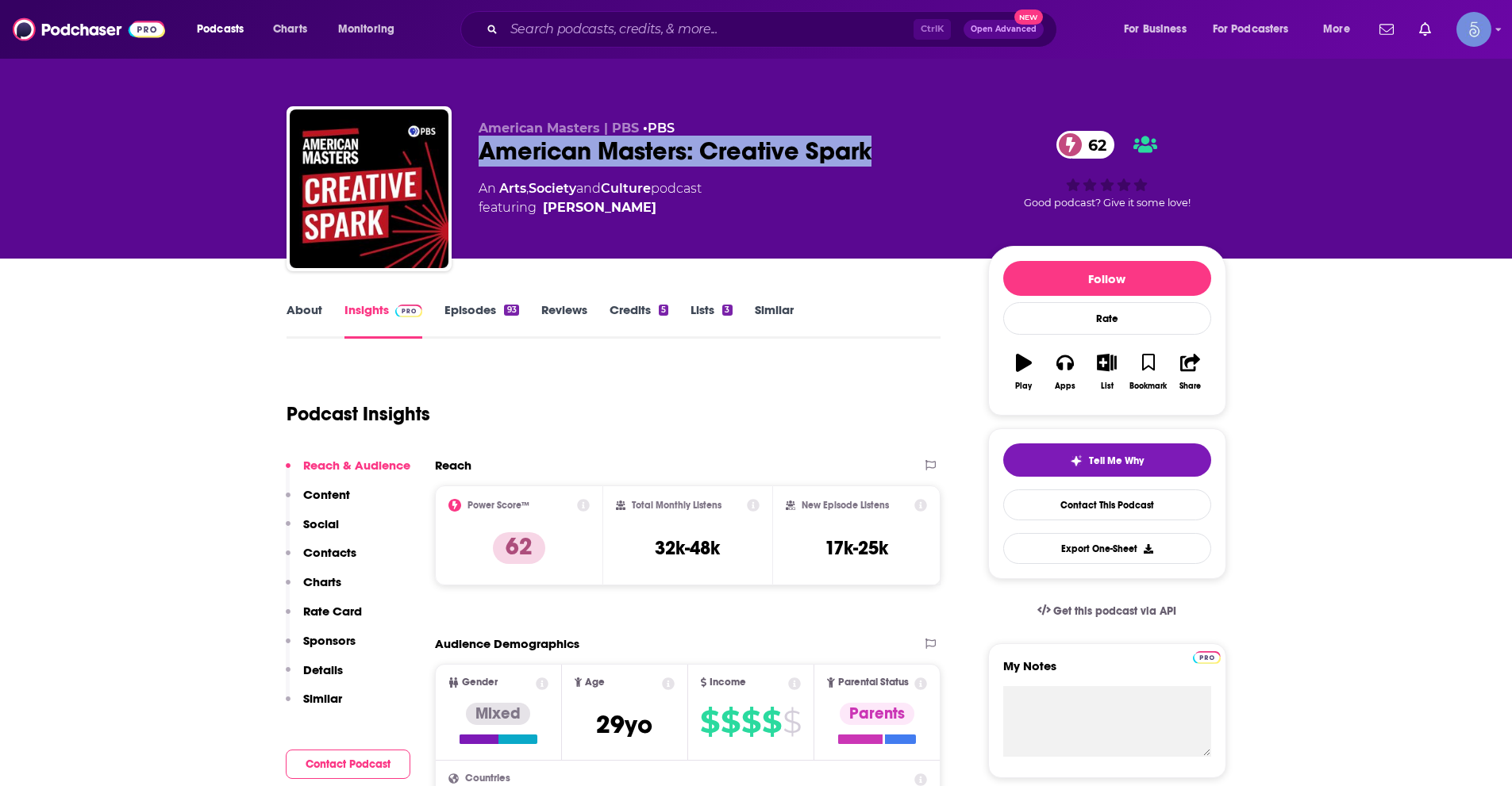
drag, startPoint x: 478, startPoint y: 154, endPoint x: 869, endPoint y: 166, distance: 391.2
click at [869, 166] on div "American Masters: Creative Spark 62" at bounding box center [720, 151] width 484 height 31
copy h2 "American Masters: Creative Spark"
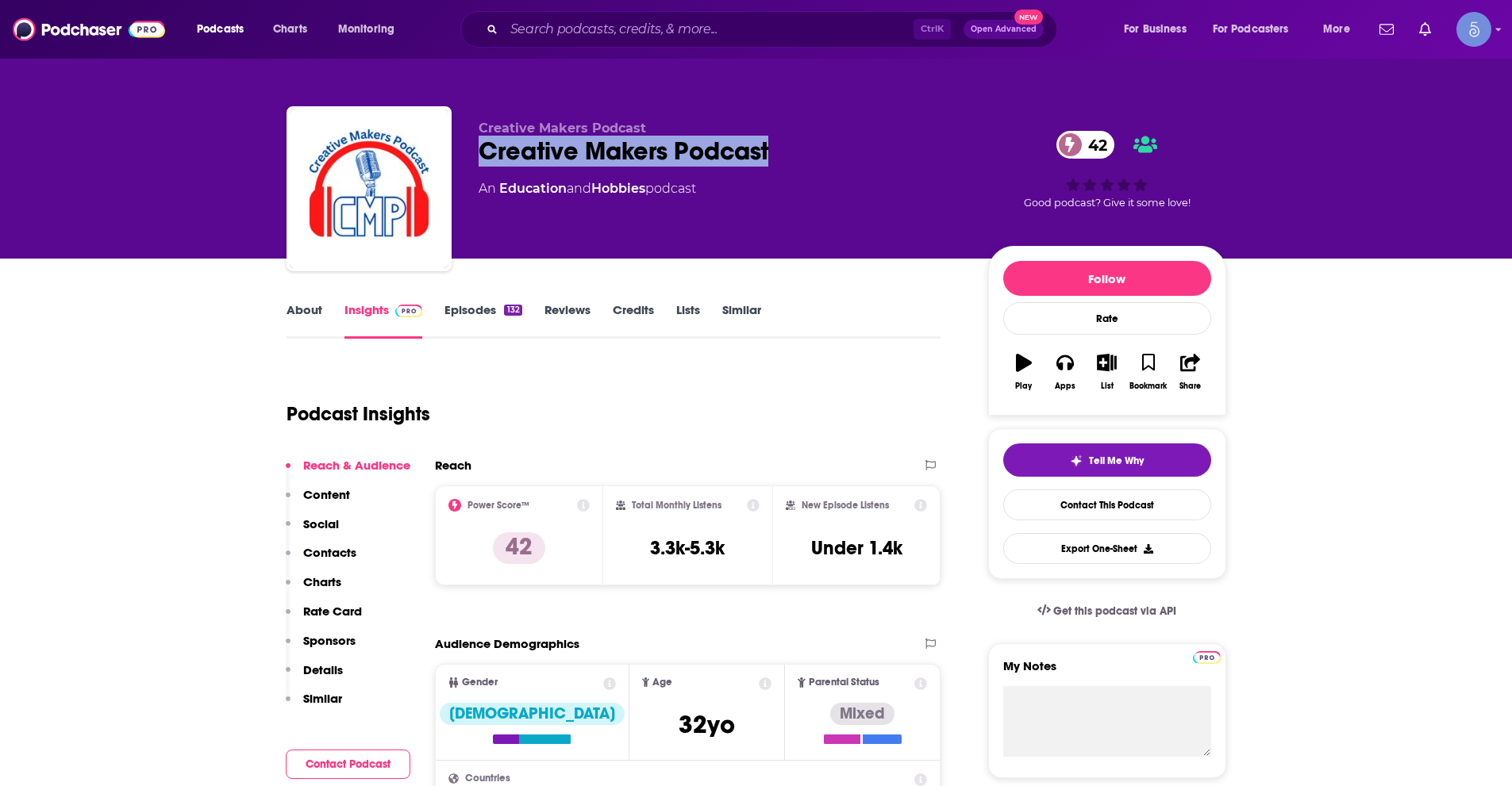
drag, startPoint x: 484, startPoint y: 148, endPoint x: 770, endPoint y: 160, distance: 286.3
click at [770, 160] on div "Creative Makers Podcast 42" at bounding box center [720, 151] width 484 height 31
copy h2 "Creative Makers Podcast"
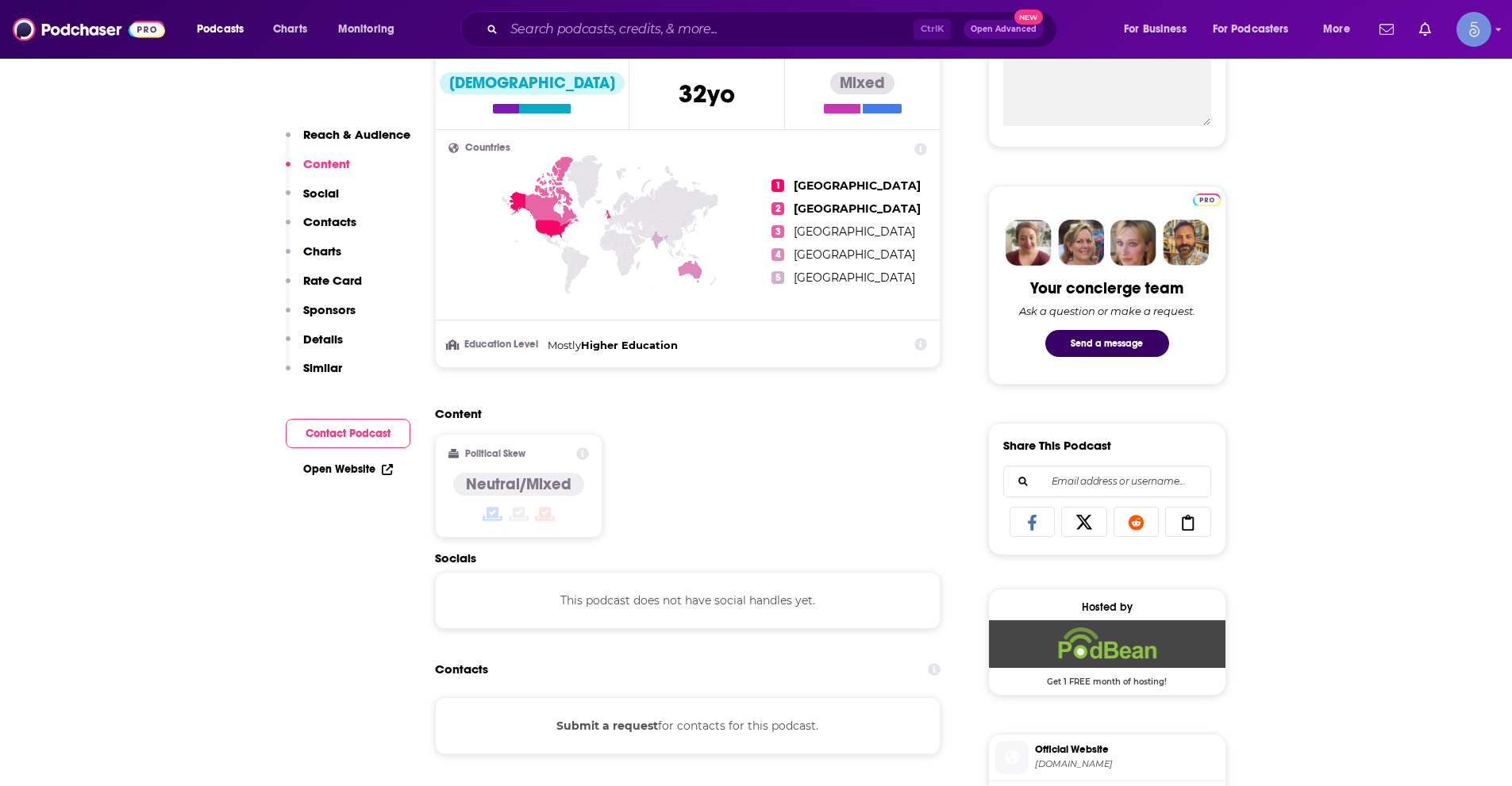
scroll to position [794, 0]
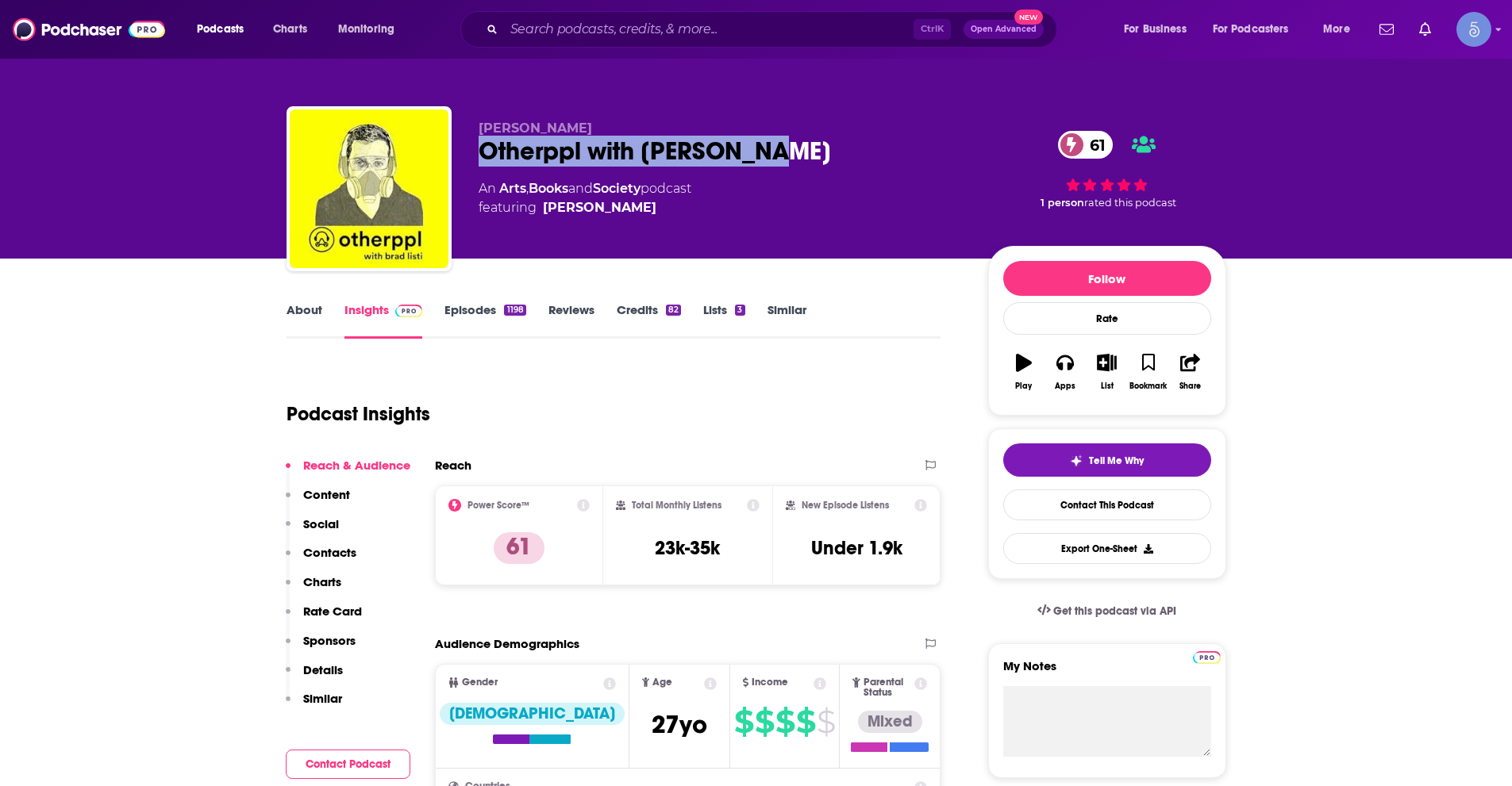
drag, startPoint x: 481, startPoint y: 150, endPoint x: 745, endPoint y: 157, distance: 264.1
click at [745, 157] on div "Otherppl with Brad Listi 61" at bounding box center [720, 151] width 484 height 31
copy h2 "Otherppl with Brad Listi"
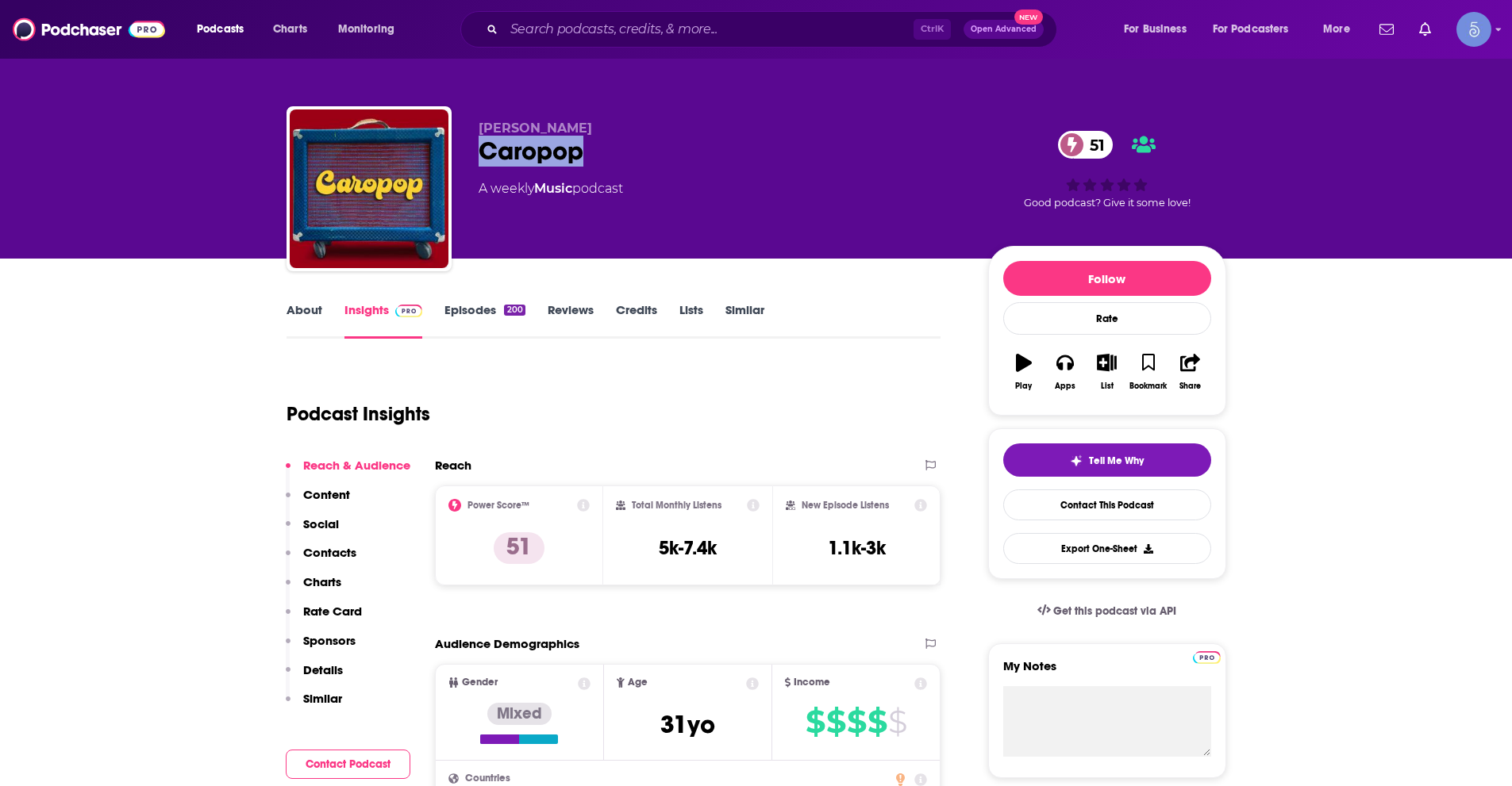
drag, startPoint x: 482, startPoint y: 155, endPoint x: 605, endPoint y: 156, distance: 123.0
click at [605, 156] on div "Caropop 51" at bounding box center [720, 151] width 484 height 31
copy h2 "Caropop"
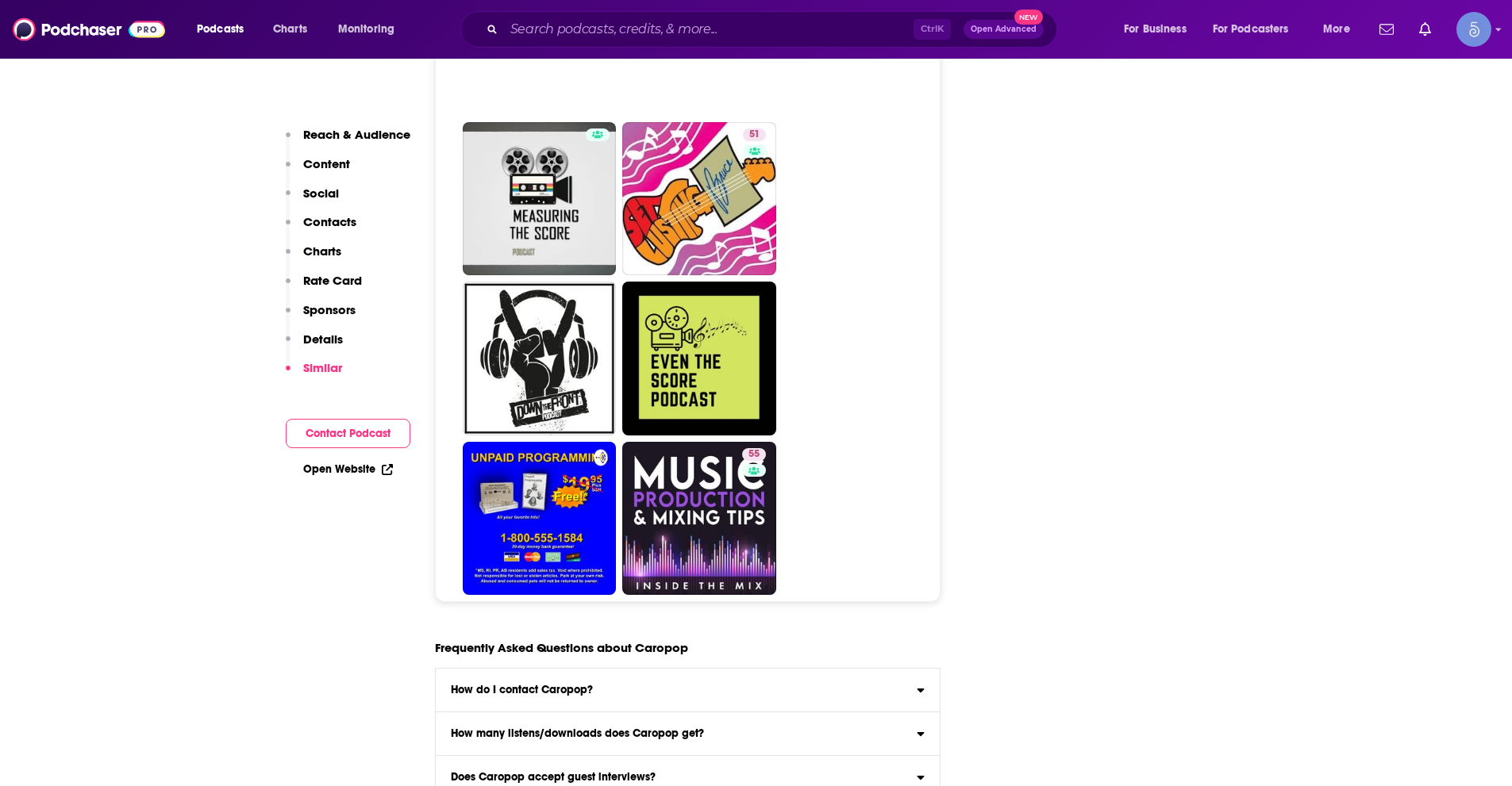
scroll to position [6029, 0]
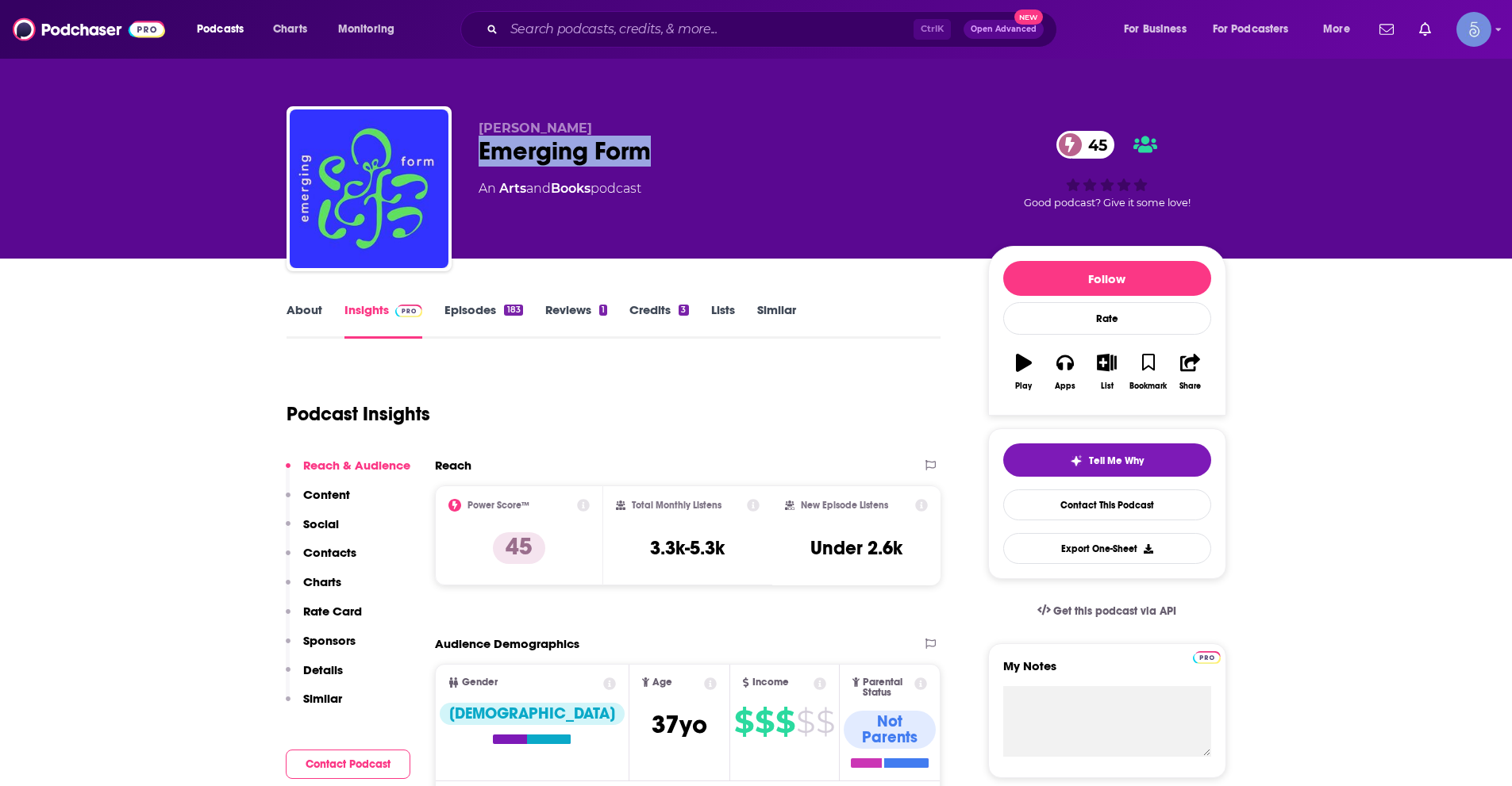
drag, startPoint x: 476, startPoint y: 148, endPoint x: 727, endPoint y: 85, distance: 258.8
click at [680, 145] on div "[PERSON_NAME] Emerging Form 45 An Arts and Books podcast 45 Good podcast? Give …" at bounding box center [756, 192] width 940 height 172
copy h2 "Emerging Form"
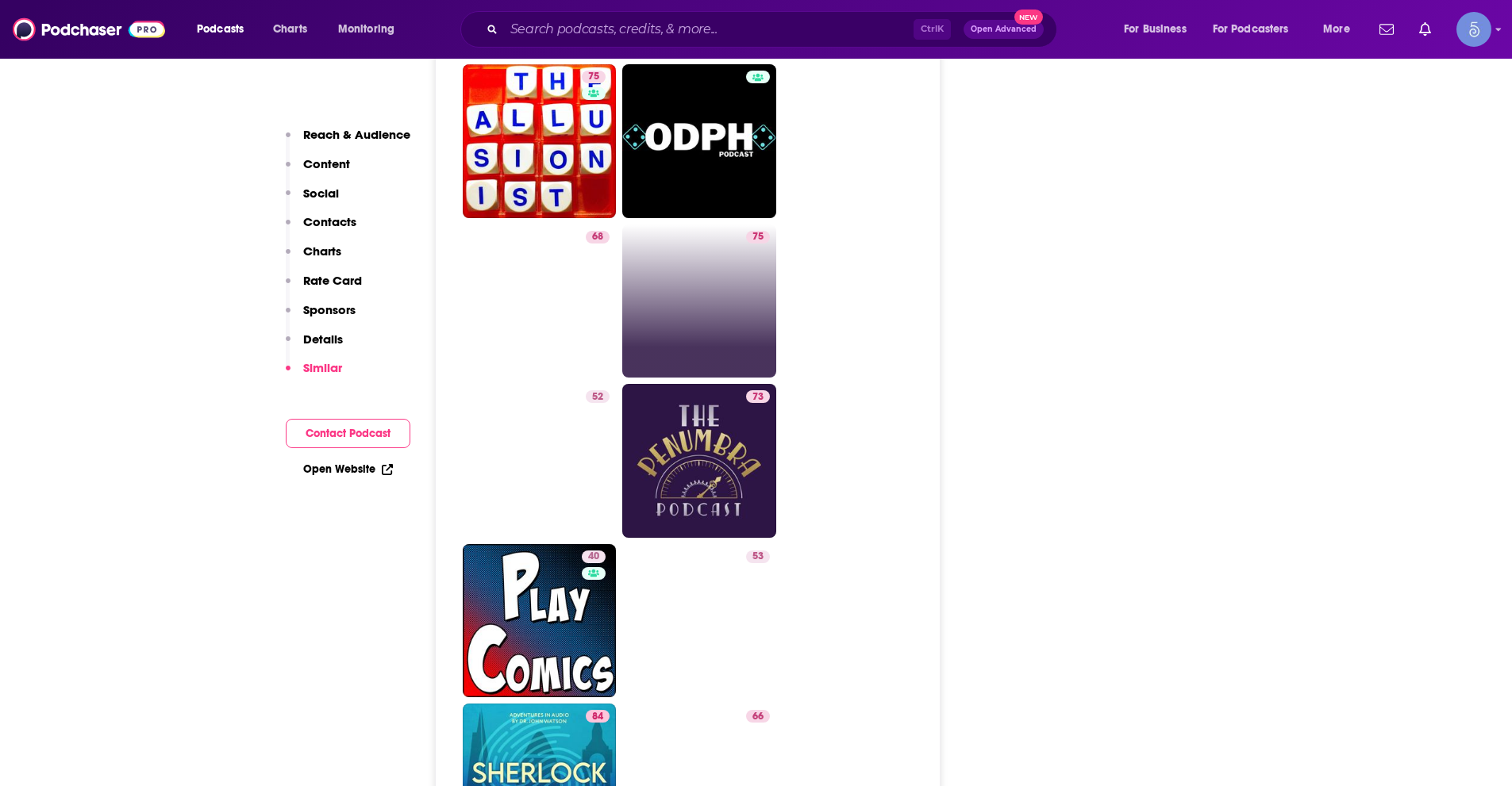
scroll to position [5315, 0]
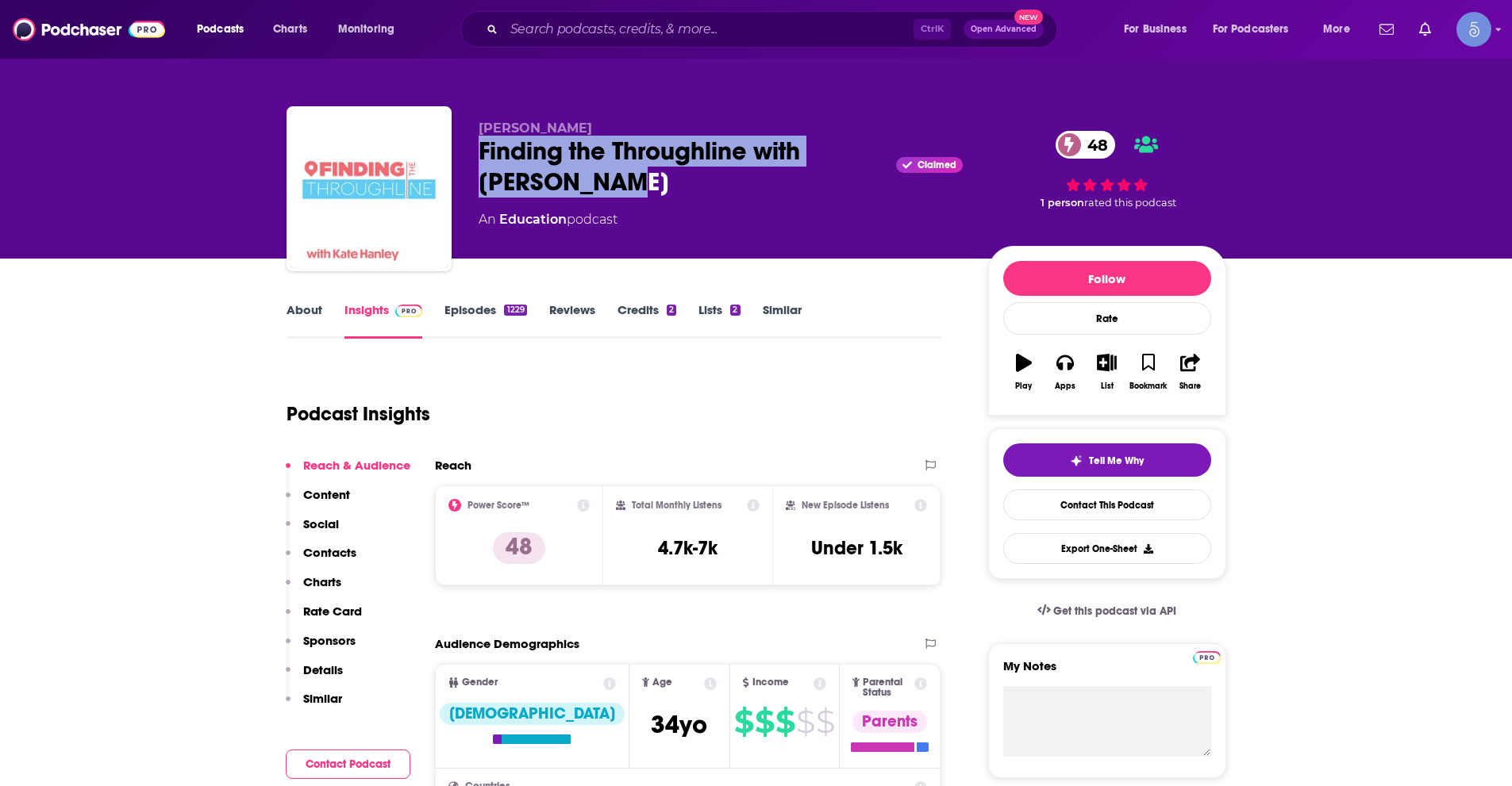
drag, startPoint x: 481, startPoint y: 154, endPoint x: 561, endPoint y: 188, distance: 86.9
click at [561, 188] on div "Finding the Throughline with [PERSON_NAME] Claimed 48" at bounding box center [720, 166] width 484 height 61
copy h2 "Finding the Throughline with [PERSON_NAME]"
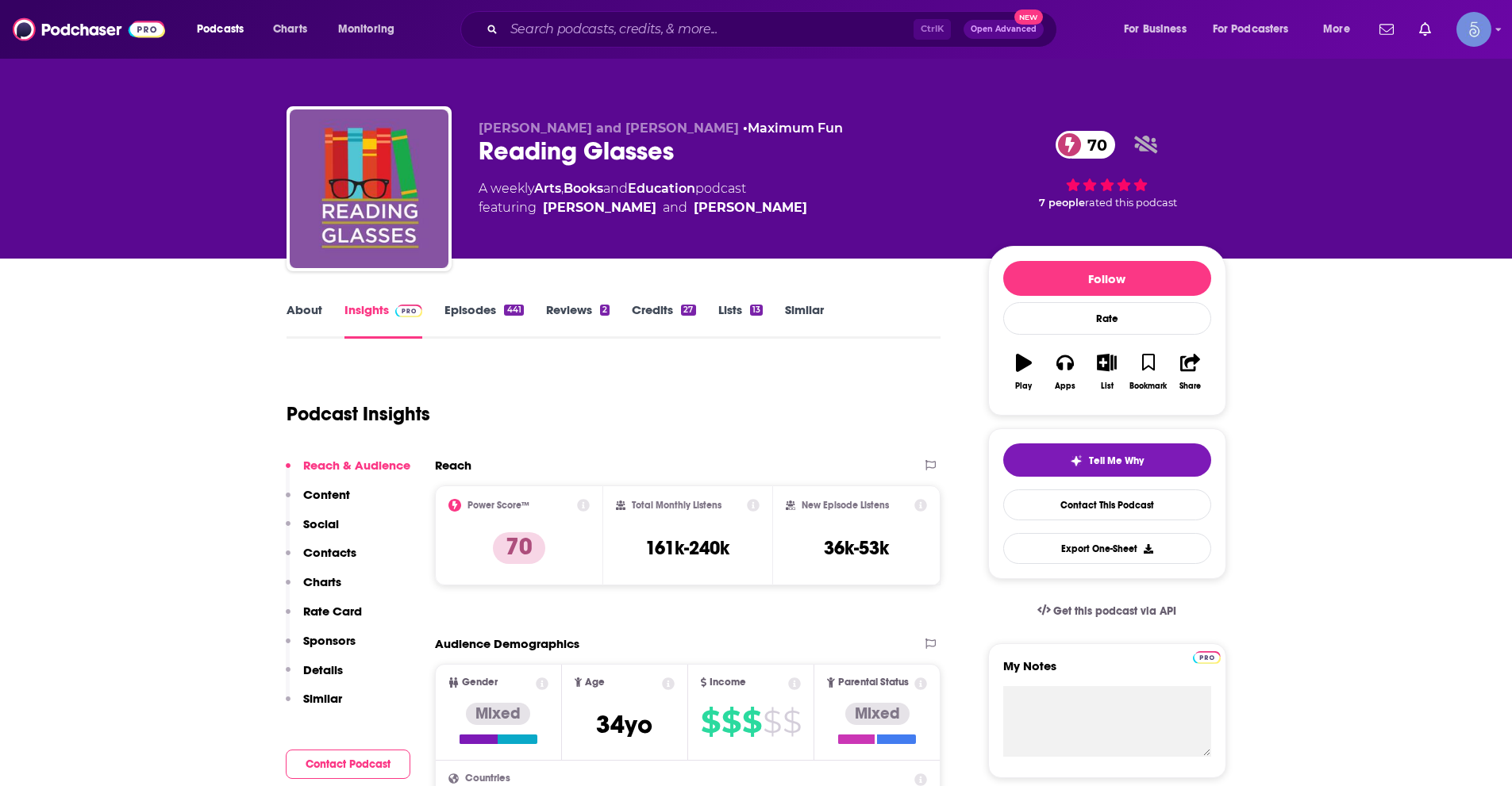
click at [300, 318] on link "About" at bounding box center [303, 321] width 36 height 36
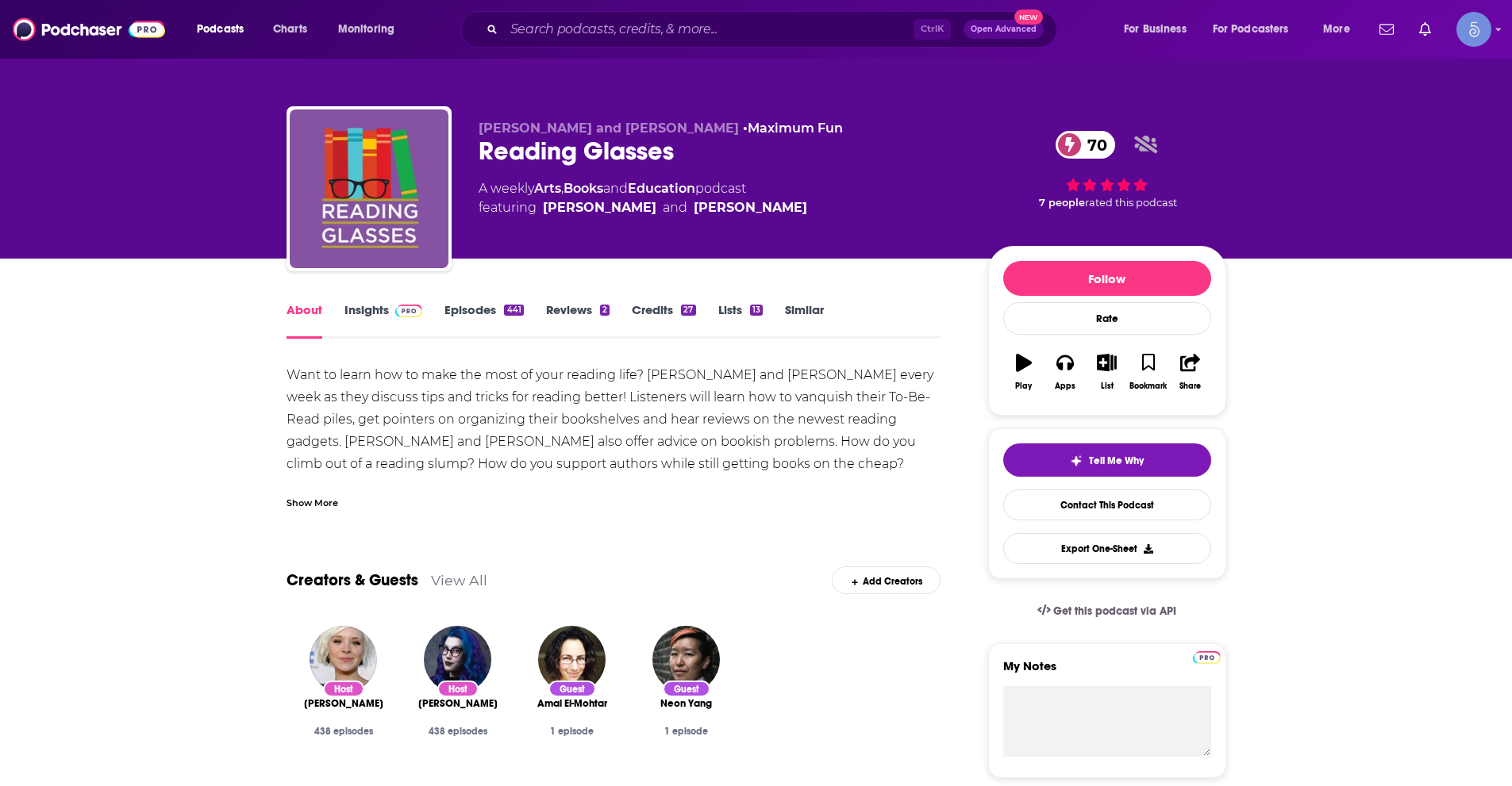
click at [348, 314] on link "Insights" at bounding box center [384, 321] width 79 height 36
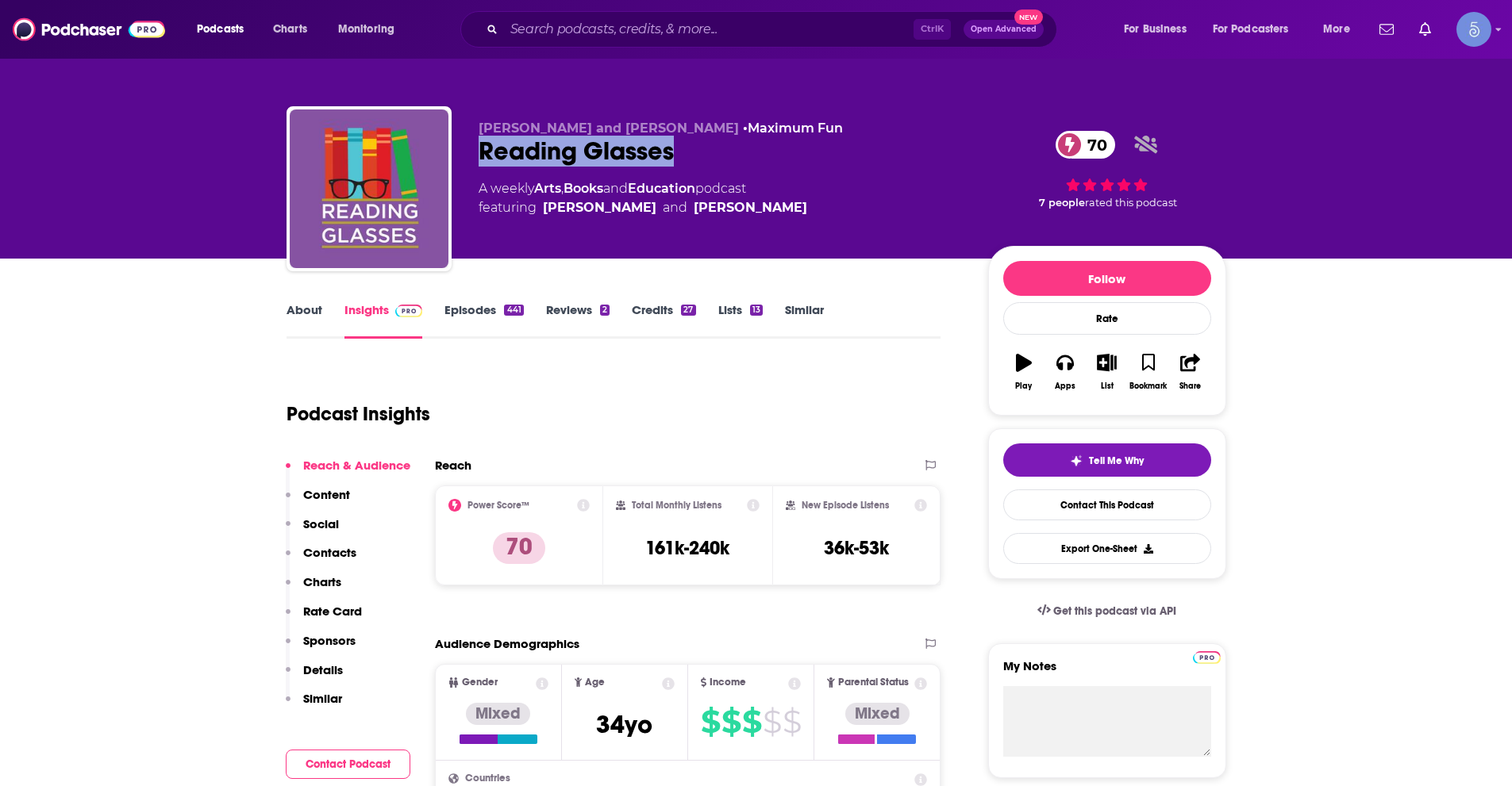
drag, startPoint x: 487, startPoint y: 143, endPoint x: 680, endPoint y: 151, distance: 193.2
click at [680, 151] on div "Reading Glasses 70" at bounding box center [720, 151] width 484 height 31
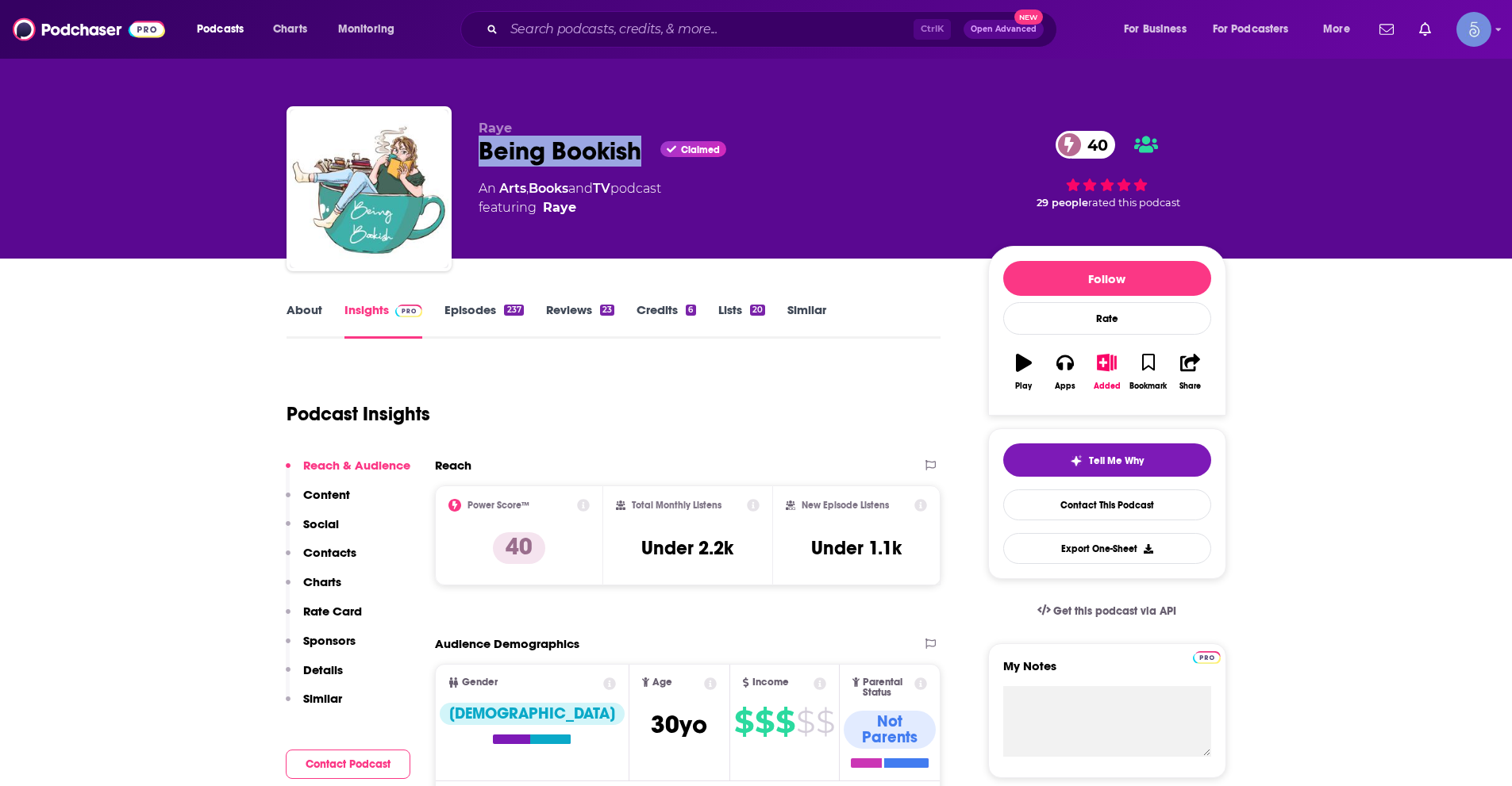
drag, startPoint x: 474, startPoint y: 140, endPoint x: 636, endPoint y: 149, distance: 162.2
click at [636, 149] on div "Raye Being Bookish Claimed 40 An Arts , Books and TV podcast featuring [PERSON_…" at bounding box center [756, 192] width 940 height 172
copy h2 "Being Bookish"
